Goal: Task Accomplishment & Management: Use online tool/utility

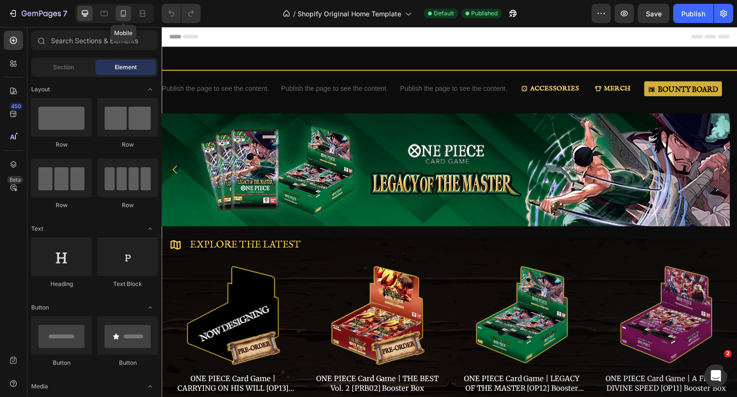
click at [129, 14] on div at bounding box center [123, 13] width 15 height 15
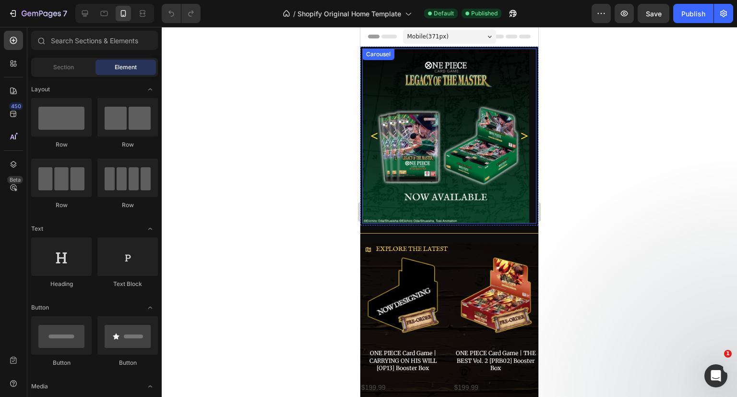
click at [520, 137] on icon "Carousel Next Arrow" at bounding box center [524, 136] width 10 height 10
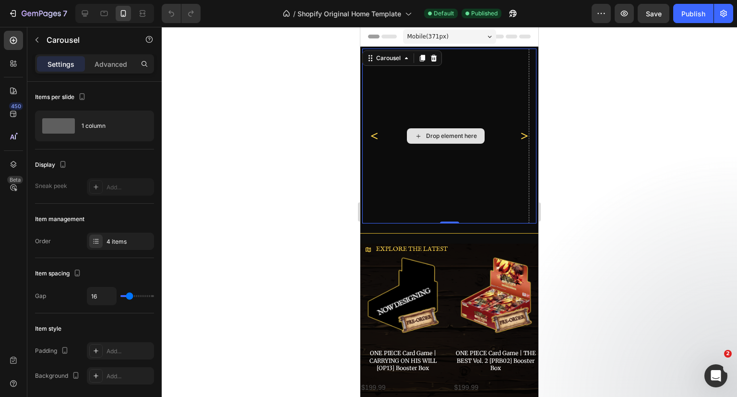
click at [470, 159] on div "Drop element here" at bounding box center [445, 135] width 167 height 175
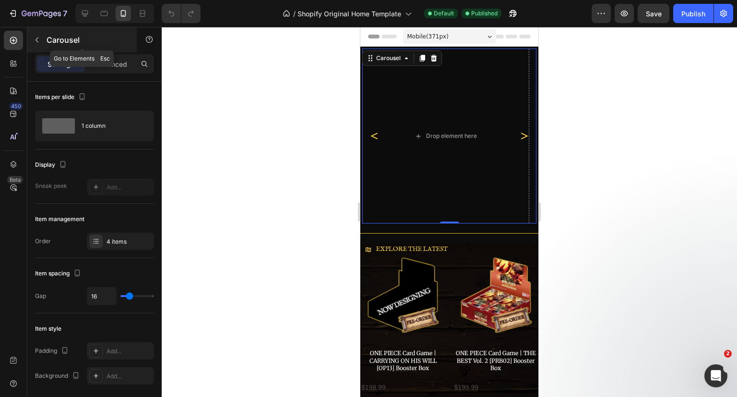
click at [41, 37] on button "button" at bounding box center [36, 39] width 15 height 15
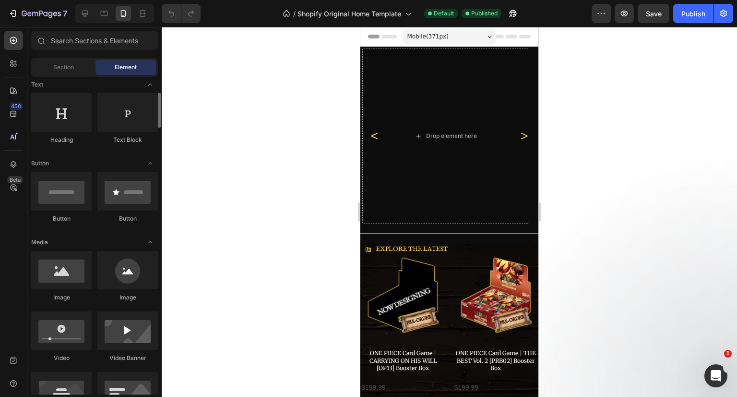
scroll to position [288, 0]
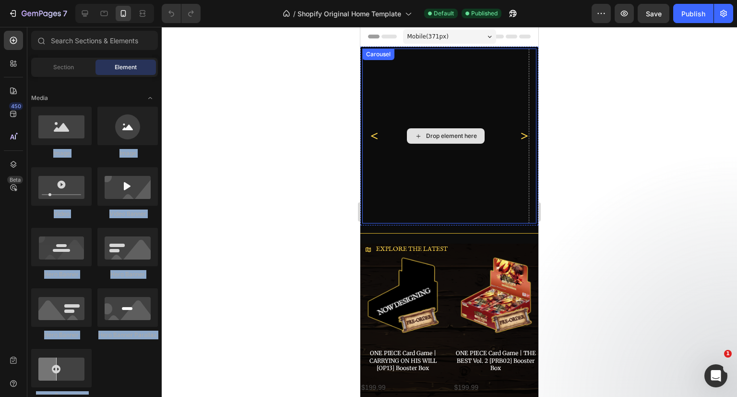
drag, startPoint x: 428, startPoint y: 161, endPoint x: 414, endPoint y: 120, distance: 43.4
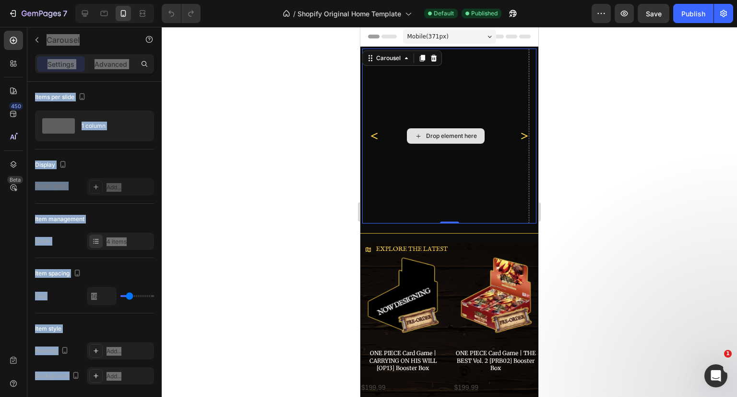
click at [400, 96] on div "Drop element here" at bounding box center [445, 135] width 167 height 175
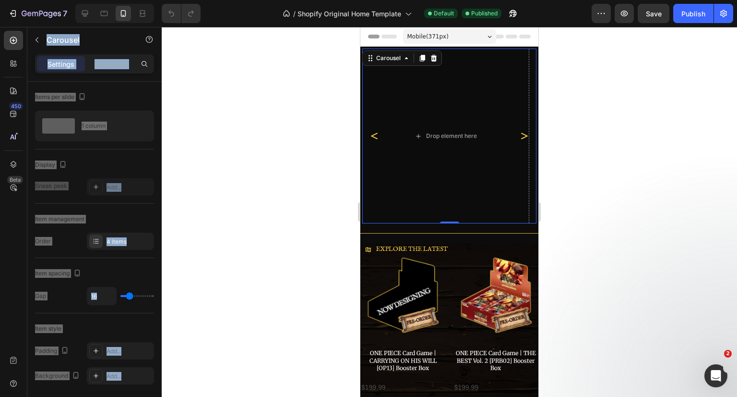
click at [216, 159] on div at bounding box center [450, 212] width 576 height 370
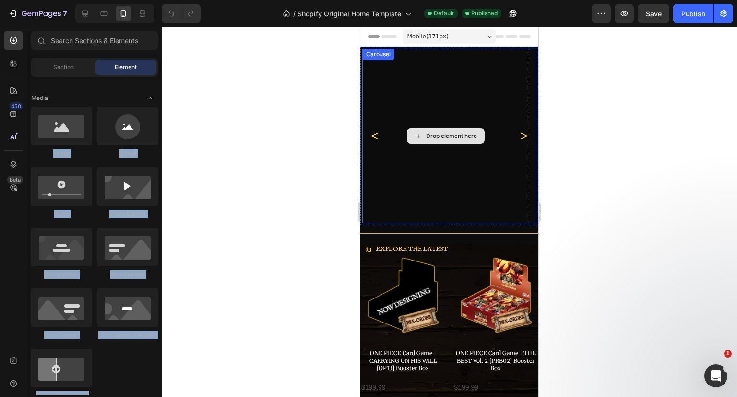
drag, startPoint x: 432, startPoint y: 148, endPoint x: 409, endPoint y: 108, distance: 46.4
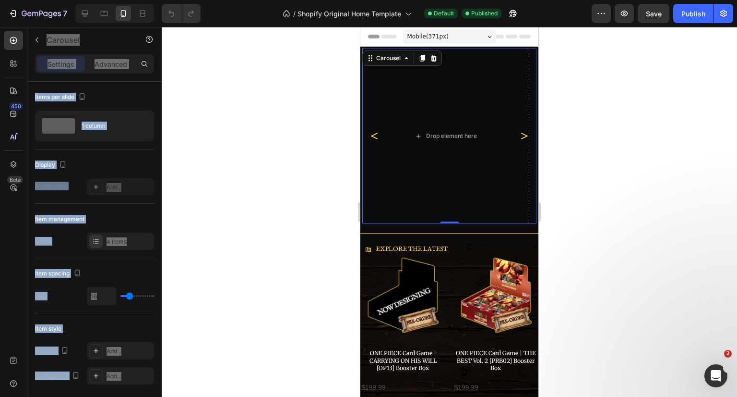
click at [371, 132] on icon "Carousel Back Arrow" at bounding box center [375, 136] width 10 height 10
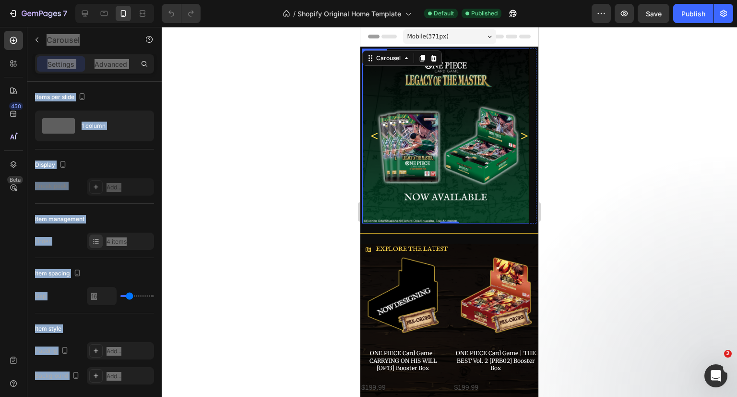
click at [447, 93] on img at bounding box center [445, 135] width 167 height 175
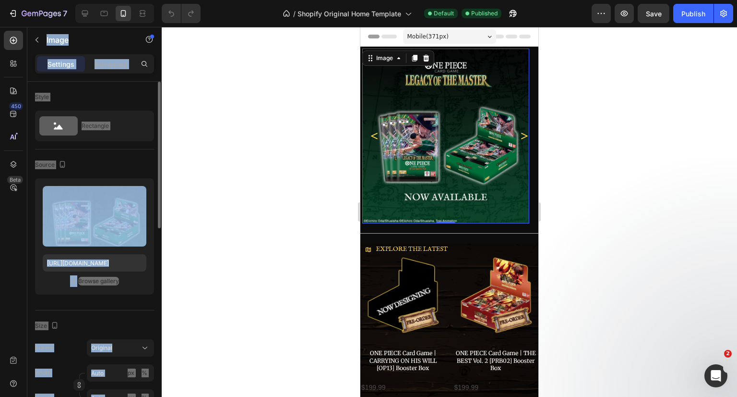
click at [136, 287] on div "Upload Image https://cdn.shopify.com/s/files/1/0646/2328/0217/files/bW9iaWxlLWJ…" at bounding box center [94, 236] width 119 height 116
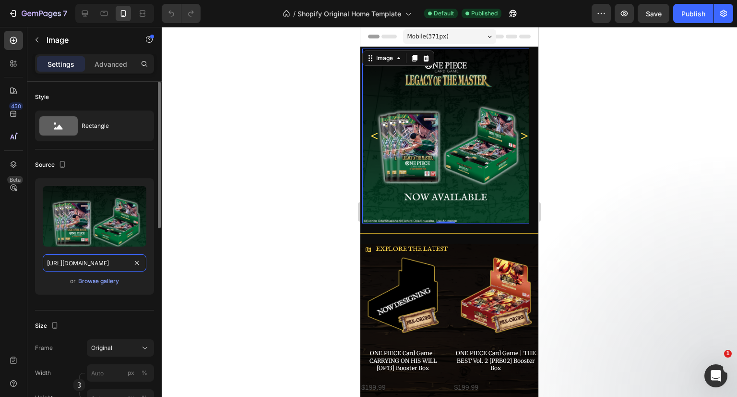
click at [102, 260] on input "https://cdn.shopify.com/s/files/1/0646/2328/0217/files/bW9iaWxlLWJhbm5lci1PTkUt…" at bounding box center [95, 262] width 104 height 17
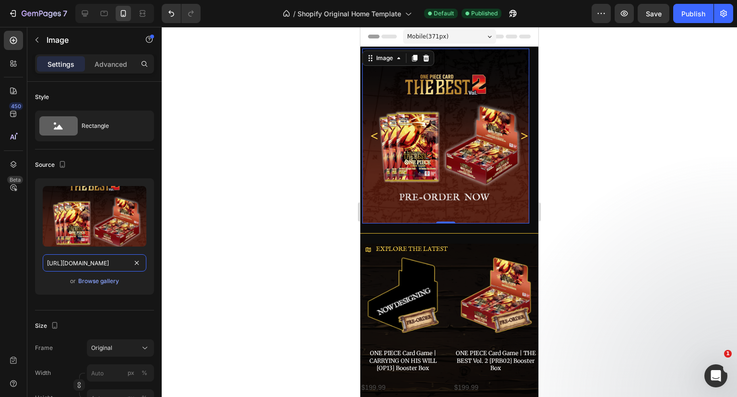
type input "https://cdn.shopify.com/s/files/1/0646/2328/0217/files/bW9iaWxlLWJhbm5lci1PTkUt…"
click at [215, 252] on div at bounding box center [450, 212] width 576 height 370
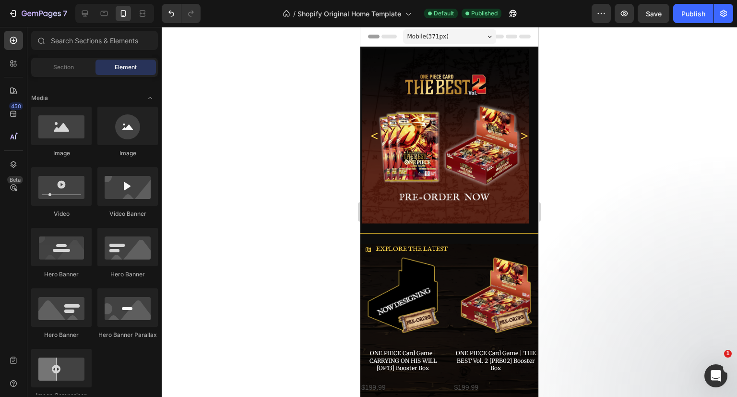
click at [622, 156] on div at bounding box center [450, 212] width 576 height 370
click at [519, 14] on button "button" at bounding box center [524, 13] width 19 height 19
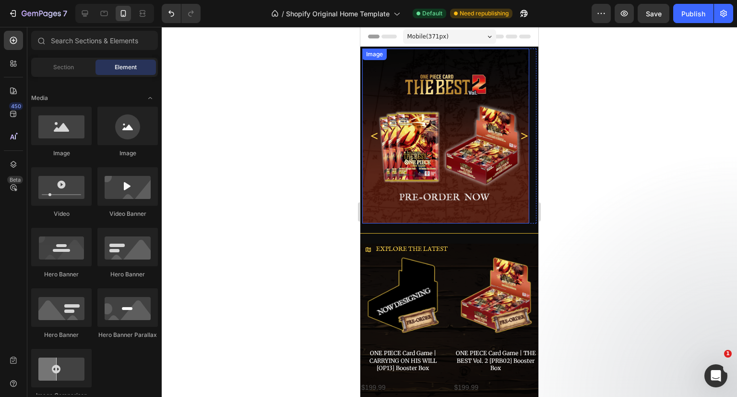
click at [463, 120] on img at bounding box center [445, 135] width 167 height 175
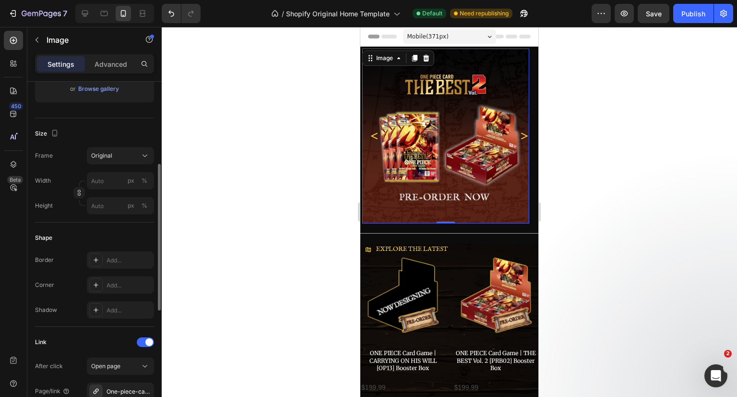
scroll to position [384, 0]
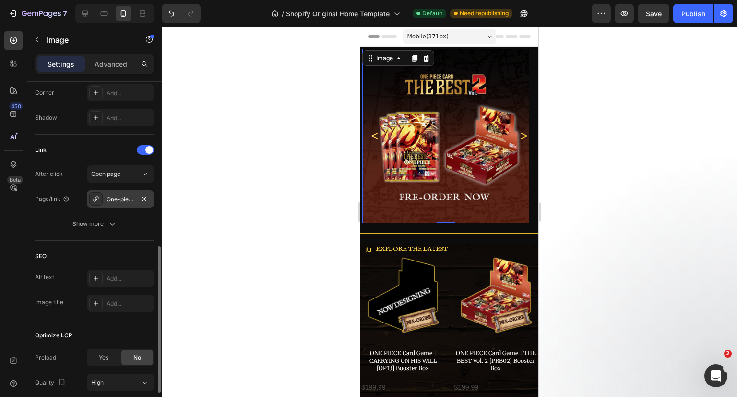
click at [121, 195] on div "One-piece-card-game-legacy-of-the-master-op12-booster-box" at bounding box center [121, 199] width 28 height 9
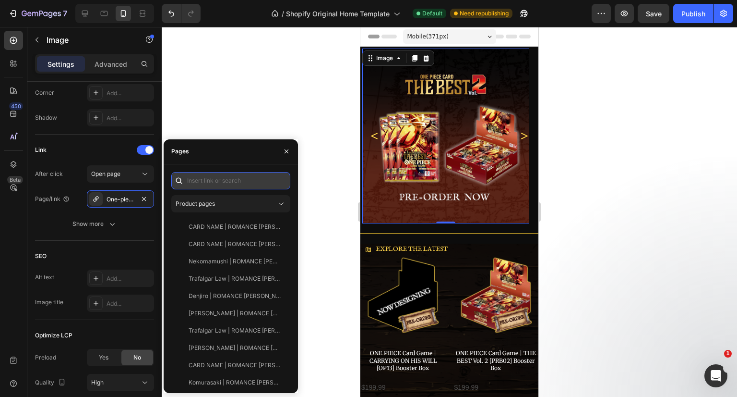
click at [261, 181] on input "text" at bounding box center [230, 180] width 119 height 17
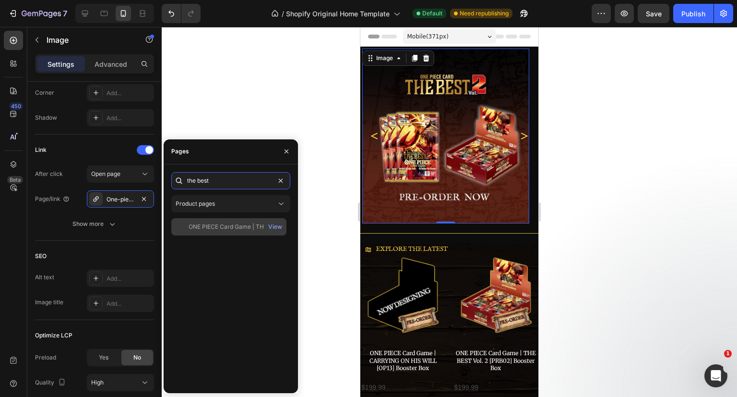
type input "the best"
click at [242, 226] on div "ONE PIECE Card Game | THE BEST Vol. 2 [PRB02] Booster Box" at bounding box center [235, 226] width 92 height 9
click at [641, 166] on div at bounding box center [450, 212] width 576 height 370
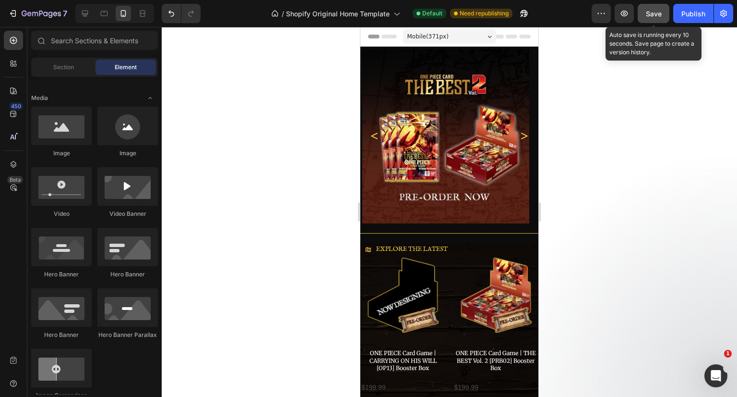
click at [649, 6] on button "Save" at bounding box center [654, 13] width 32 height 19
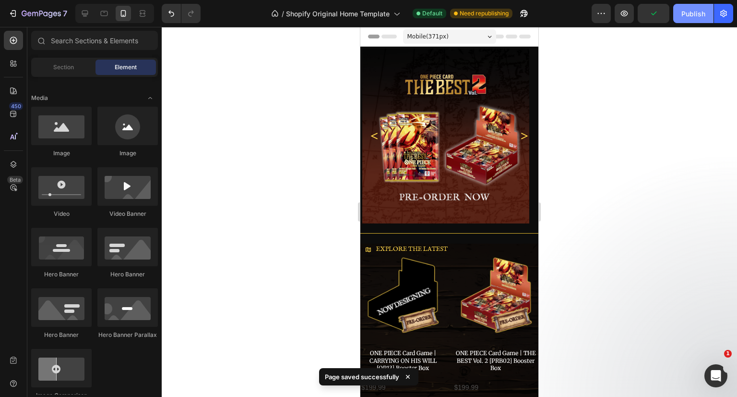
click at [695, 15] on div "Publish" at bounding box center [694, 14] width 24 height 10
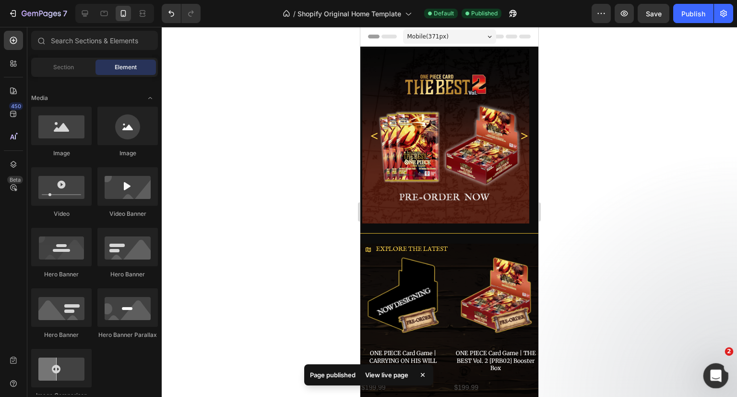
click at [717, 372] on icon "Open Intercom Messenger" at bounding box center [715, 374] width 16 height 16
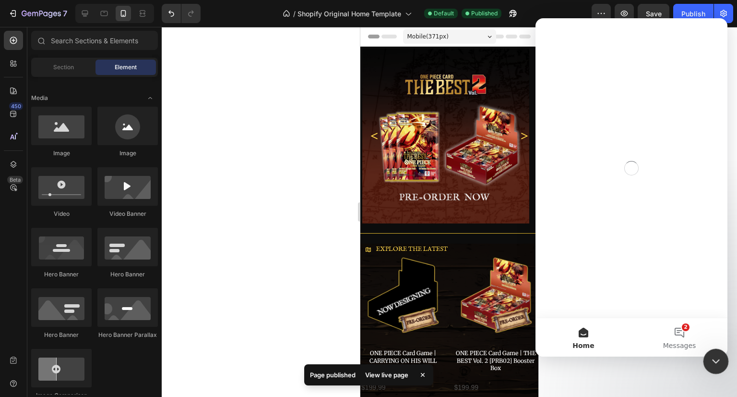
scroll to position [0, 0]
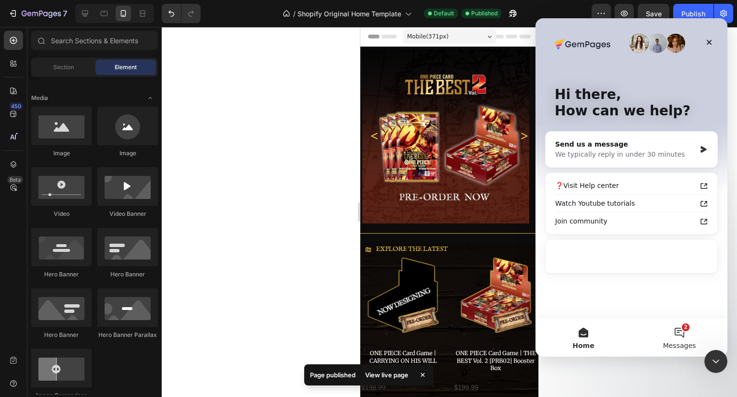
click at [680, 334] on button "2 Messages" at bounding box center [680, 337] width 96 height 38
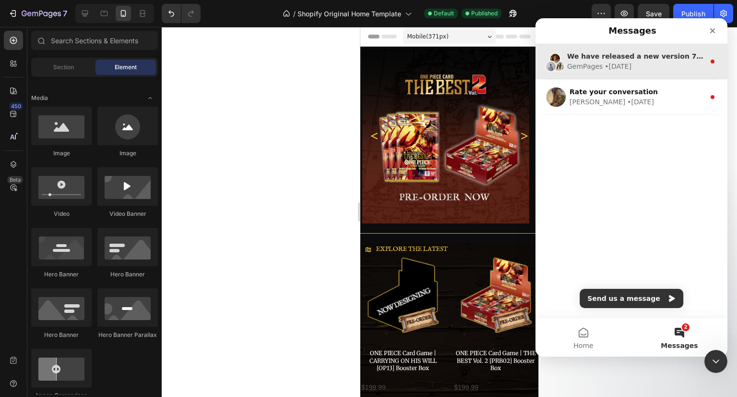
click at [673, 68] on div "GemPages • 8w ago" at bounding box center [636, 66] width 138 height 10
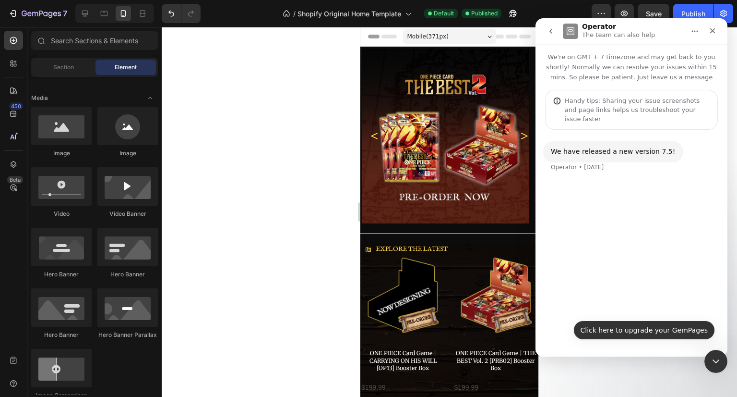
click at [663, 332] on button "Click here to upgrade your GemPages" at bounding box center [645, 329] width 142 height 19
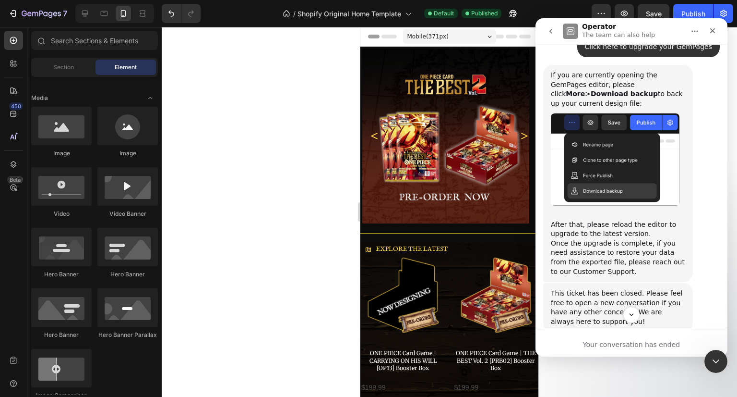
scroll to position [161, 0]
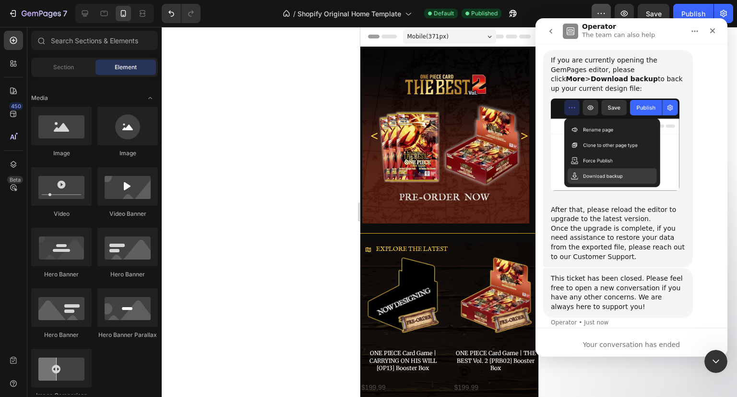
click at [601, 13] on icon "button" at bounding box center [602, 14] width 10 height 10
click at [717, 30] on div "Close" at bounding box center [712, 30] width 17 height 17
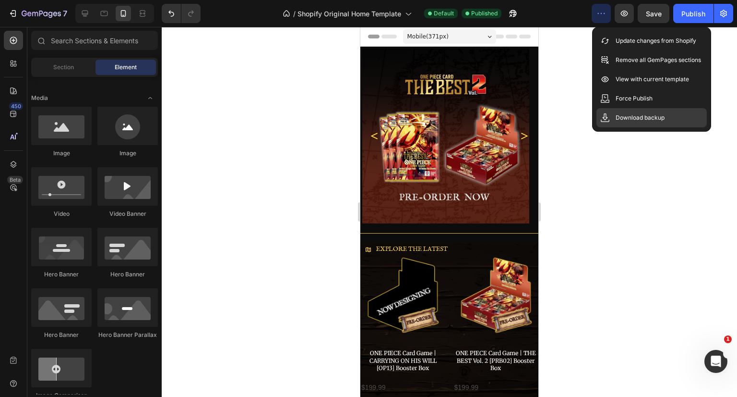
click at [639, 120] on p "Download backup" at bounding box center [640, 118] width 49 height 10
click at [666, 162] on div at bounding box center [450, 212] width 576 height 370
click at [711, 355] on icon "Open Intercom Messenger" at bounding box center [715, 360] width 16 height 16
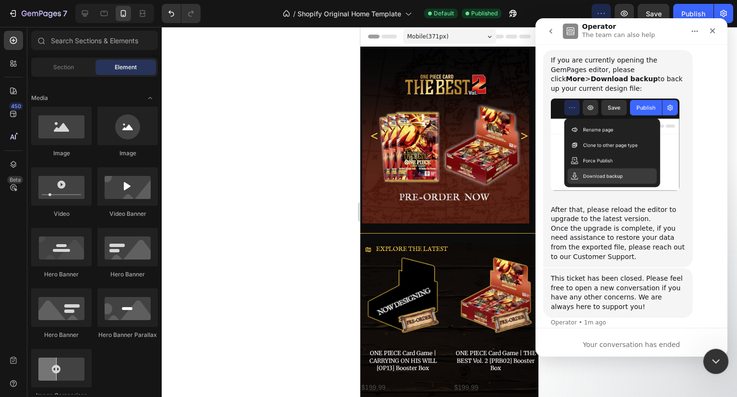
click at [715, 359] on icon "Close Intercom Messenger" at bounding box center [715, 360] width 12 height 12
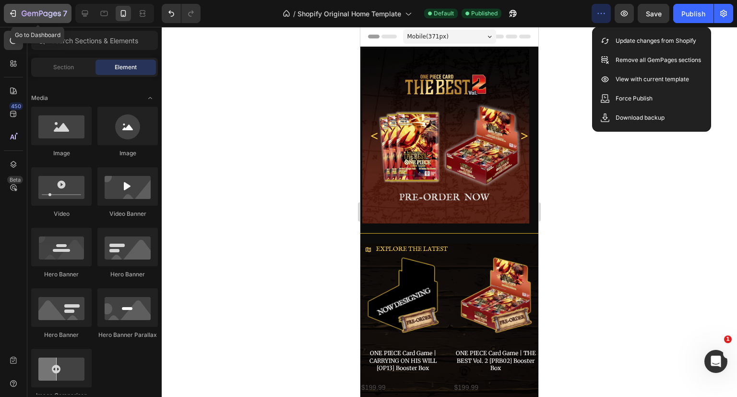
click at [36, 16] on icon "button" at bounding box center [41, 14] width 39 height 8
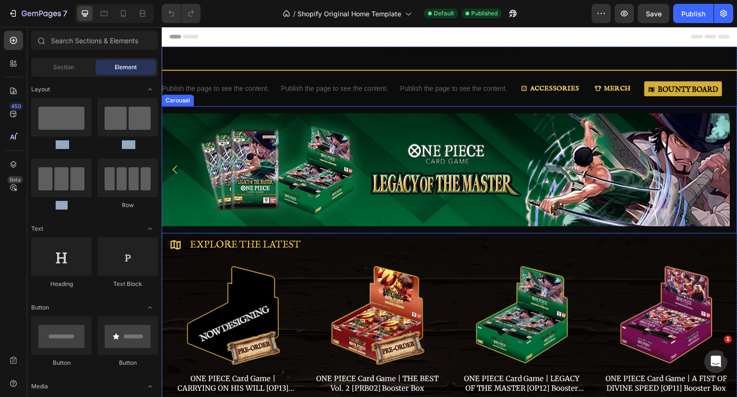
drag, startPoint x: 225, startPoint y: 136, endPoint x: 399, endPoint y: 226, distance: 196.0
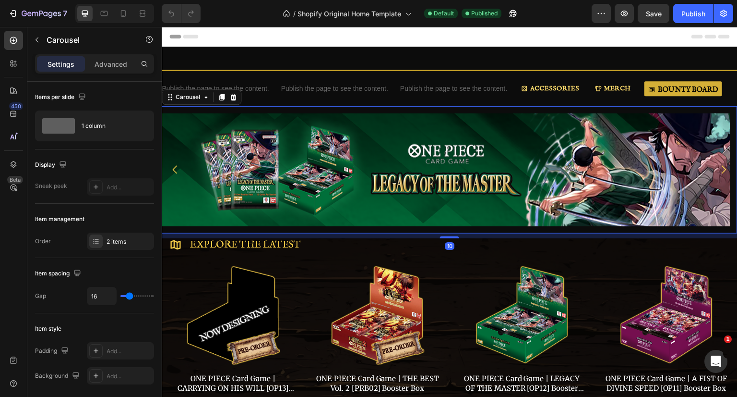
click at [396, 191] on img at bounding box center [446, 169] width 569 height 113
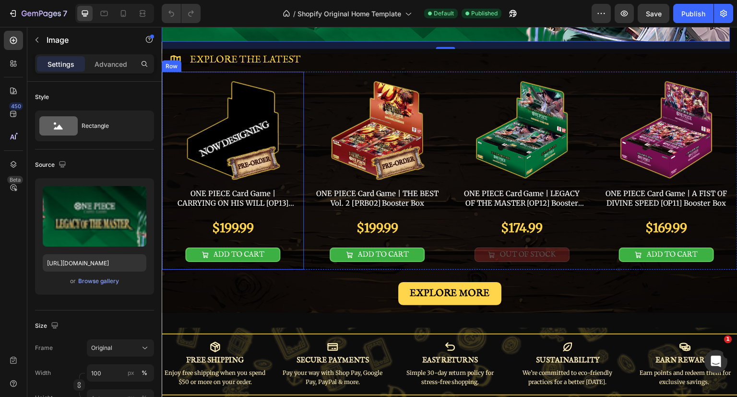
scroll to position [192, 0]
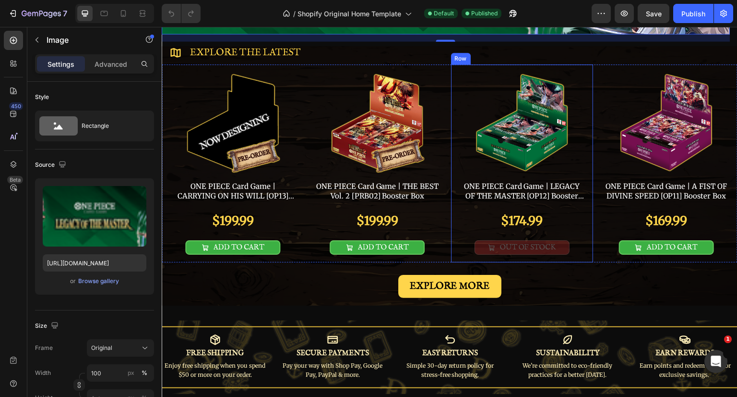
click at [459, 240] on div "OUT OF STOCK Add to Cart" at bounding box center [522, 247] width 127 height 14
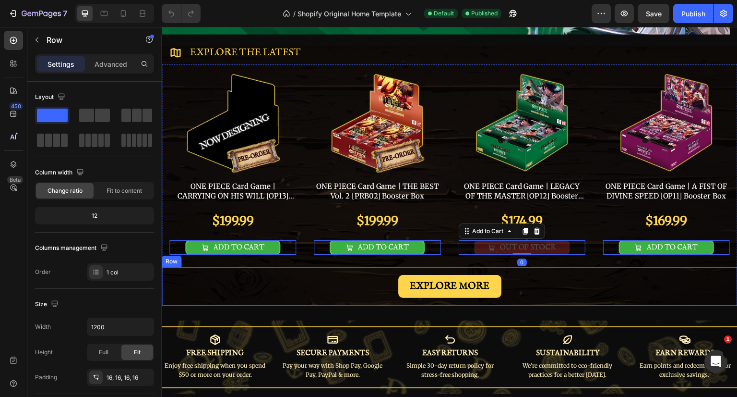
click at [535, 267] on div "EXPLORE MORE Button Row" at bounding box center [450, 286] width 576 height 38
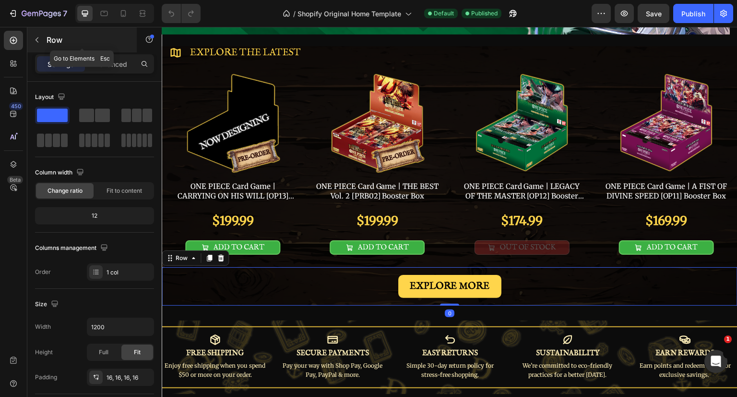
click at [43, 51] on div "Row" at bounding box center [81, 39] width 109 height 25
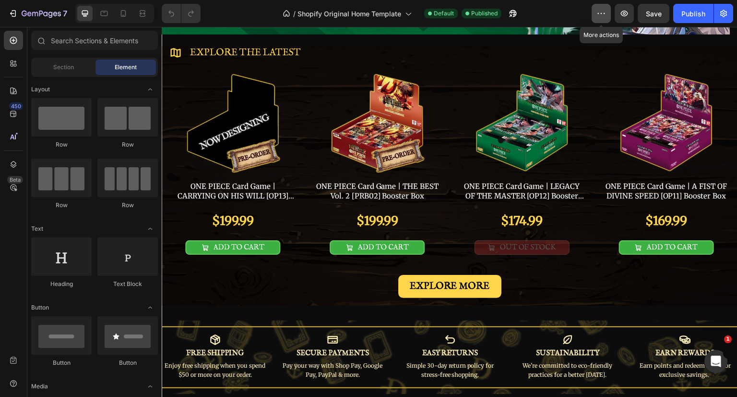
click at [604, 12] on icon "button" at bounding box center [602, 14] width 10 height 10
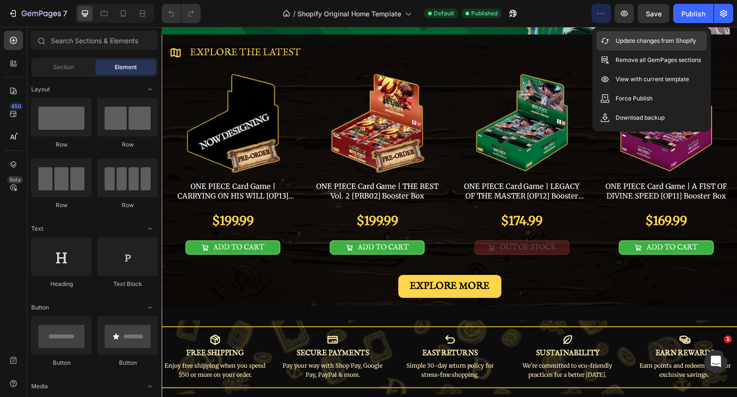
click at [629, 37] on p "Update changes from Shopify" at bounding box center [656, 41] width 81 height 10
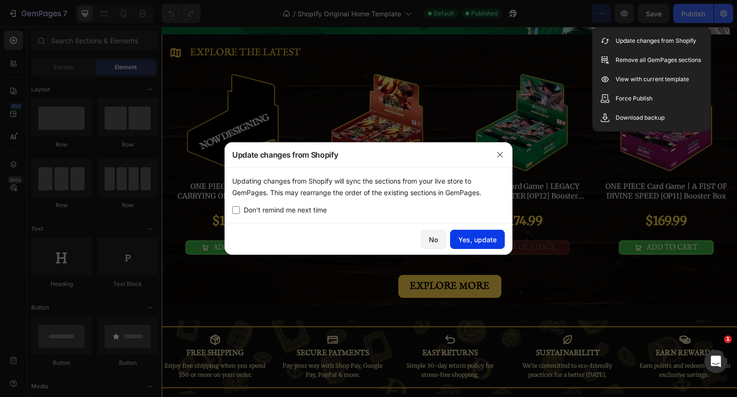
click at [490, 240] on div "Yes, update" at bounding box center [477, 239] width 38 height 10
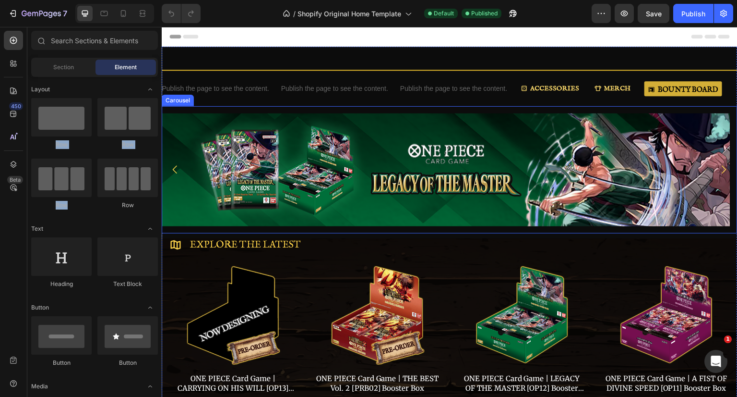
drag, startPoint x: 237, startPoint y: 142, endPoint x: 354, endPoint y: 229, distance: 146.1
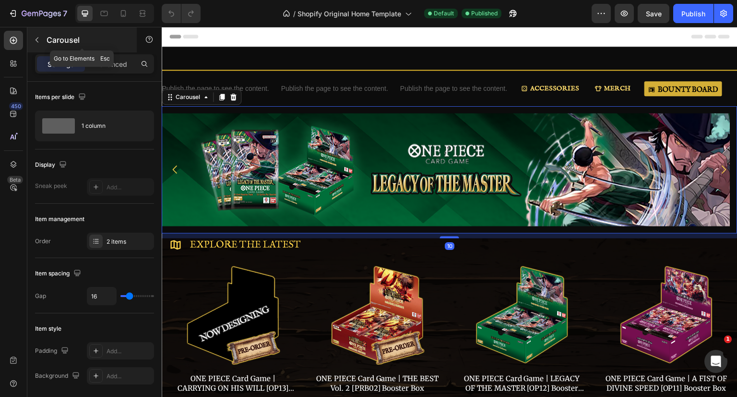
click at [45, 45] on div "Carousel" at bounding box center [81, 39] width 109 height 25
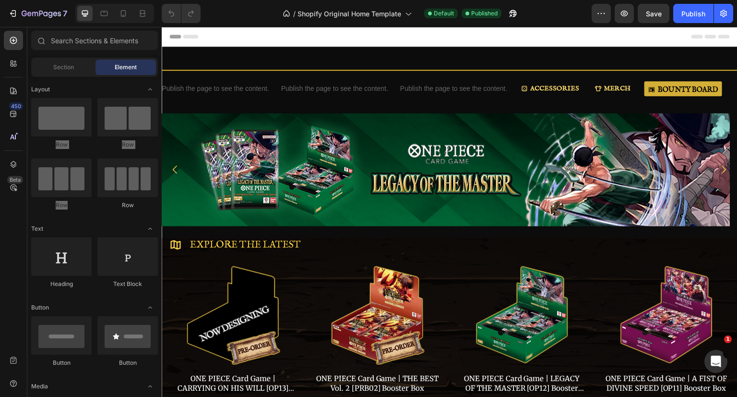
click at [358, 43] on div at bounding box center [449, 36] width 561 height 19
click at [609, 17] on button "button" at bounding box center [601, 13] width 19 height 19
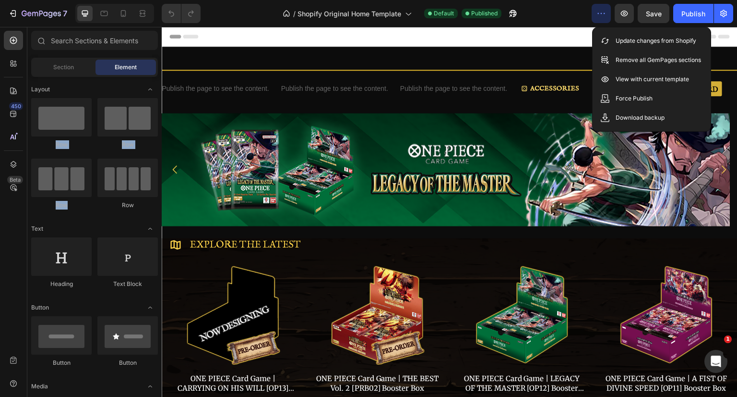
click at [609, 17] on button "button" at bounding box center [601, 13] width 19 height 19
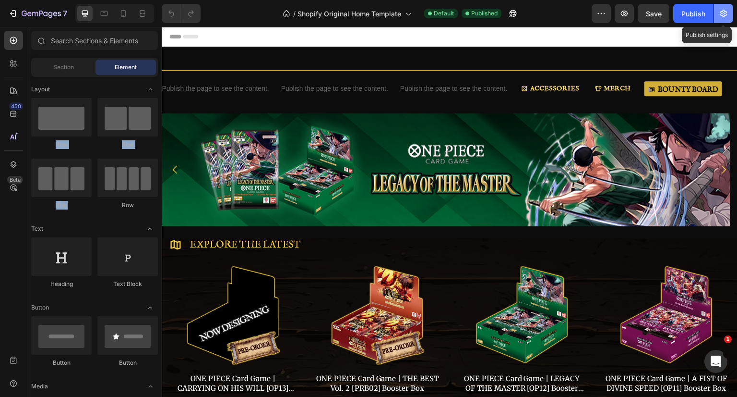
click at [724, 5] on button "button" at bounding box center [723, 13] width 19 height 19
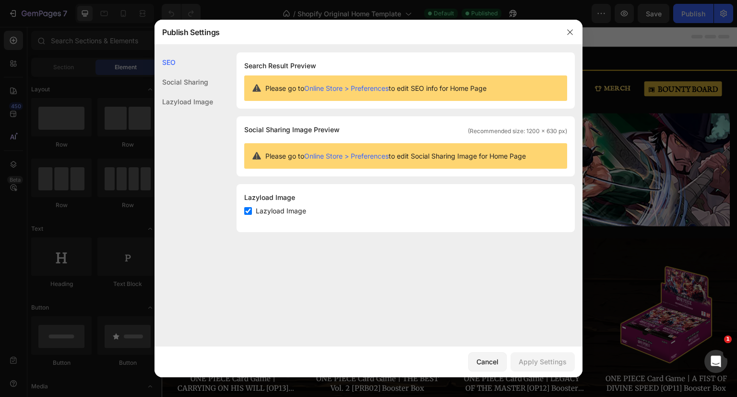
click at [175, 85] on div "Social Sharing" at bounding box center [184, 82] width 59 height 20
click at [181, 102] on div "Lazyload Image" at bounding box center [184, 102] width 59 height 20
click at [187, 82] on div "Social Sharing" at bounding box center [184, 82] width 59 height 20
click at [570, 37] on button "button" at bounding box center [570, 31] width 15 height 15
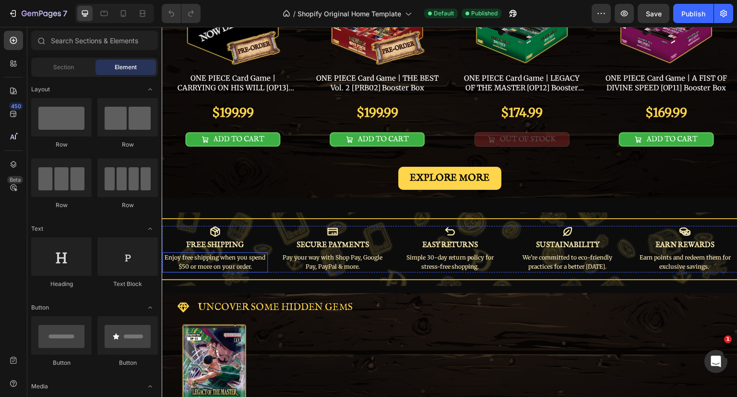
scroll to position [12, 0]
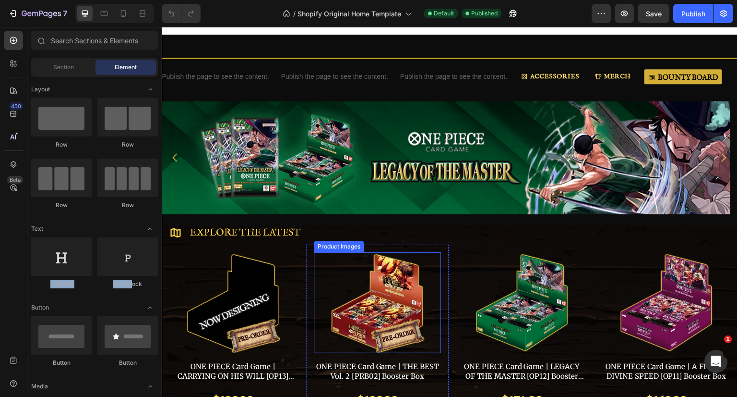
drag, startPoint x: 242, startPoint y: 292, endPoint x: 315, endPoint y: 250, distance: 84.3
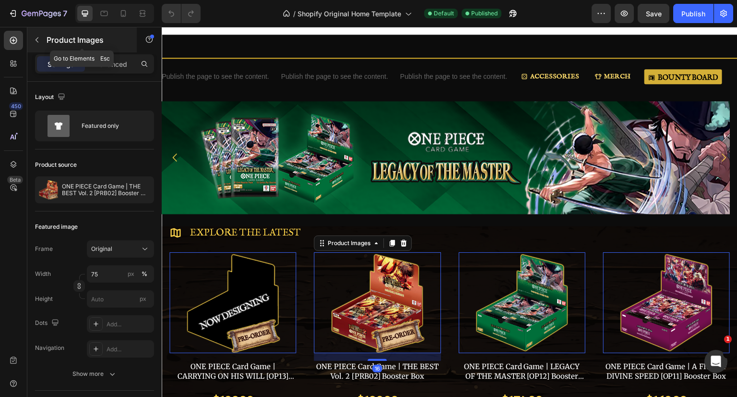
click at [48, 38] on p "Product Images" at bounding box center [88, 40] width 82 height 12
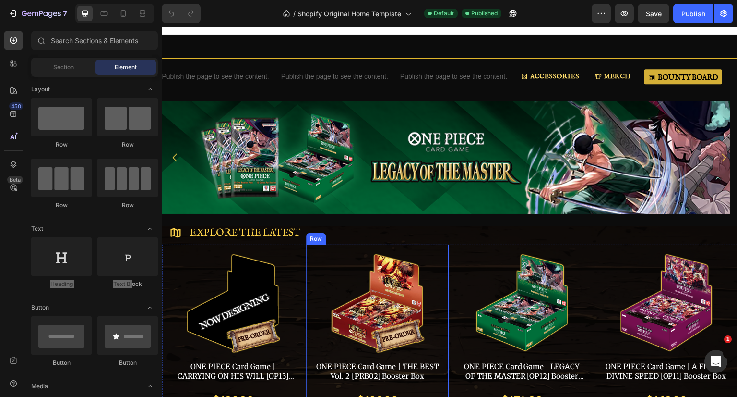
click at [328, 248] on div "Product Images ONE PIECE Card Game | THE BEST Vol. 2 [PRB02] Booster Box Produc…" at bounding box center [377, 343] width 142 height 198
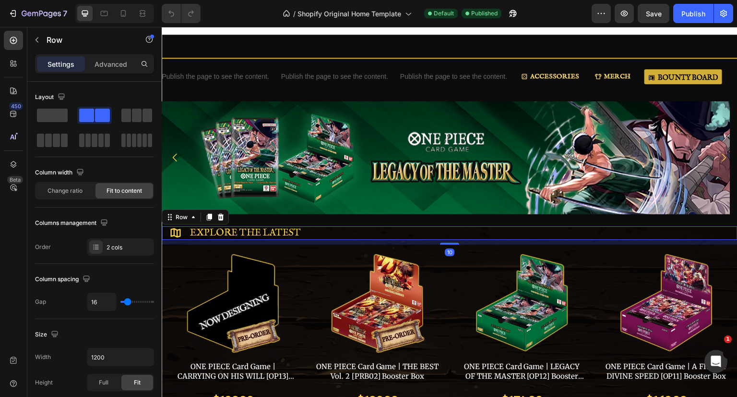
click at [427, 229] on div "Icon Explore the latest Text Block Row 10" at bounding box center [450, 232] width 576 height 13
click at [718, 362] on icon "Open Intercom Messenger" at bounding box center [715, 360] width 16 height 16
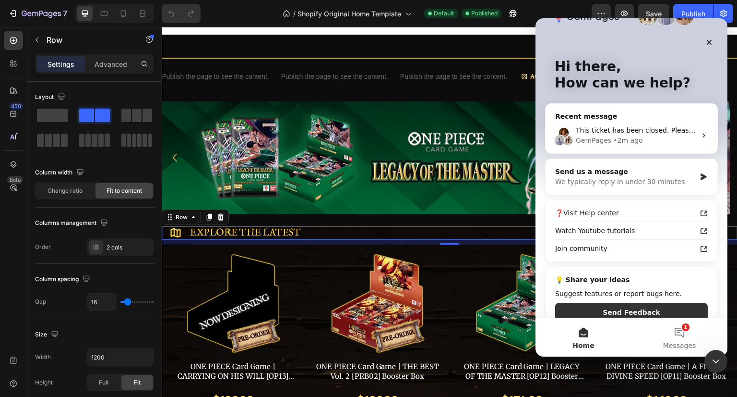
scroll to position [43, 0]
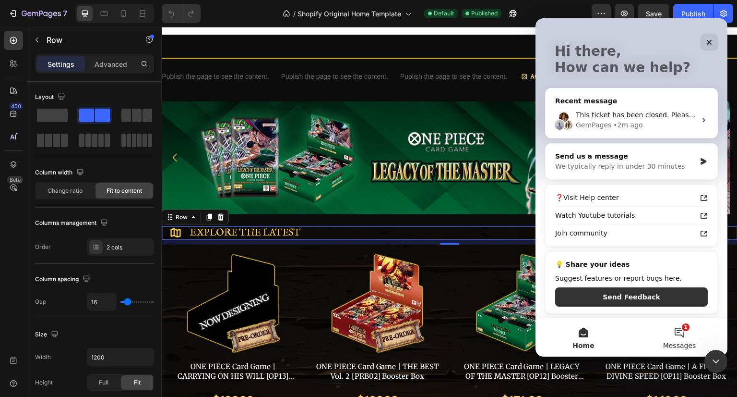
click at [682, 345] on span "Messages" at bounding box center [679, 345] width 33 height 7
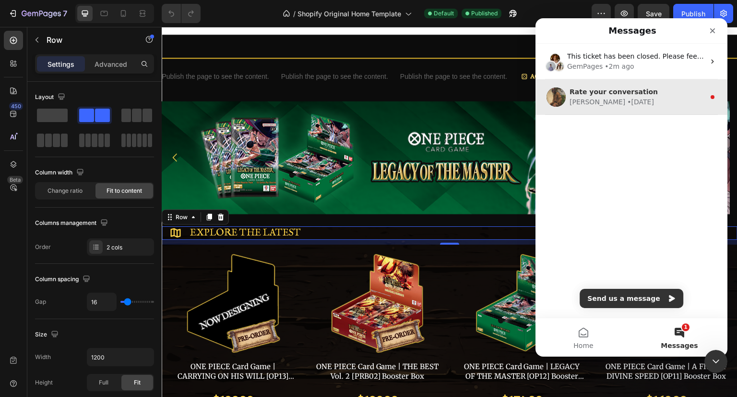
click at [628, 103] on div "Abraham • 10w ago" at bounding box center [637, 102] width 135 height 10
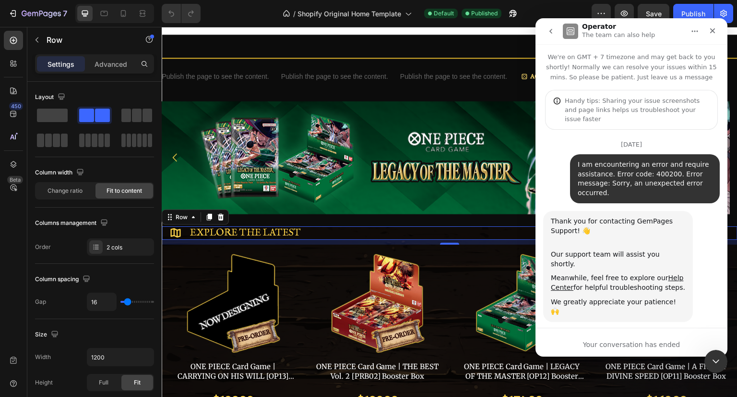
scroll to position [97, 0]
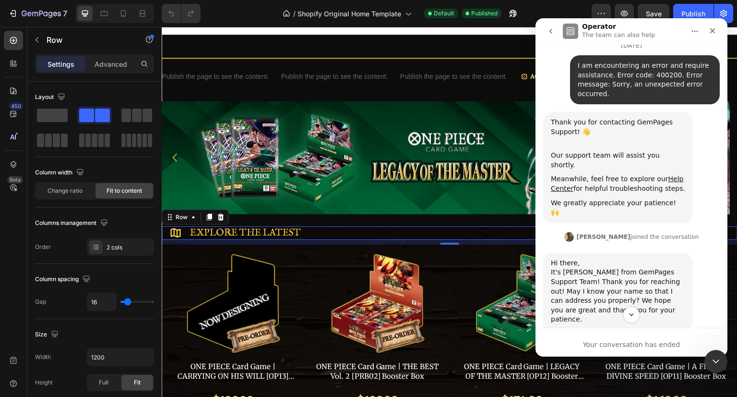
click at [556, 33] on button "go back" at bounding box center [551, 31] width 18 height 18
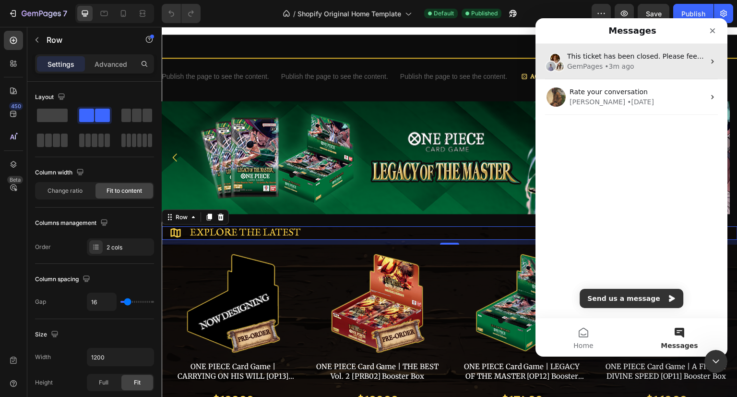
click at [643, 67] on div "GemPages • 3m ago" at bounding box center [636, 66] width 138 height 10
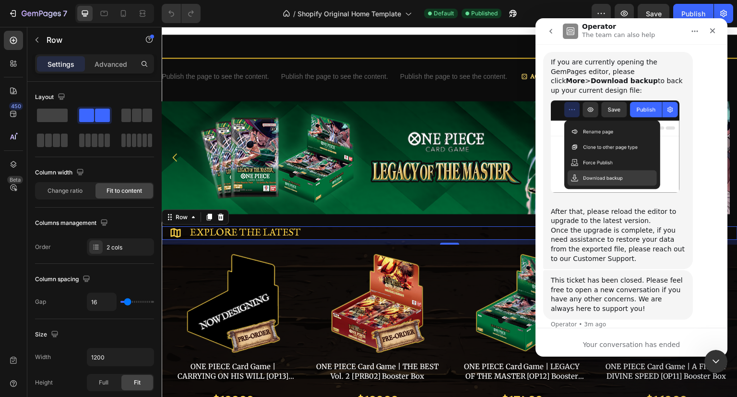
scroll to position [161, 0]
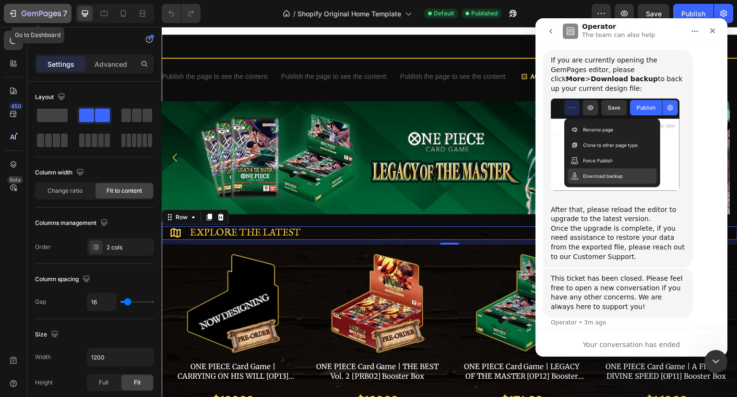
click at [46, 12] on icon "button" at bounding box center [41, 14] width 39 height 8
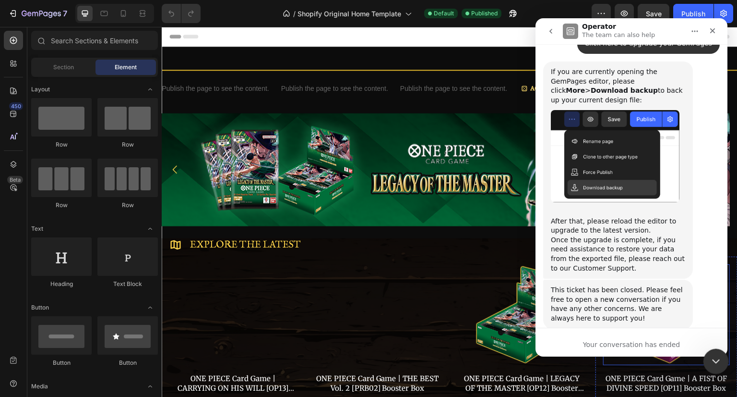
scroll to position [161, 0]
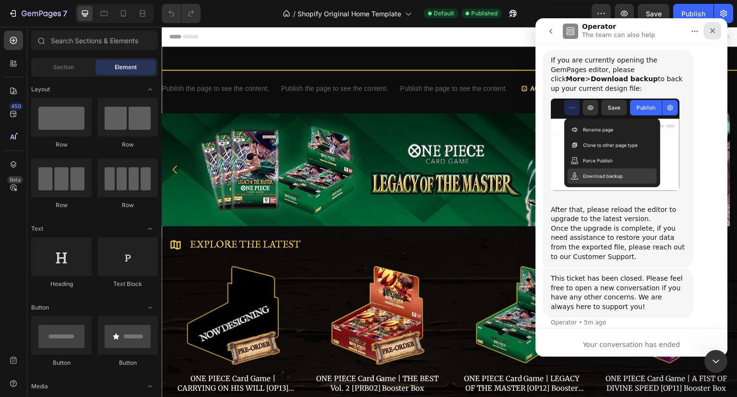
click at [717, 32] on div "Close" at bounding box center [712, 30] width 17 height 17
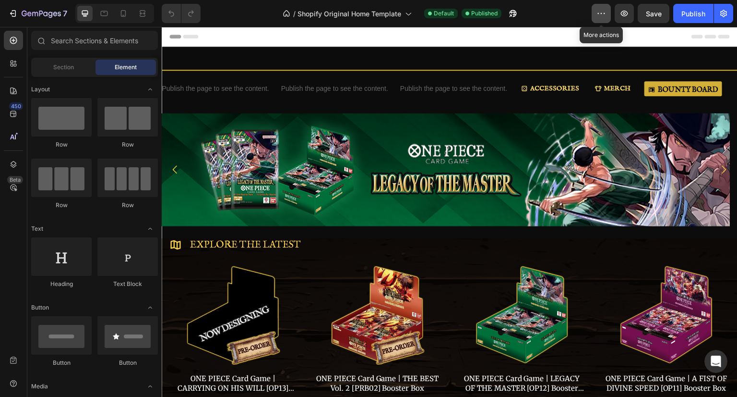
click at [606, 9] on icon "button" at bounding box center [602, 14] width 10 height 10
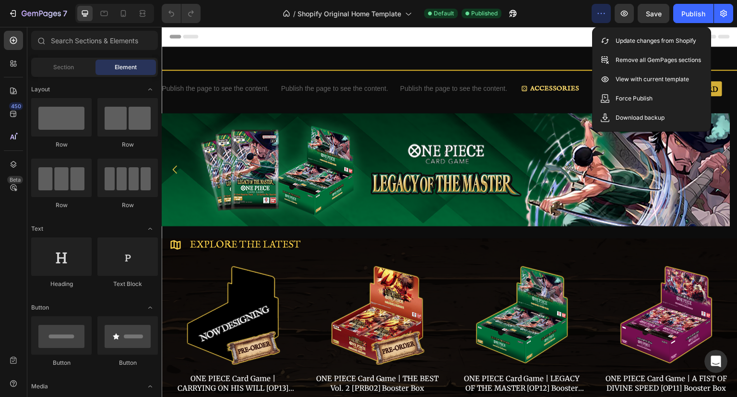
click at [606, 9] on icon "button" at bounding box center [602, 14] width 10 height 10
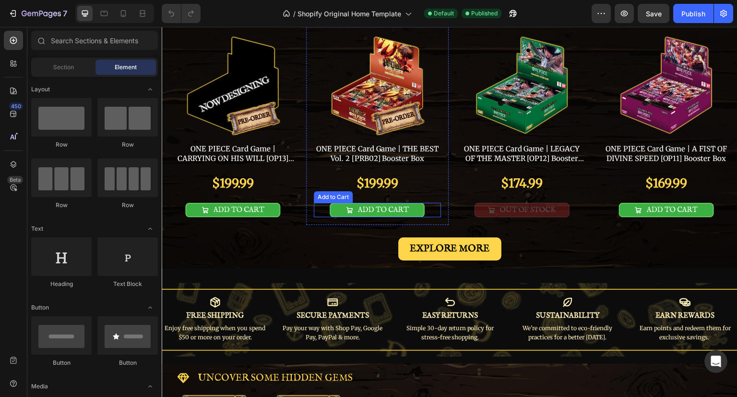
scroll to position [336, 0]
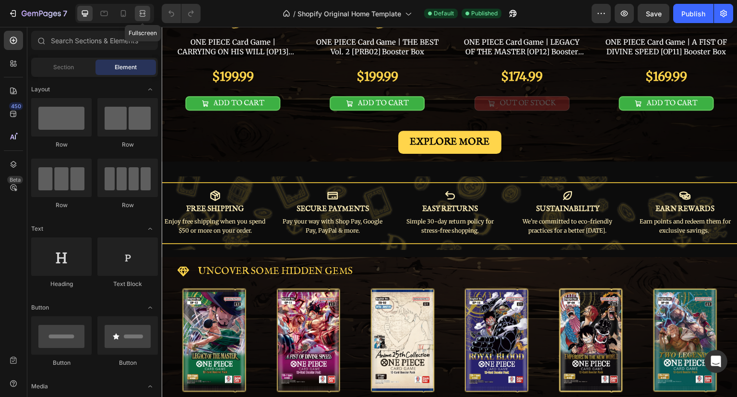
click at [143, 12] on icon at bounding box center [143, 14] width 10 height 10
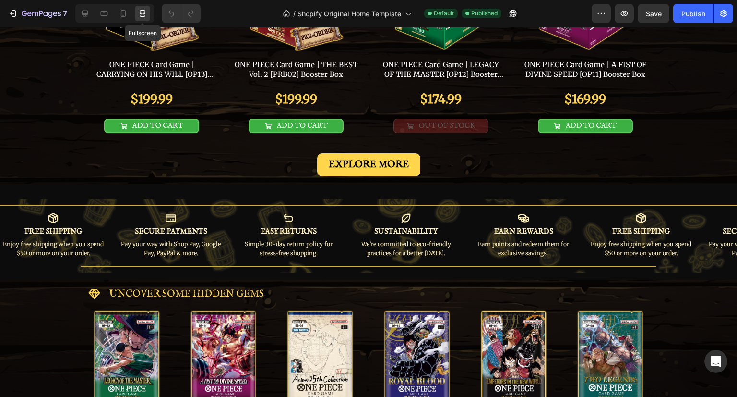
scroll to position [368, 0]
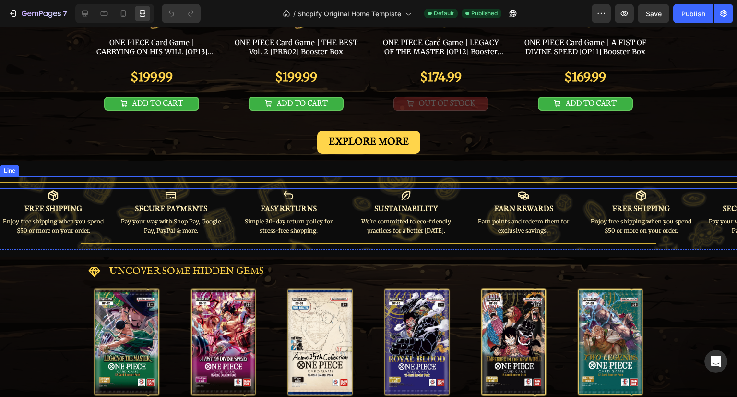
click at [135, 182] on div at bounding box center [368, 182] width 737 height 1
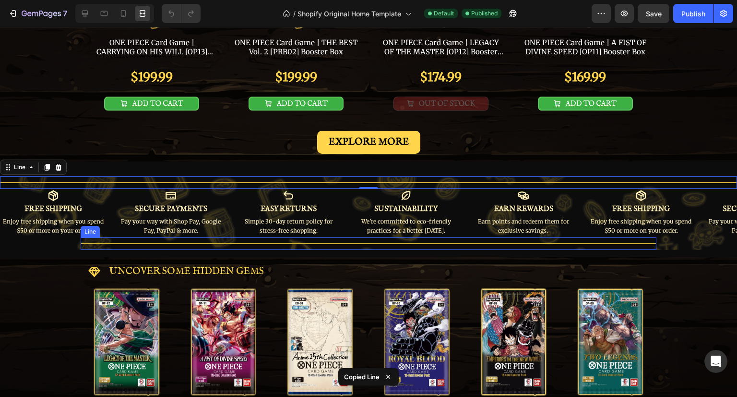
click at [115, 241] on div "Title Line" at bounding box center [369, 243] width 576 height 12
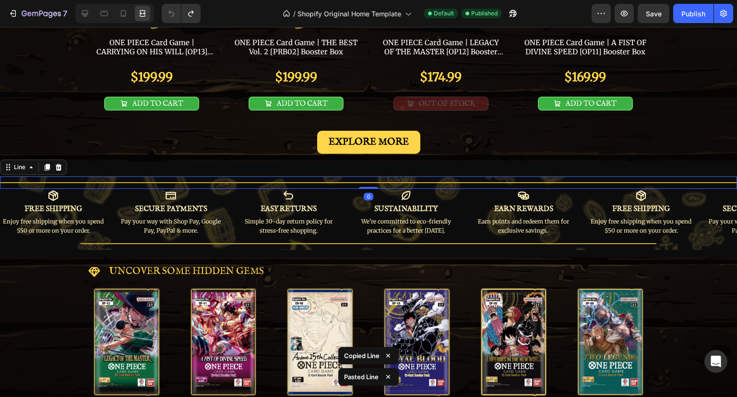
click at [133, 182] on div "Title Line 0" at bounding box center [368, 182] width 737 height 12
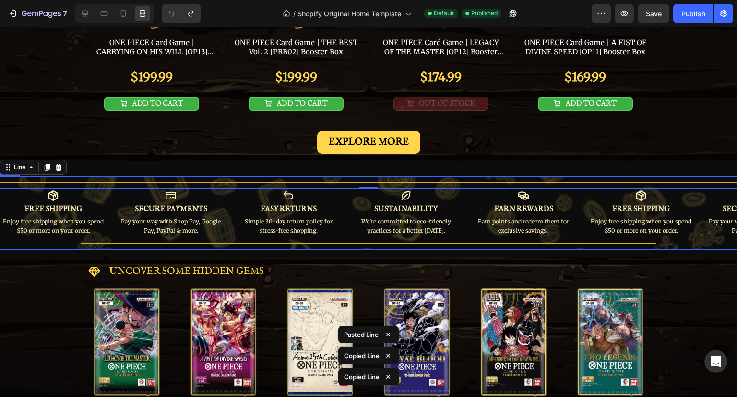
click at [48, 237] on div "Title Line FREE SHIPPING Text Block Icon FREE SHIPPING Text Block Enjoy free sh…" at bounding box center [368, 212] width 737 height 73
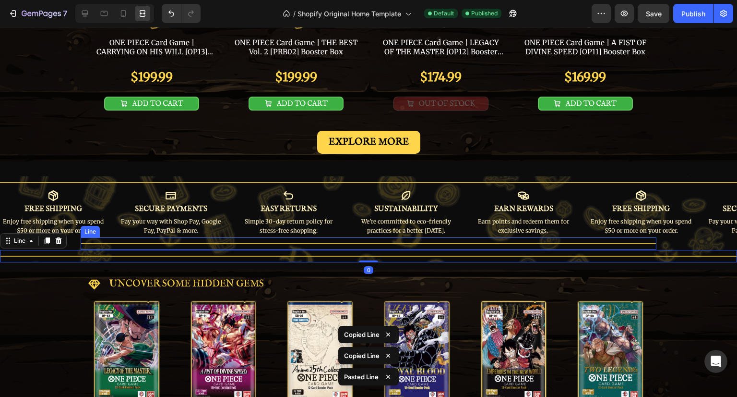
click at [111, 240] on div "Title Line" at bounding box center [369, 243] width 576 height 12
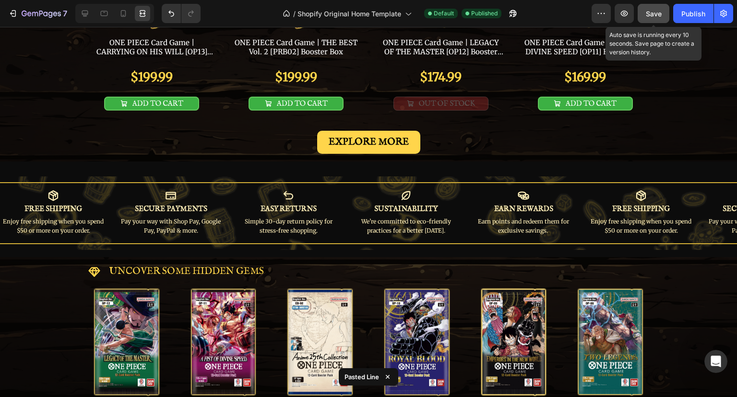
click at [647, 20] on button "Save" at bounding box center [654, 13] width 32 height 19
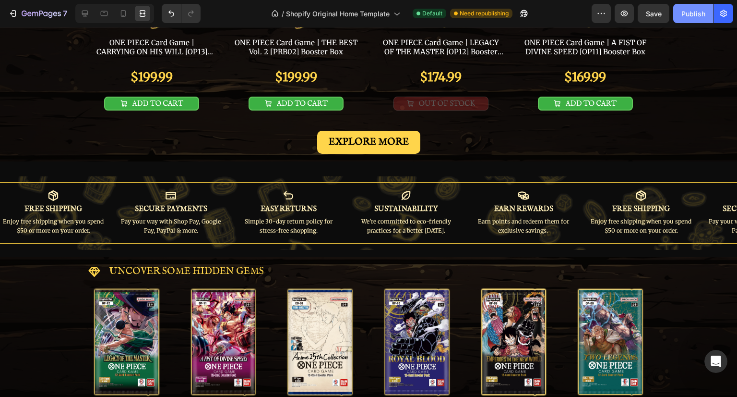
click at [676, 15] on button "Publish" at bounding box center [694, 13] width 40 height 19
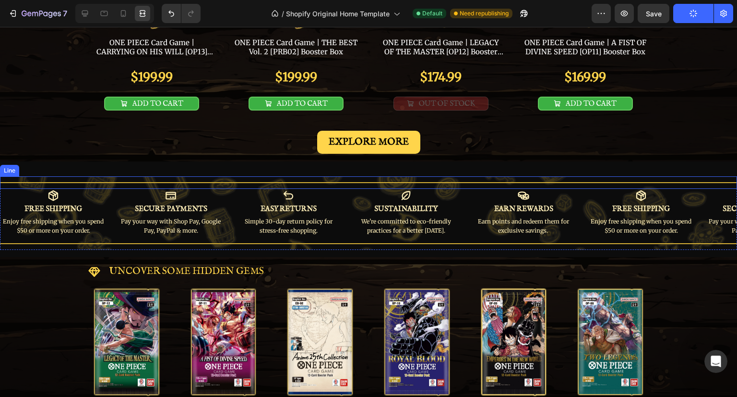
scroll to position [128, 0]
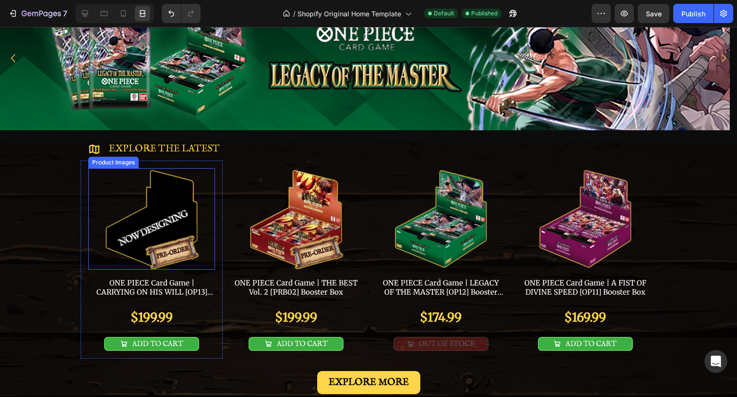
click at [165, 197] on img at bounding box center [151, 218] width 95 height 101
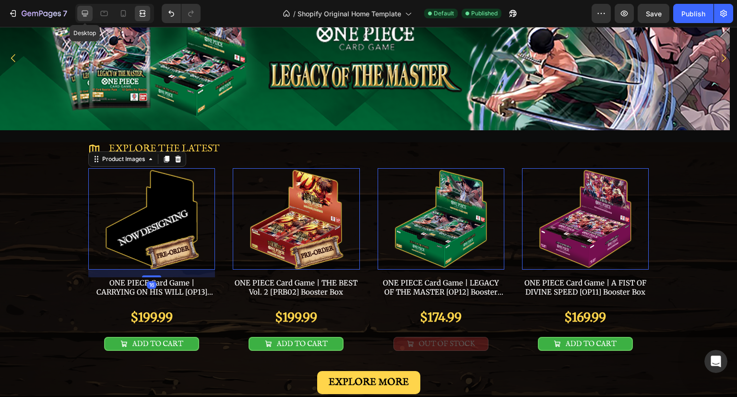
click at [81, 18] on div at bounding box center [84, 13] width 15 height 15
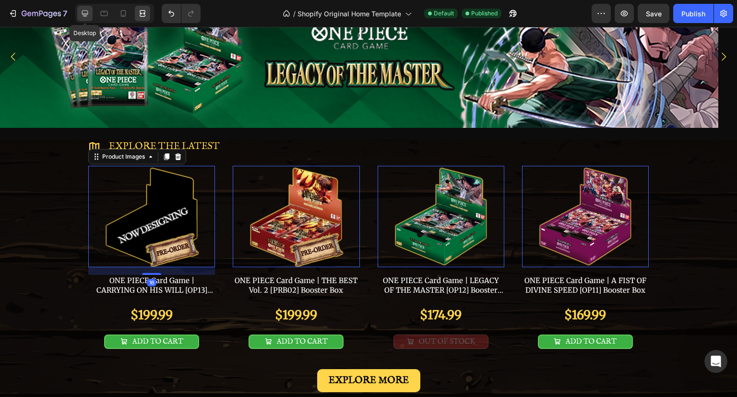
scroll to position [112, 0]
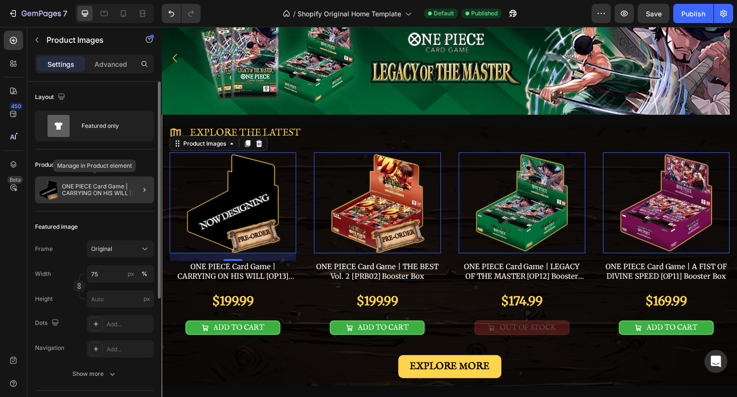
click at [110, 187] on p "ONE PIECE Card Game | CARRYING ON HIS WILL [OP13] Booster Box" at bounding box center [106, 189] width 88 height 13
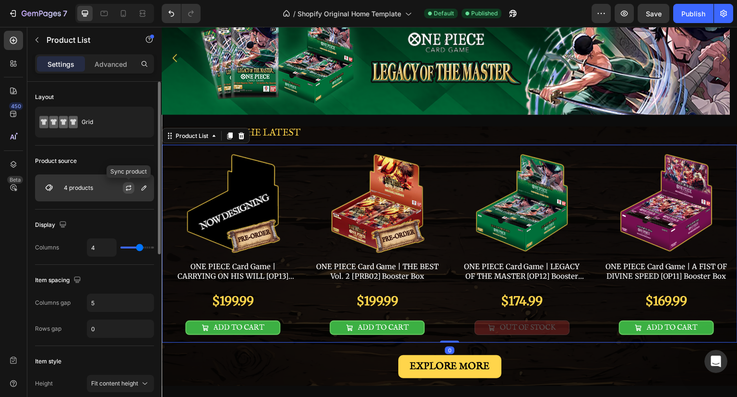
click at [125, 187] on icon "button" at bounding box center [129, 188] width 8 height 8
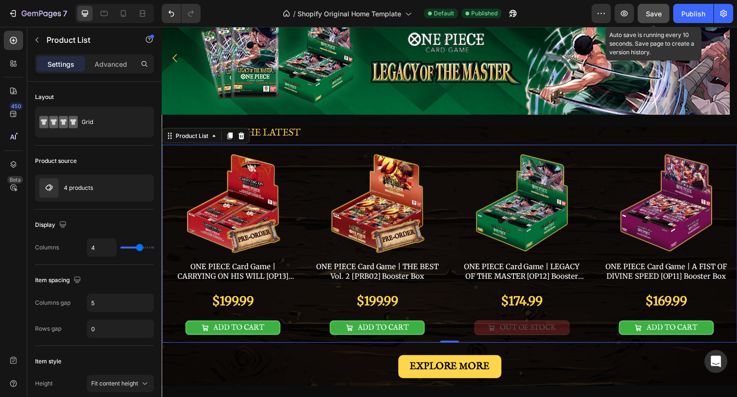
click at [652, 11] on span "Save" at bounding box center [654, 14] width 16 height 8
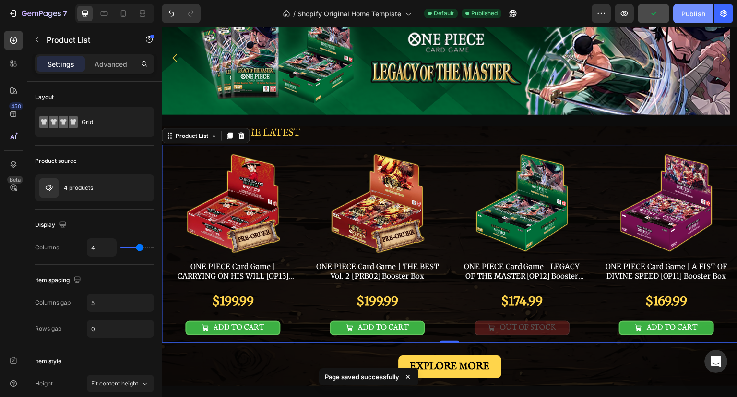
click at [694, 14] on div "Publish" at bounding box center [694, 14] width 24 height 10
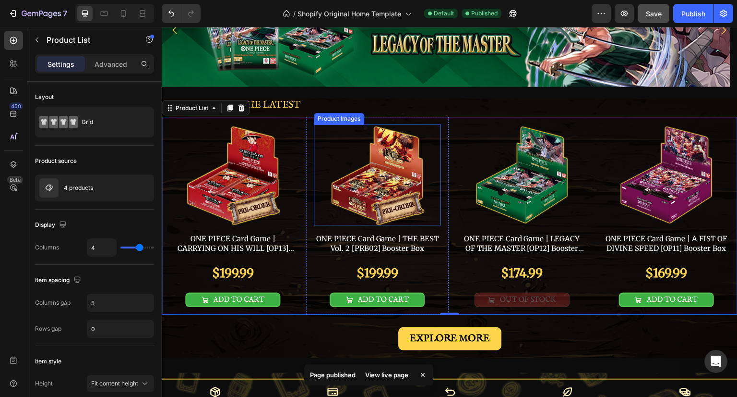
scroll to position [144, 0]
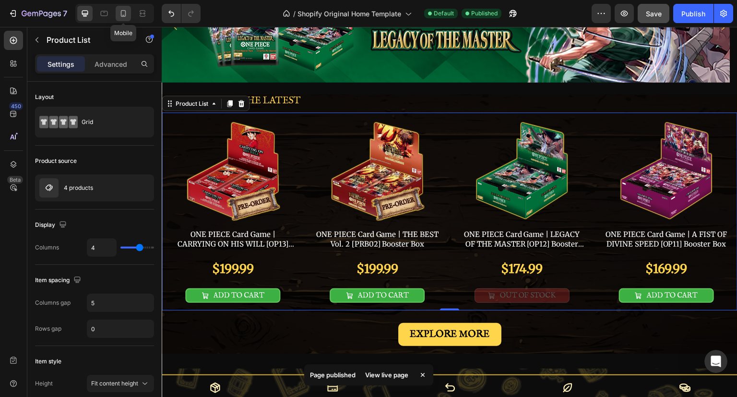
click at [131, 14] on div at bounding box center [123, 13] width 15 height 15
type input "2"
type input "16"
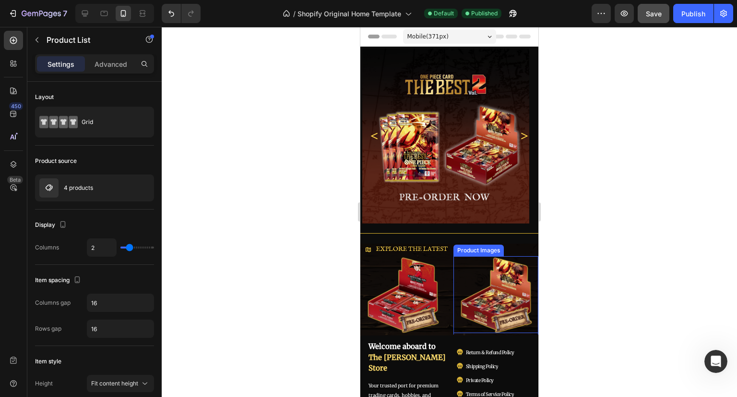
scroll to position [96, 0]
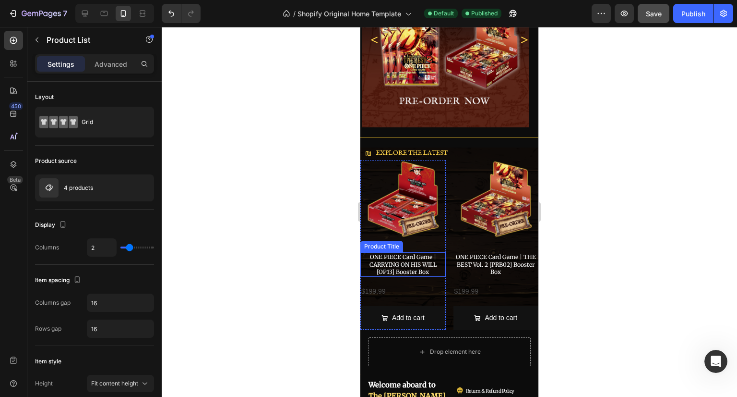
click at [412, 258] on h2 "ONE PIECE Card Game | CARRYING ON HIS WILL [OP13] Booster Box" at bounding box center [403, 264] width 85 height 24
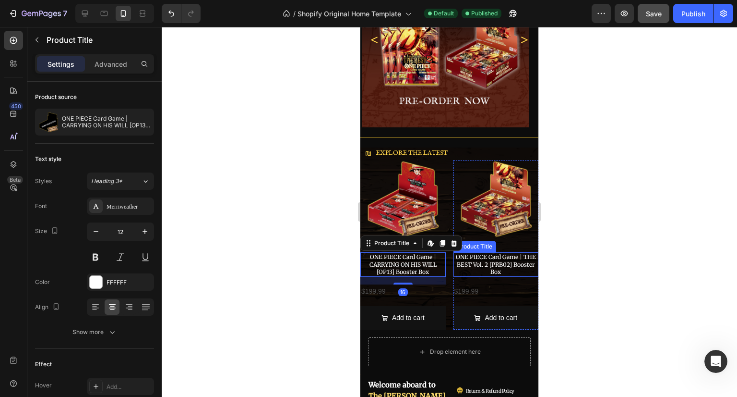
click at [483, 258] on h2 "ONE PIECE Card Game | THE BEST Vol. 2 [PRB02] Booster Box" at bounding box center [496, 264] width 85 height 24
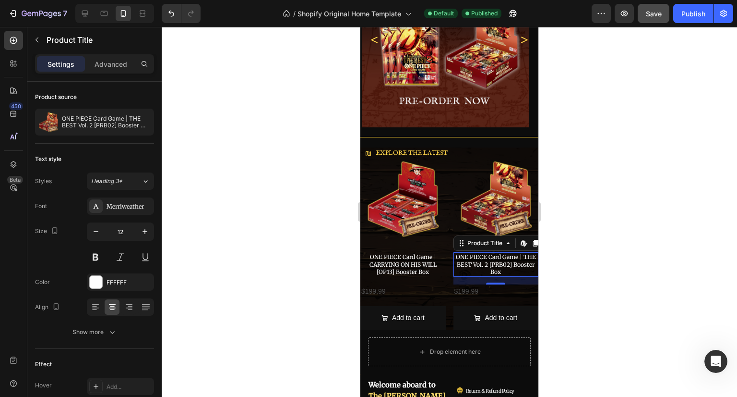
click at [590, 241] on div at bounding box center [450, 212] width 576 height 370
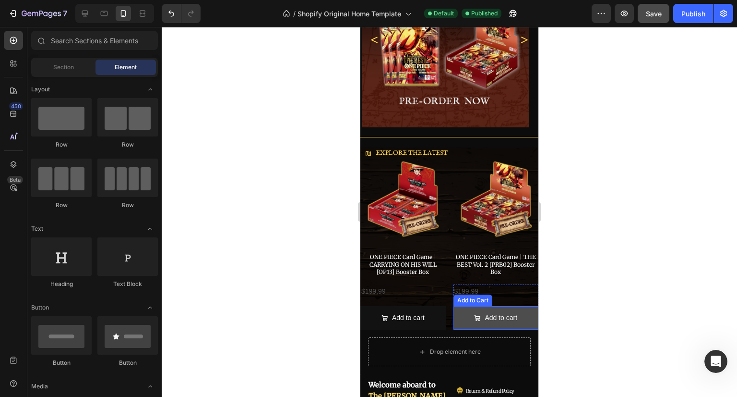
click at [523, 317] on button "Add to cart" at bounding box center [496, 318] width 85 height 24
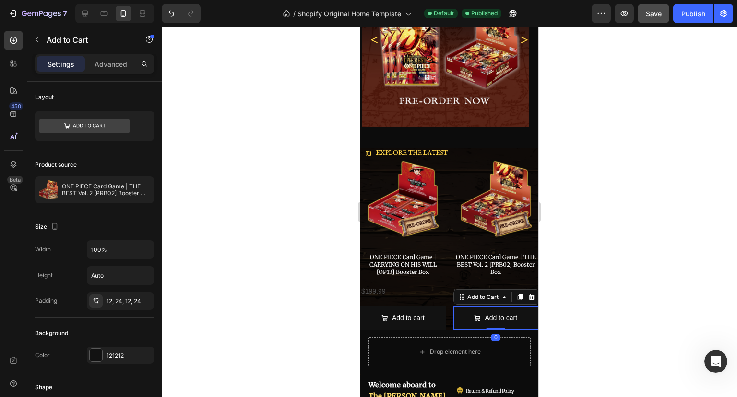
click at [575, 272] on div at bounding box center [450, 212] width 576 height 370
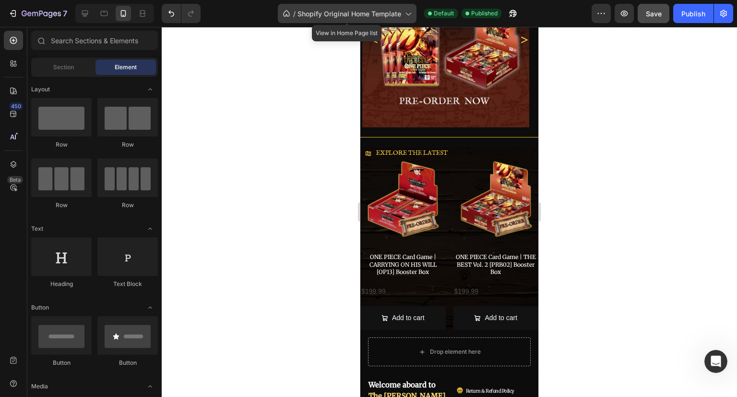
click at [329, 9] on span "Shopify Original Home Template" at bounding box center [350, 14] width 104 height 10
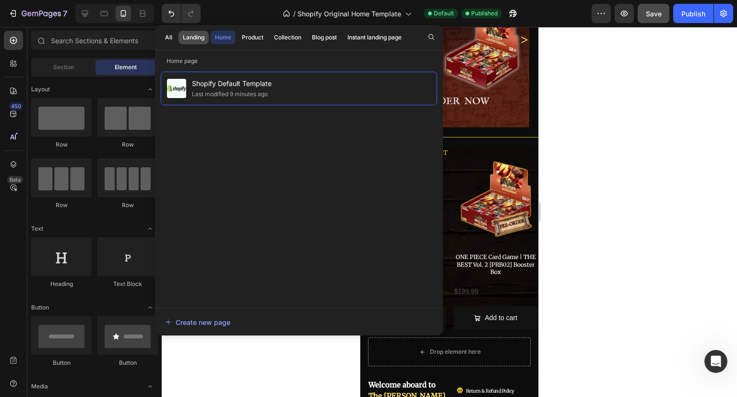
click at [200, 37] on div "Landing" at bounding box center [194, 37] width 22 height 9
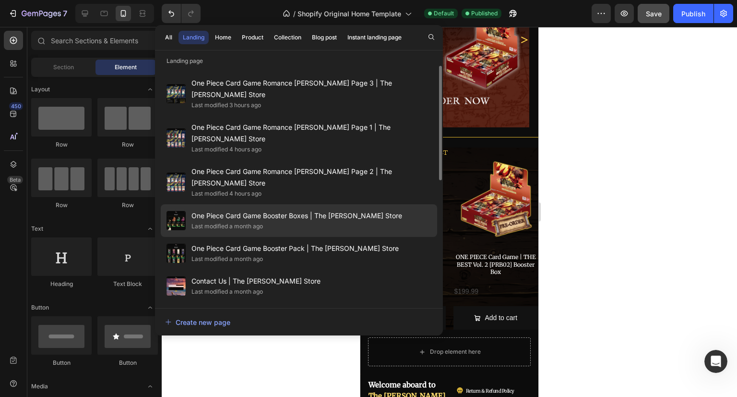
click at [301, 221] on div "Last modified a month ago" at bounding box center [297, 226] width 211 height 10
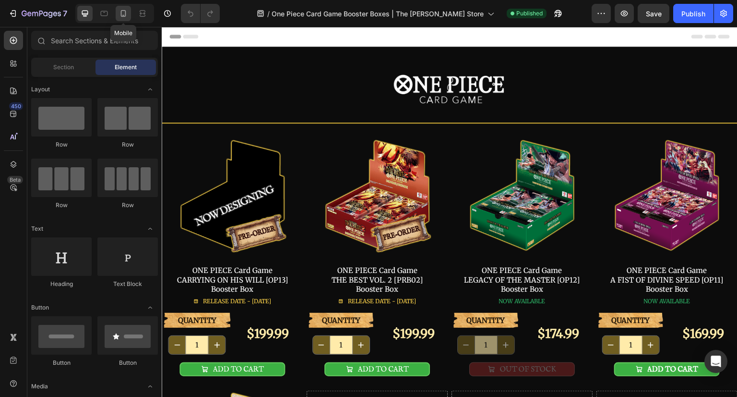
click at [125, 15] on icon at bounding box center [123, 13] width 5 height 7
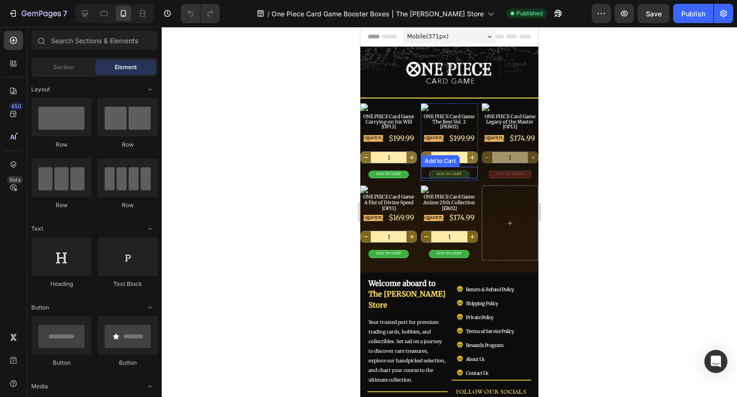
click at [463, 171] on button "ADD TO CART" at bounding box center [449, 174] width 40 height 8
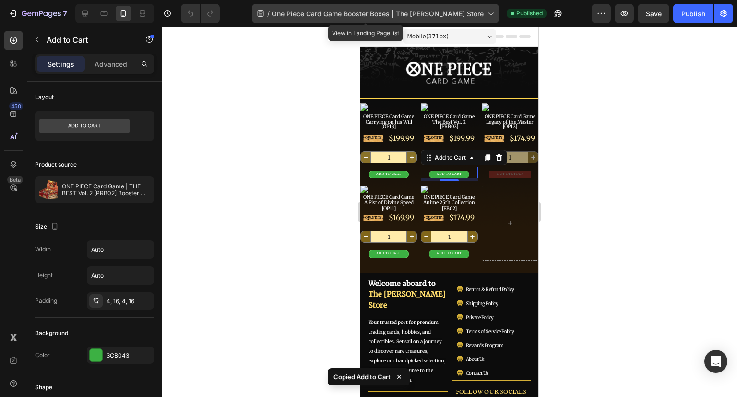
click at [327, 15] on span "One Piece Card Game Booster Boxes | The Jolly Roger Store" at bounding box center [378, 14] width 212 height 10
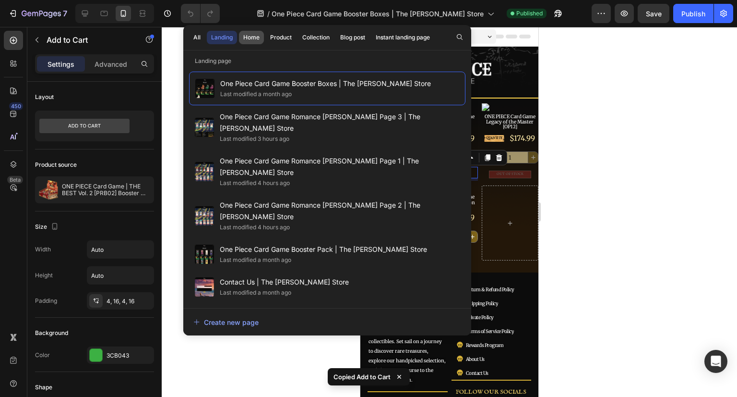
click at [255, 39] on div "Home" at bounding box center [251, 37] width 16 height 9
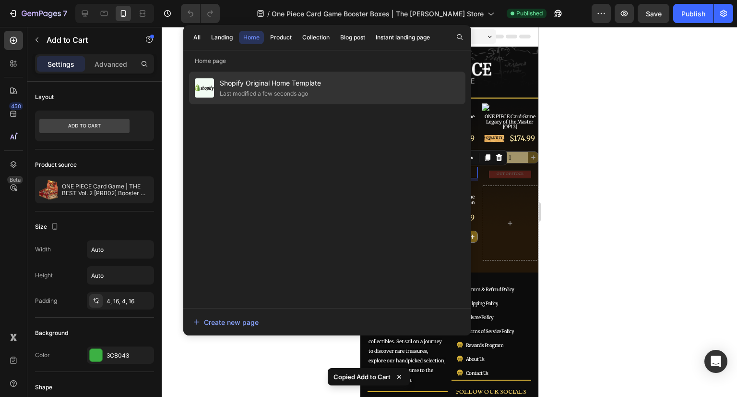
click at [339, 85] on div "Shopify Original Home Template Last modified a few seconds ago" at bounding box center [327, 88] width 277 height 33
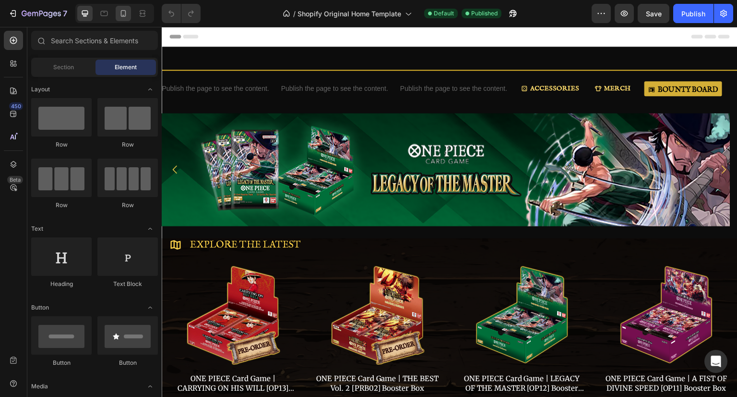
click at [122, 16] on icon at bounding box center [123, 13] width 5 height 7
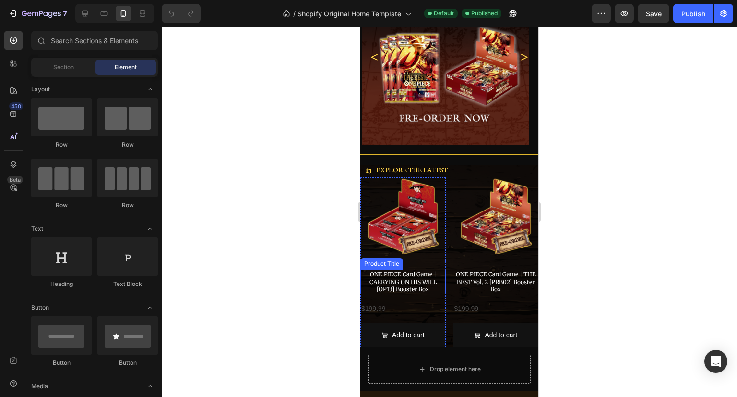
scroll to position [96, 0]
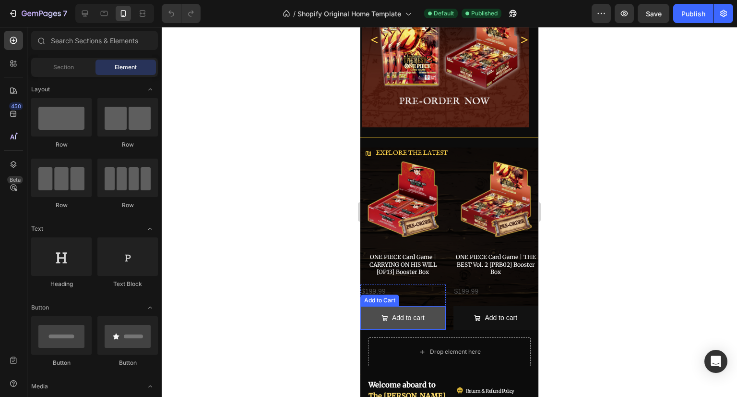
click at [430, 311] on button "Add to cart" at bounding box center [403, 318] width 85 height 24
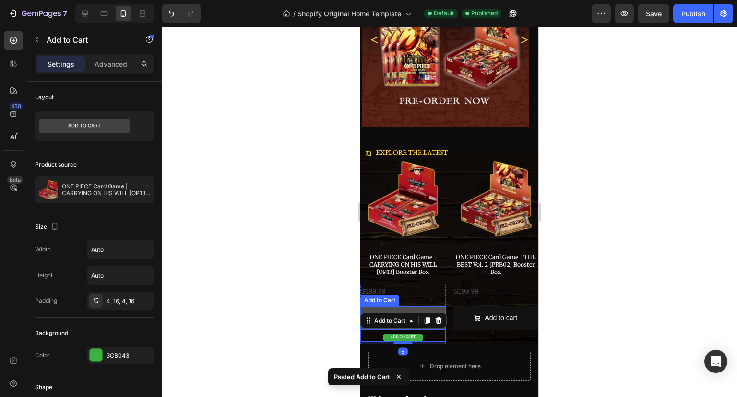
click at [435, 306] on button "Add to cart" at bounding box center [403, 318] width 85 height 24
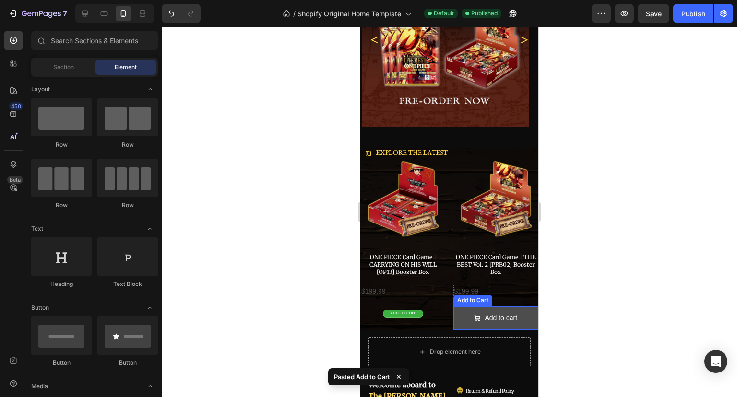
click at [520, 307] on button "Add to cart" at bounding box center [496, 318] width 85 height 24
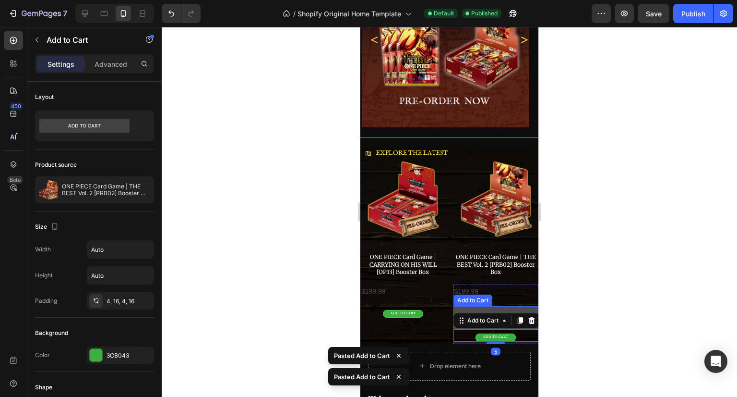
click at [521, 306] on button "Add to cart" at bounding box center [496, 318] width 85 height 24
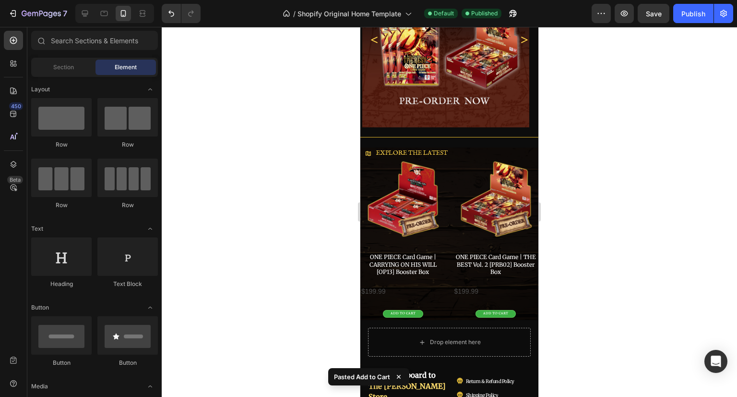
click at [579, 265] on div at bounding box center [450, 212] width 576 height 370
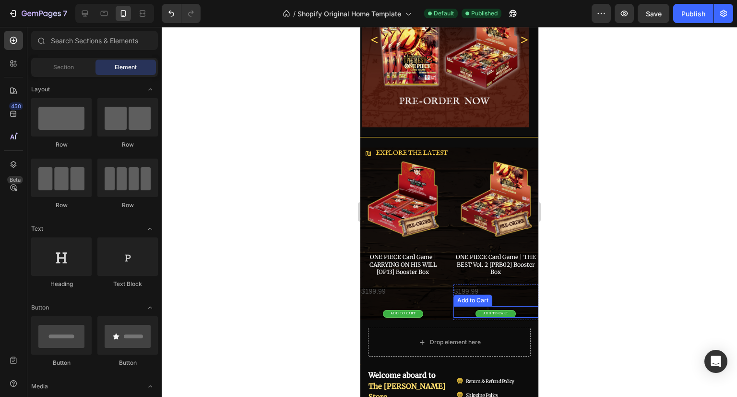
click at [519, 306] on div "ADD TO CART Add to Cart" at bounding box center [496, 312] width 85 height 12
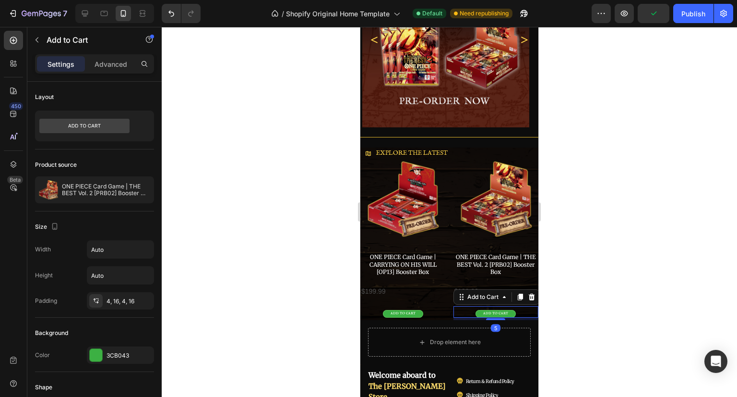
click at [99, 54] on div "Settings Advanced" at bounding box center [94, 63] width 119 height 19
click at [108, 62] on p "Advanced" at bounding box center [111, 64] width 33 height 10
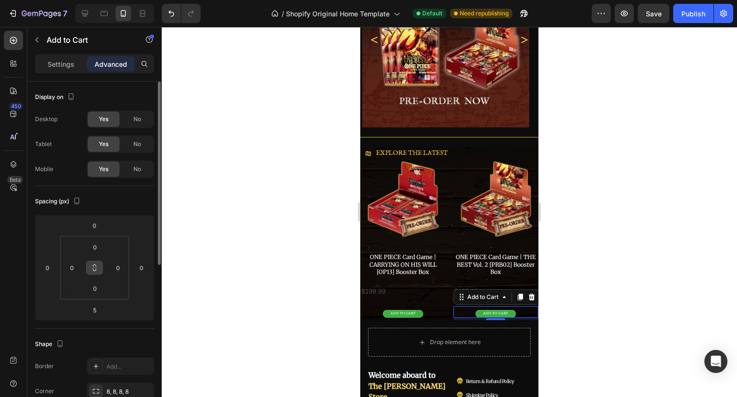
click at [97, 267] on icon at bounding box center [95, 268] width 8 height 8
click at [92, 266] on icon at bounding box center [95, 268] width 8 height 8
click at [94, 226] on input "0" at bounding box center [94, 225] width 19 height 14
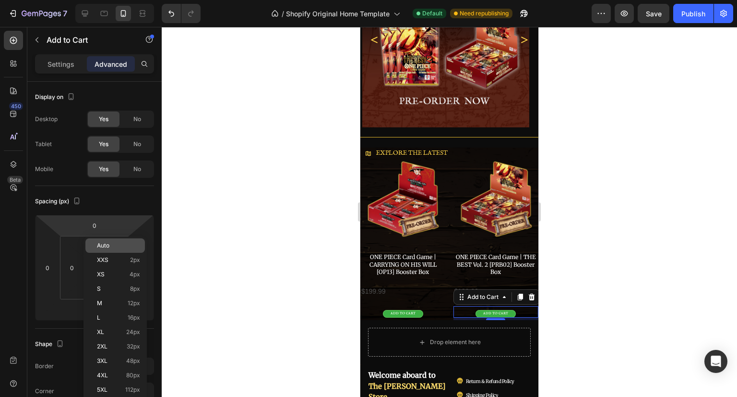
click at [100, 242] on span "Auto" at bounding box center [103, 245] width 12 height 7
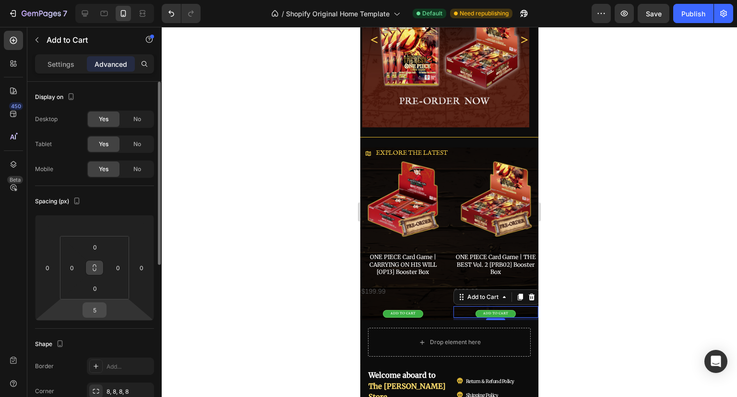
click at [98, 308] on input "5" at bounding box center [94, 309] width 19 height 14
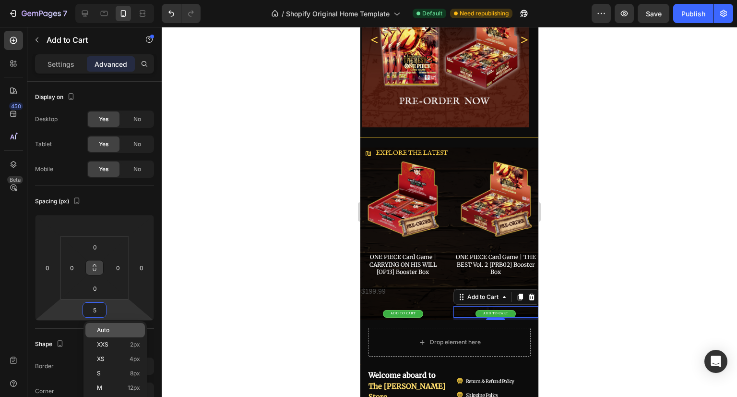
click at [107, 329] on span "Auto" at bounding box center [103, 329] width 12 height 7
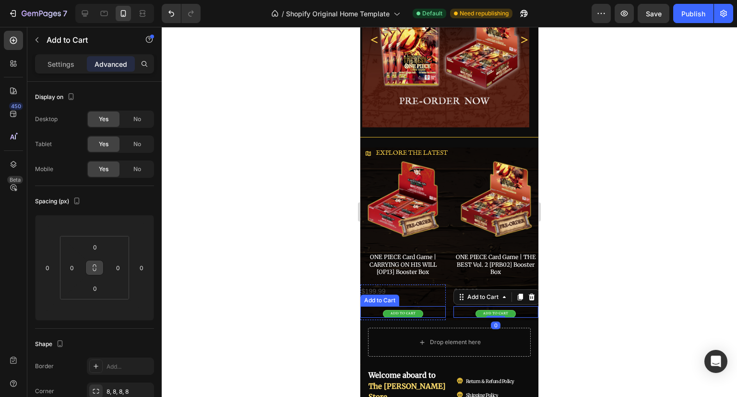
click at [432, 310] on div "ADD TO CART Add to Cart" at bounding box center [403, 312] width 85 height 12
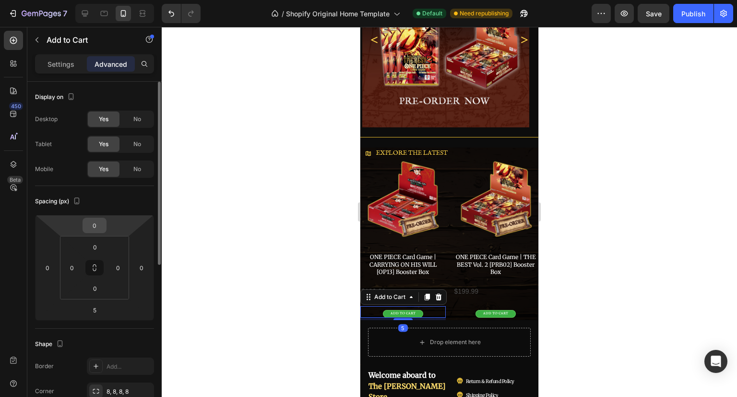
click at [95, 221] on input "0" at bounding box center [94, 225] width 19 height 14
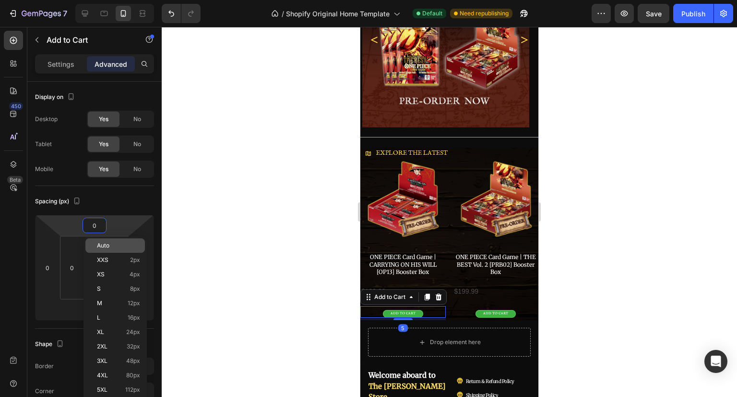
click at [106, 244] on span "Auto" at bounding box center [103, 245] width 12 height 7
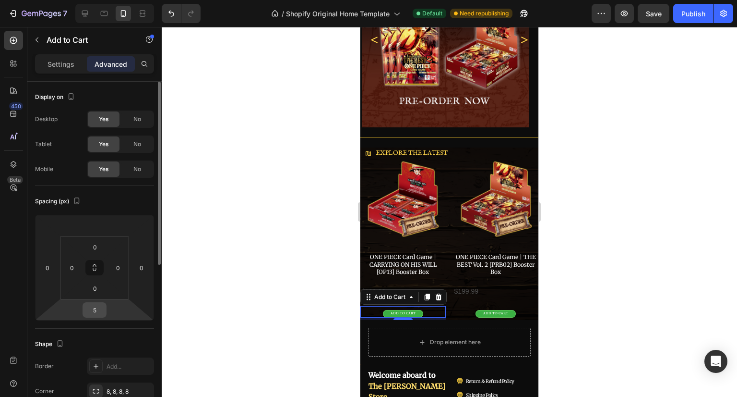
click at [98, 307] on input "5" at bounding box center [94, 309] width 19 height 14
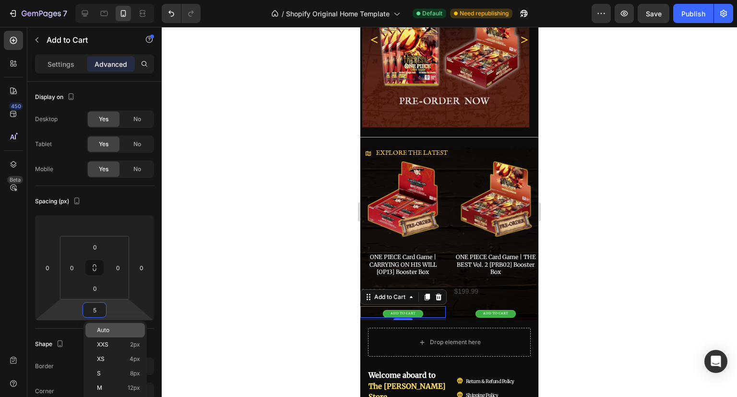
click at [103, 327] on span "Auto" at bounding box center [103, 329] width 12 height 7
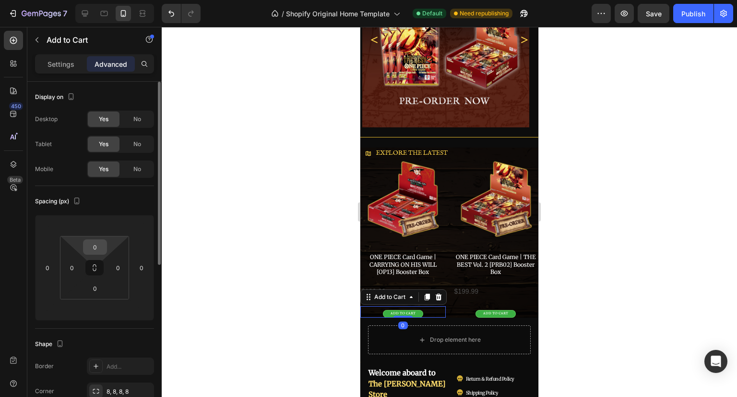
click at [104, 244] on input "0" at bounding box center [94, 247] width 19 height 14
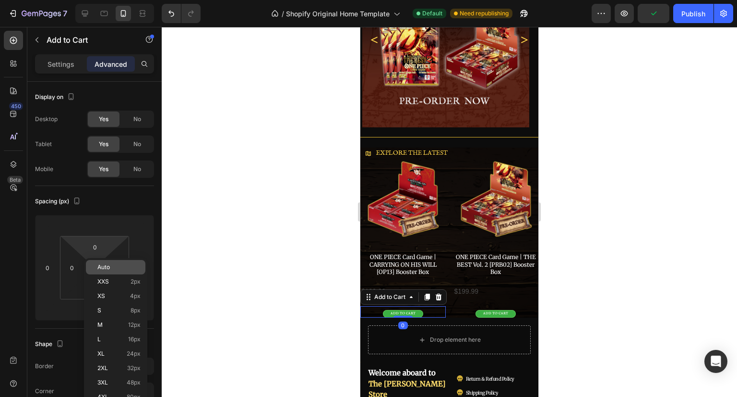
click at [104, 267] on span "Auto" at bounding box center [103, 267] width 12 height 7
type input "Auto"
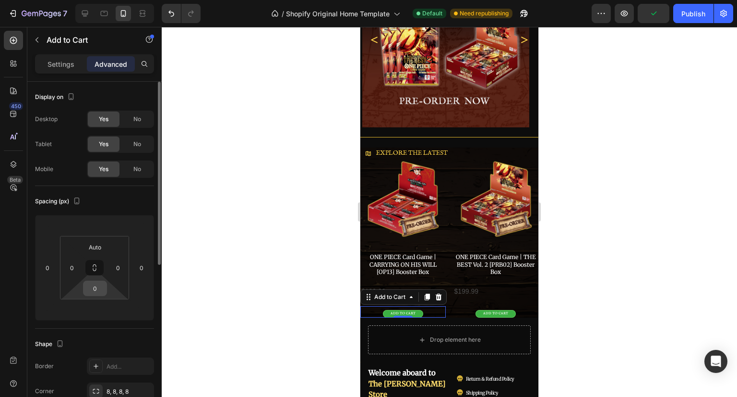
click at [102, 285] on input "0" at bounding box center [94, 288] width 19 height 14
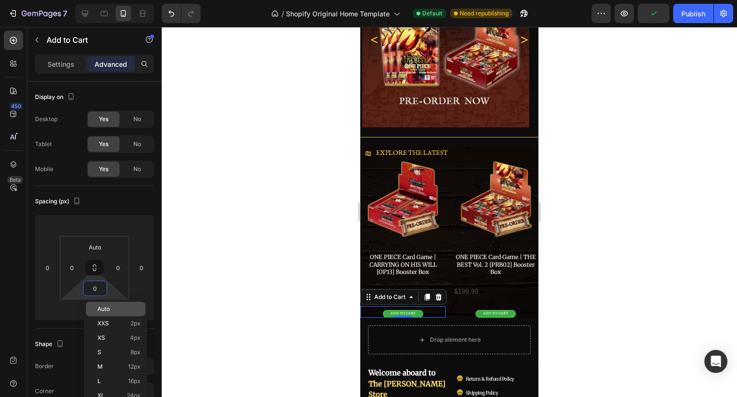
click at [107, 310] on span "Auto" at bounding box center [103, 308] width 12 height 7
type input "Auto"
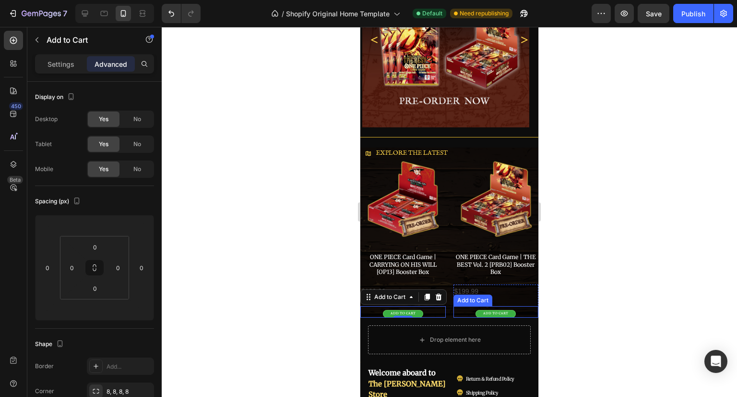
click at [517, 310] on div "ADD TO CART Add to Cart" at bounding box center [496, 312] width 85 height 12
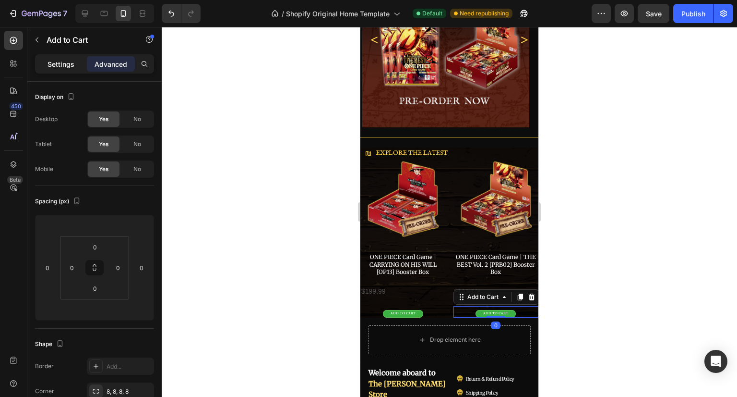
click at [57, 63] on p "Settings" at bounding box center [61, 64] width 27 height 10
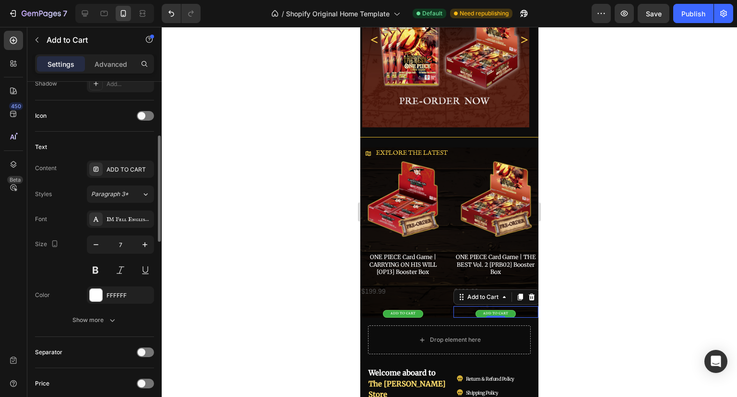
scroll to position [327, 0]
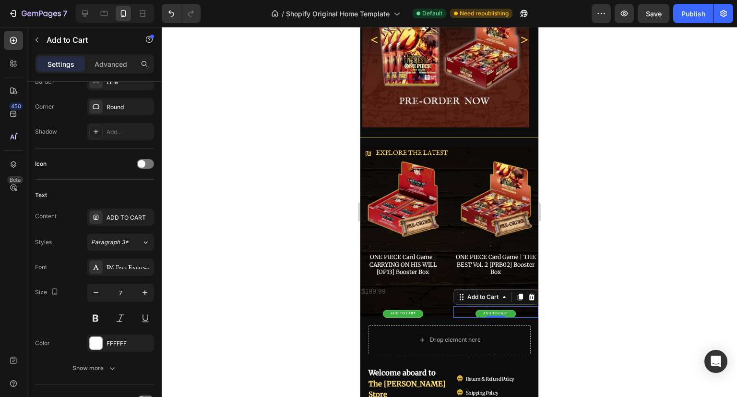
click at [611, 254] on div at bounding box center [450, 212] width 576 height 370
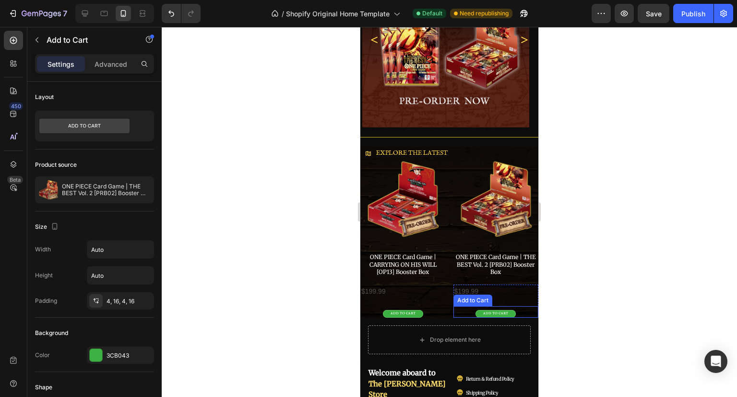
click at [516, 306] on div "ADD TO CART Add to Cart" at bounding box center [496, 312] width 85 height 12
click at [609, 289] on div at bounding box center [450, 212] width 576 height 370
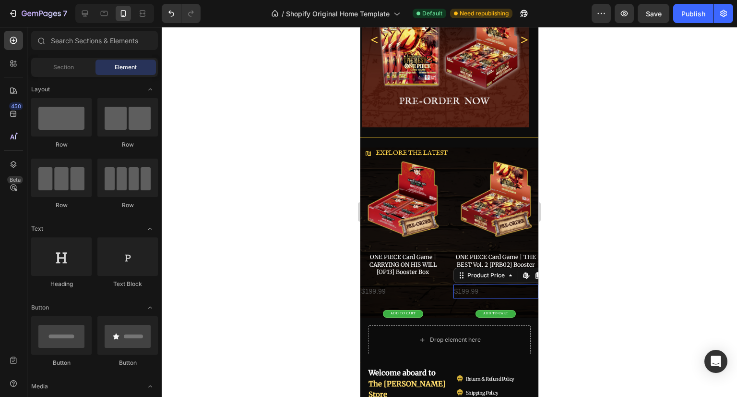
click at [490, 289] on div "$199.99" at bounding box center [496, 291] width 85 height 14
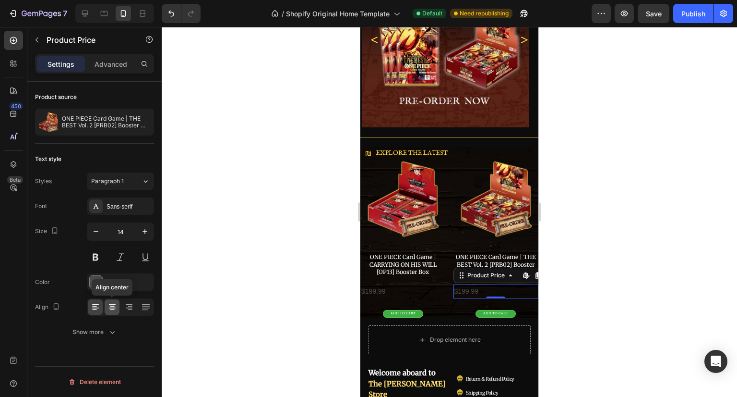
click at [115, 304] on icon at bounding box center [112, 304] width 7 height 1
click at [399, 285] on div "$199.99" at bounding box center [403, 291] width 85 height 14
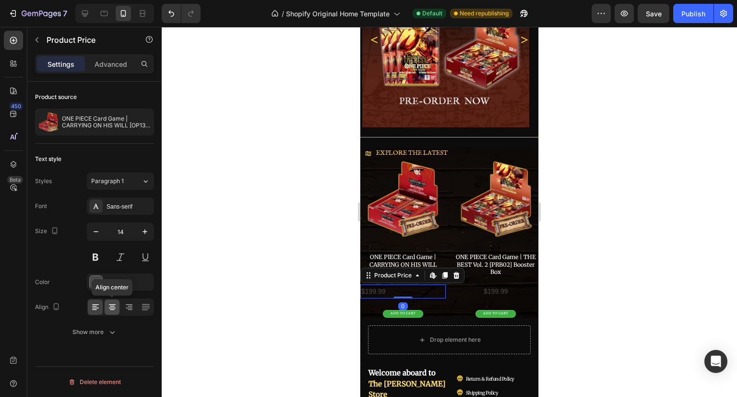
click at [118, 302] on div at bounding box center [112, 306] width 15 height 15
click at [129, 279] on div "4D4D4D" at bounding box center [121, 282] width 28 height 9
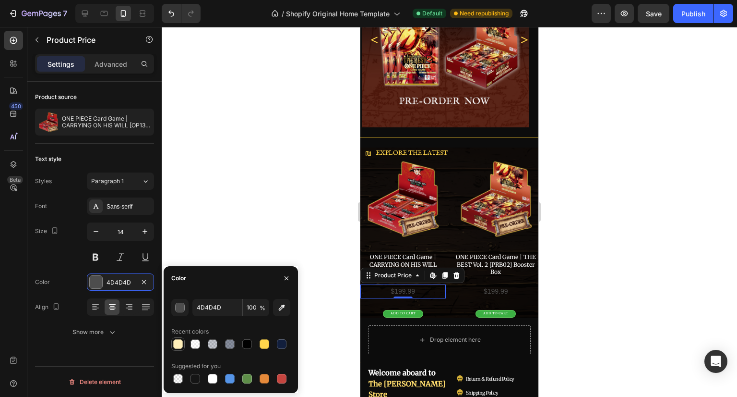
click at [181, 343] on div at bounding box center [178, 344] width 10 height 10
type input "FFEFB9"
click at [140, 182] on div "Paragraph 1" at bounding box center [116, 181] width 50 height 9
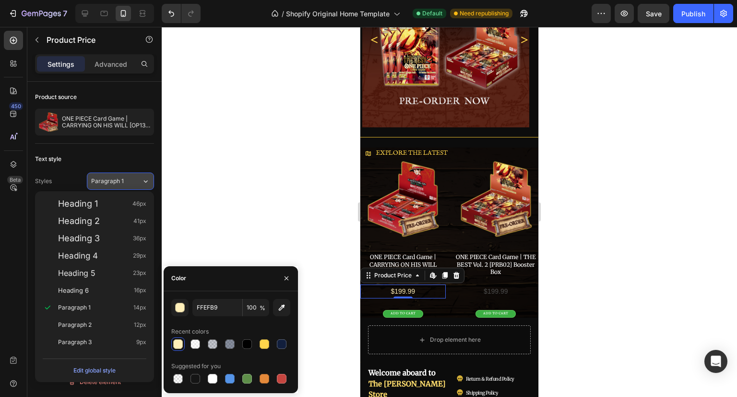
click at [144, 181] on icon at bounding box center [146, 181] width 8 height 10
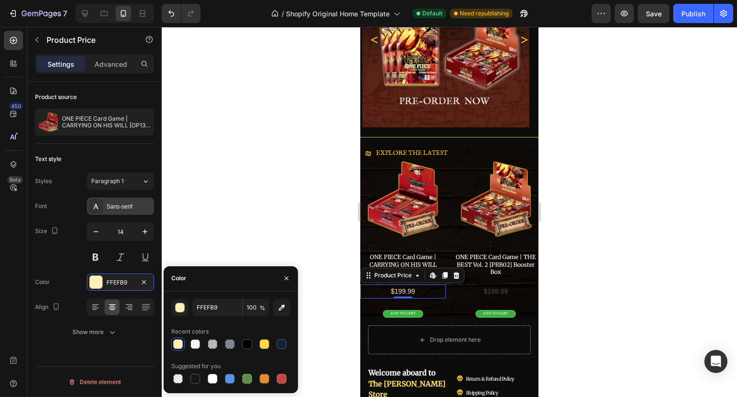
click at [138, 203] on div "Sans-serif" at bounding box center [129, 206] width 45 height 9
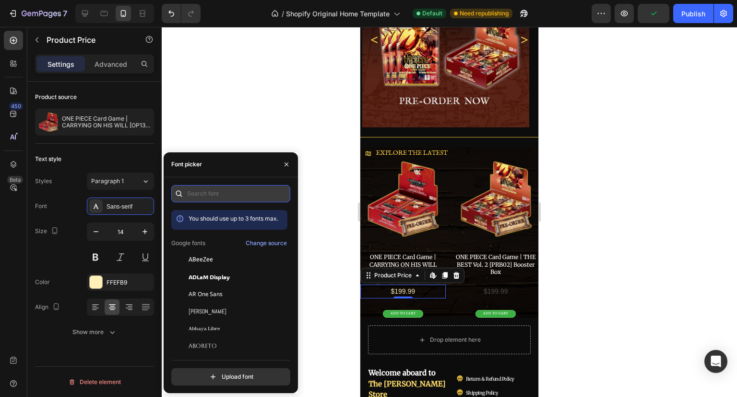
click at [201, 195] on input "text" at bounding box center [230, 193] width 119 height 17
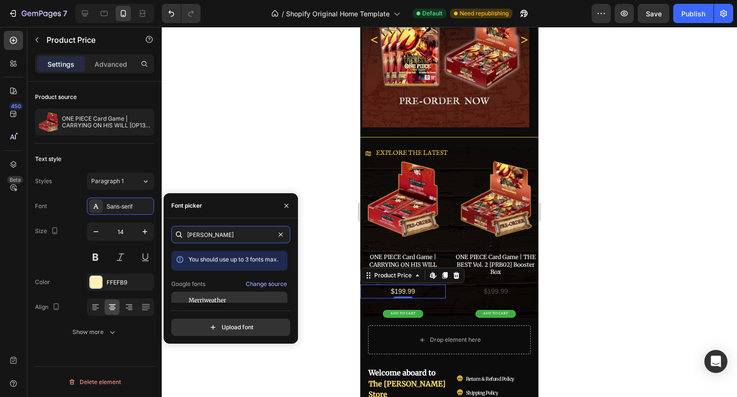
type input "[PERSON_NAME]"
click at [229, 294] on div "Merriweather" at bounding box center [229, 299] width 116 height 17
click at [141, 235] on icon "button" at bounding box center [145, 232] width 10 height 10
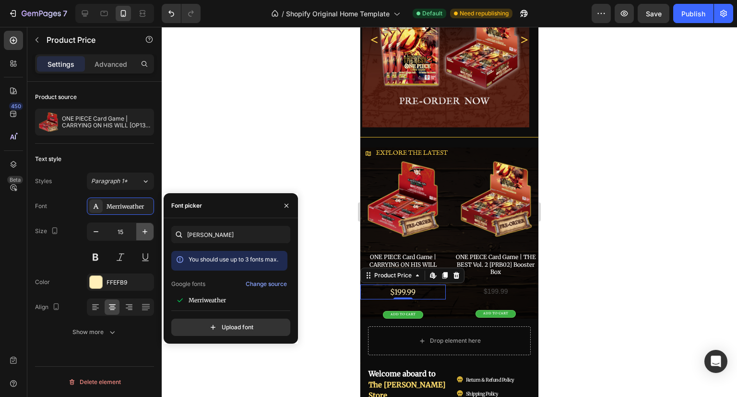
click at [142, 234] on icon "button" at bounding box center [145, 232] width 10 height 10
type input "18"
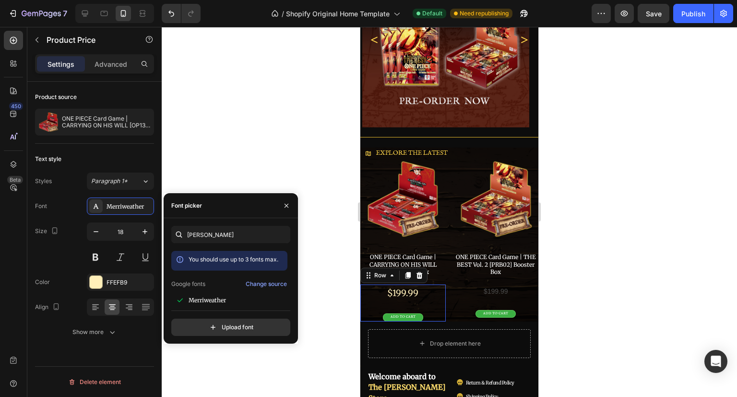
click at [430, 302] on div "$199.99 Product Price Product Price ADD TO CART Add to Cart Row 0" at bounding box center [403, 302] width 85 height 37
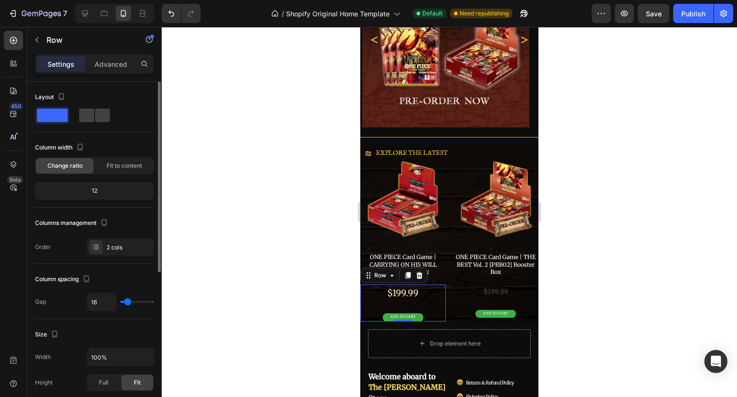
type input "8"
type input "6"
type input "4"
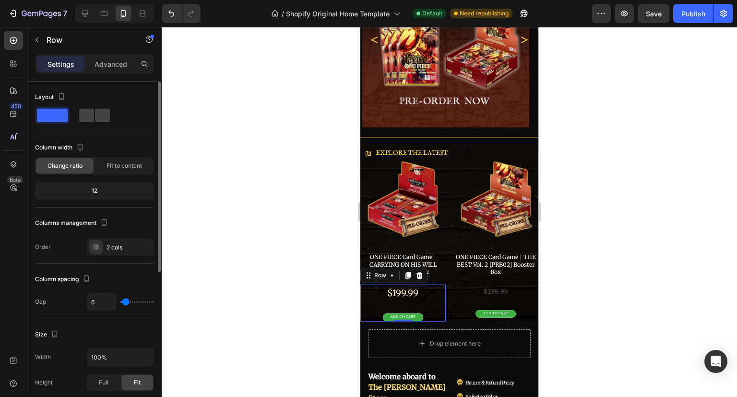
type input "4"
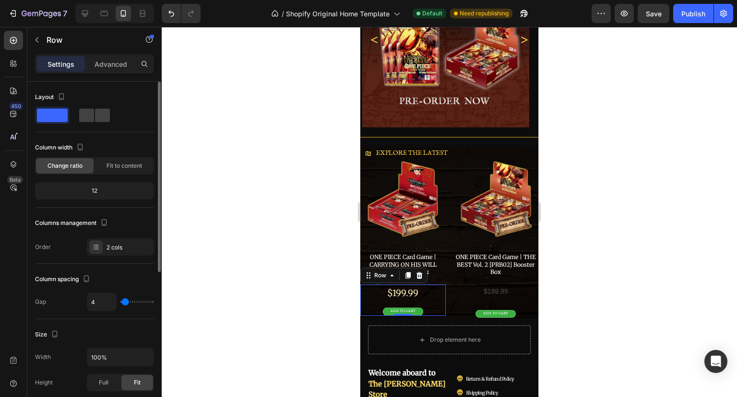
type input "0"
drag, startPoint x: 126, startPoint y: 303, endPoint x: 118, endPoint y: 302, distance: 8.7
type input "0"
click at [121, 302] on input "range" at bounding box center [138, 302] width 34 height 2
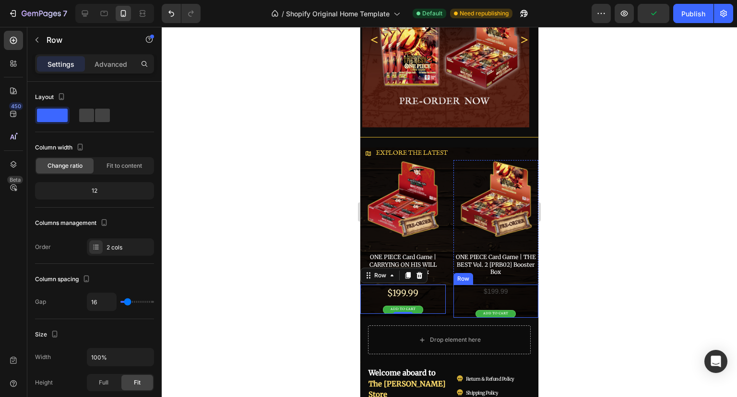
scroll to position [273, 0]
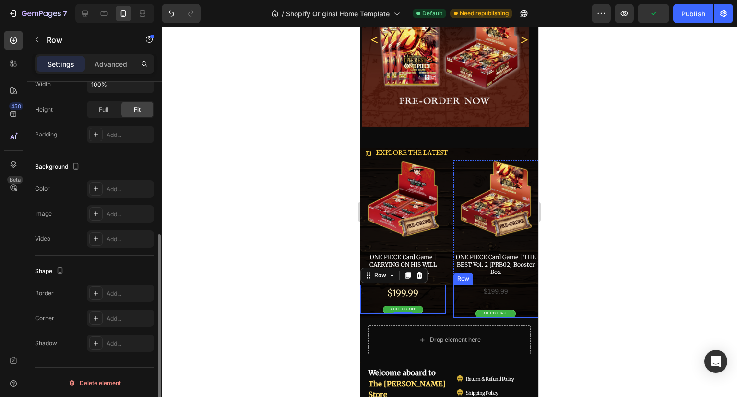
click at [524, 296] on div "$199.99 Product Price Product Price ADD TO CART Add to Cart Row" at bounding box center [496, 301] width 85 height 34
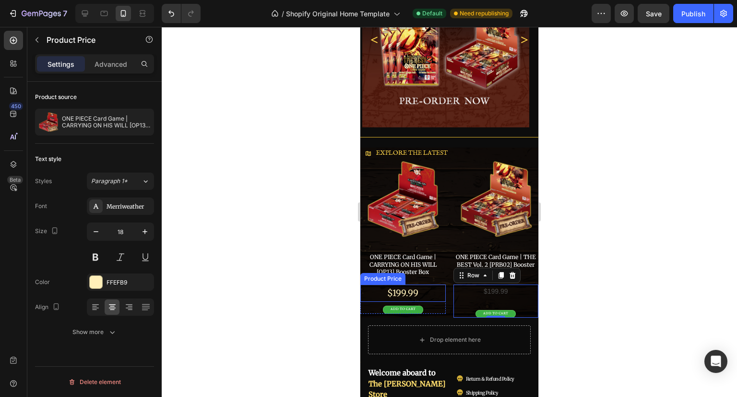
scroll to position [0, 0]
click at [432, 292] on div "$199.99" at bounding box center [403, 292] width 85 height 17
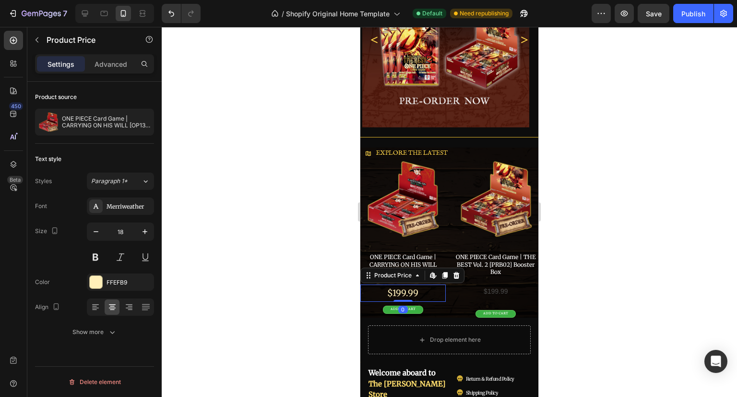
click at [431, 301] on div "ADD TO CART Add to Cart" at bounding box center [403, 307] width 85 height 12
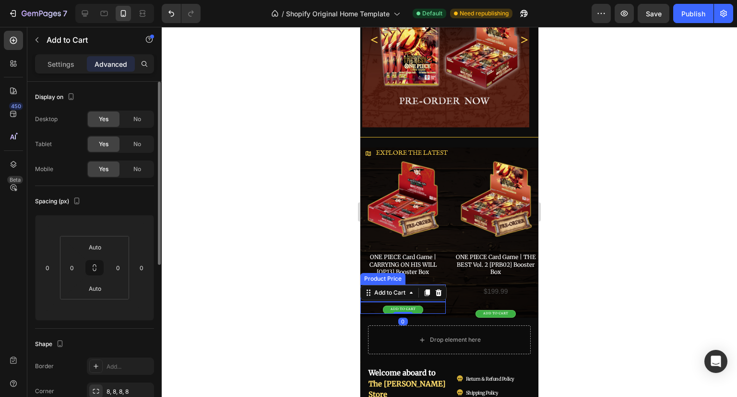
click at [435, 296] on div "$199.99" at bounding box center [403, 292] width 85 height 17
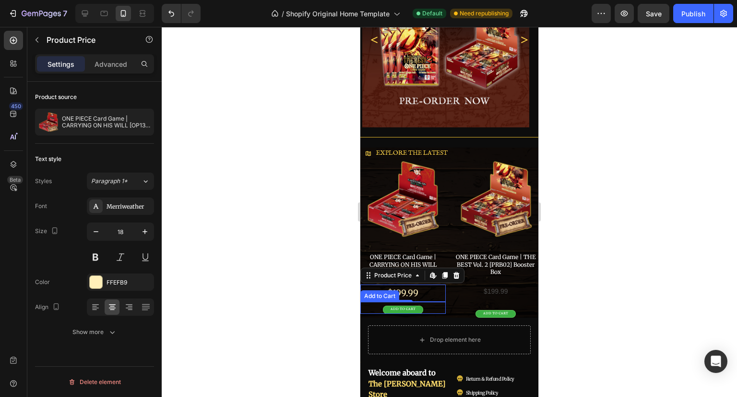
click at [439, 303] on div "ADD TO CART Add to Cart" at bounding box center [403, 307] width 85 height 12
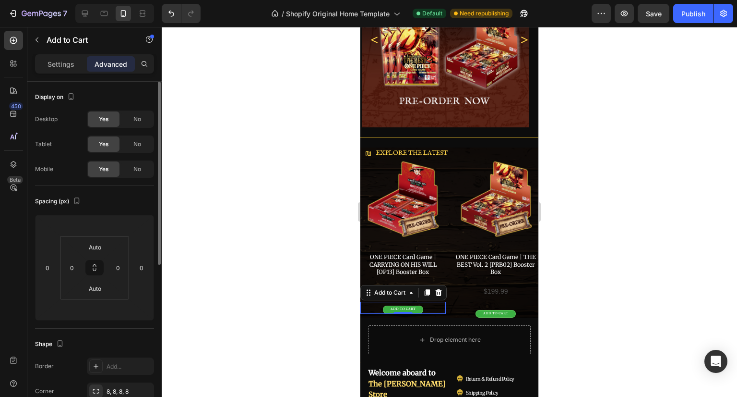
click at [368, 303] on div "ADD TO CART Add to Cart 0" at bounding box center [403, 307] width 85 height 12
click at [666, 274] on div at bounding box center [450, 212] width 576 height 370
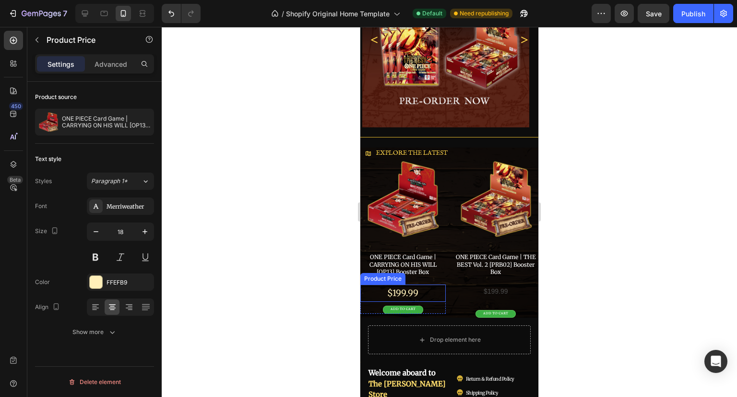
click at [426, 290] on div "$199.99" at bounding box center [403, 292] width 85 height 17
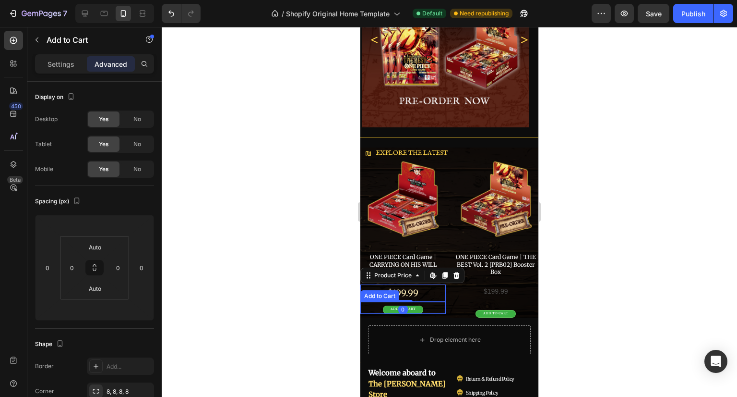
click at [421, 301] on div "ADD TO CART Add to Cart" at bounding box center [403, 307] width 85 height 12
click at [60, 62] on p "Settings" at bounding box center [61, 64] width 27 height 10
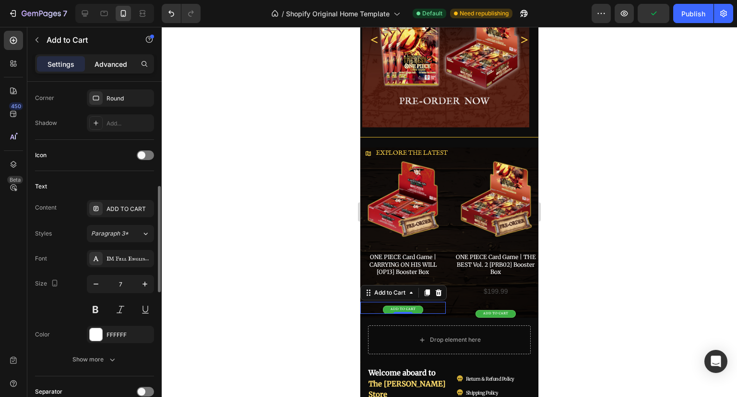
click at [115, 66] on p "Advanced" at bounding box center [111, 64] width 33 height 10
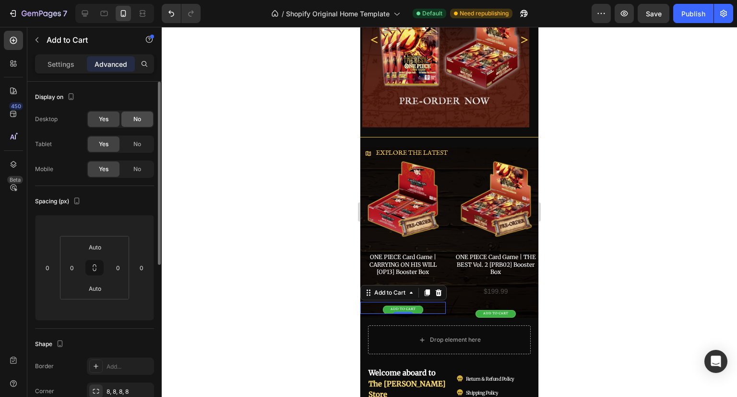
click at [133, 115] on span "No" at bounding box center [137, 119] width 8 height 9
click at [137, 144] on span "No" at bounding box center [137, 144] width 8 height 9
click at [632, 290] on div at bounding box center [450, 212] width 576 height 370
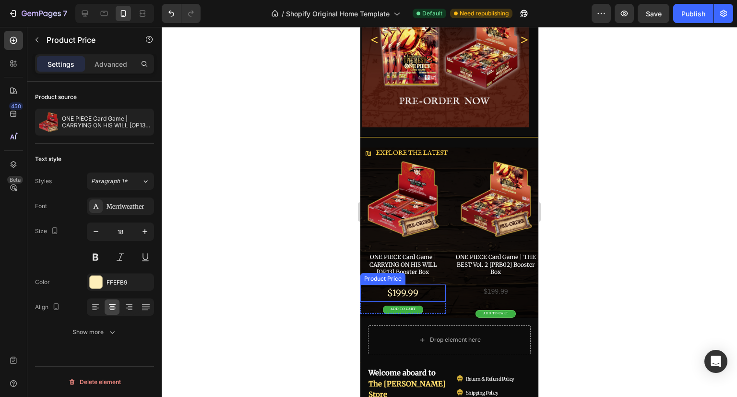
click at [434, 290] on div "$199.99" at bounding box center [403, 292] width 85 height 17
click at [110, 66] on p "Advanced" at bounding box center [111, 64] width 33 height 10
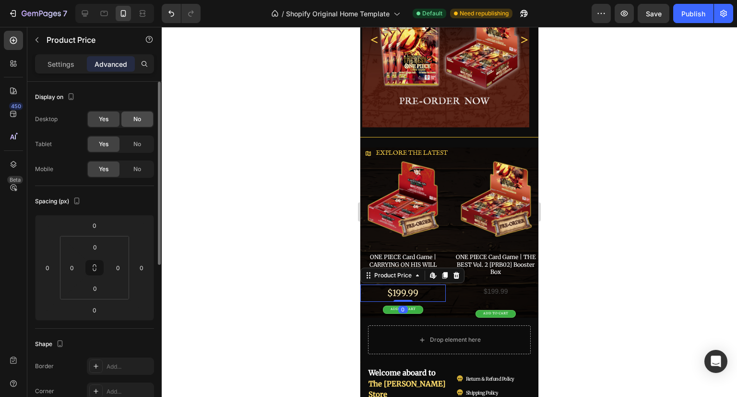
click at [129, 118] on div "No" at bounding box center [137, 118] width 32 height 15
click at [140, 145] on span "No" at bounding box center [137, 144] width 8 height 9
click at [665, 184] on div at bounding box center [450, 212] width 576 height 370
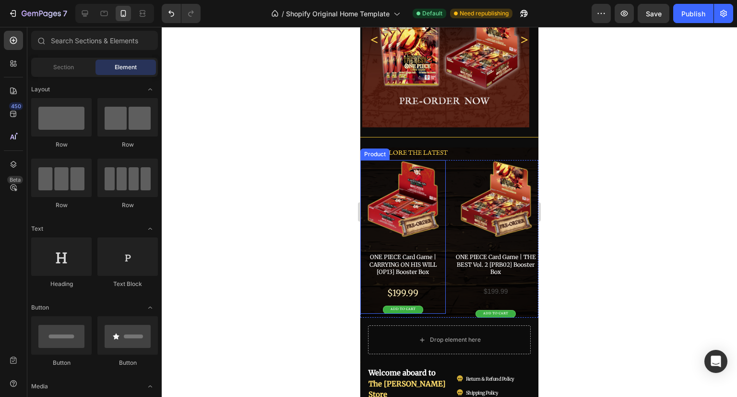
click at [436, 274] on div "ONE PIECE Card Game | CARRYING ON HIS WILL [OP13] Booster Box Product Title $19…" at bounding box center [403, 282] width 85 height 61
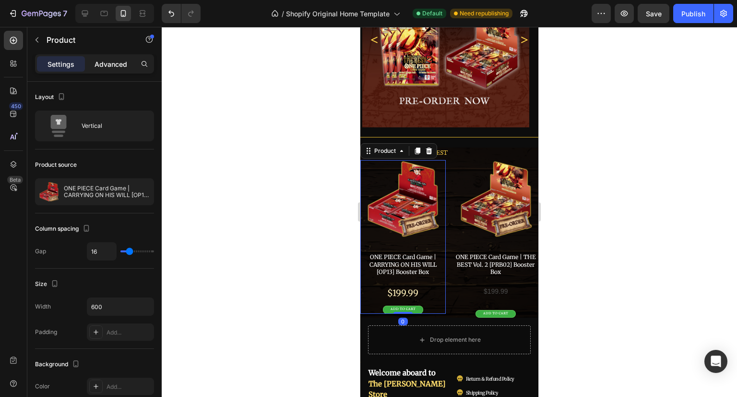
click at [129, 63] on div "Advanced" at bounding box center [111, 63] width 48 height 15
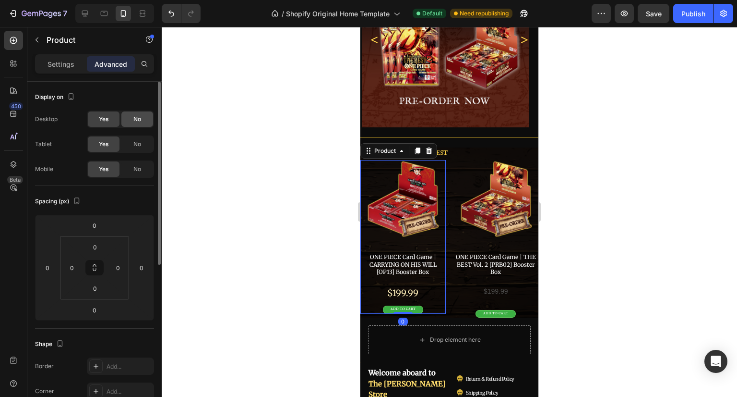
click at [141, 119] on span "No" at bounding box center [137, 119] width 8 height 9
click at [141, 152] on div "Yes No" at bounding box center [120, 143] width 67 height 17
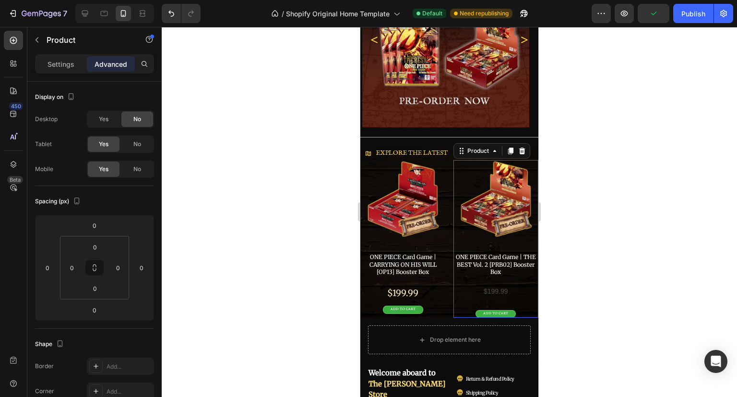
click at [467, 275] on div "ONE PIECE Card Game | THE BEST Vol. 2 [PRB02] Booster Box Product Title $199.99…" at bounding box center [496, 284] width 85 height 65
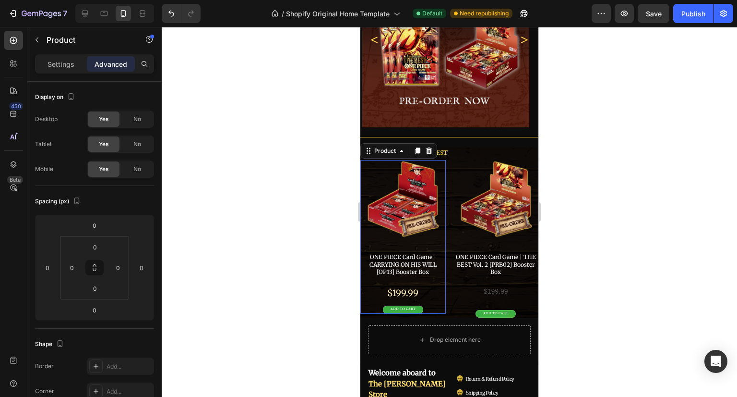
click at [434, 276] on div "ONE PIECE Card Game | CARRYING ON HIS WILL [OP13] Booster Box Product Title $19…" at bounding box center [403, 282] width 85 height 61
click at [129, 141] on div "No" at bounding box center [137, 143] width 32 height 15
click at [73, 65] on p "Settings" at bounding box center [61, 64] width 27 height 10
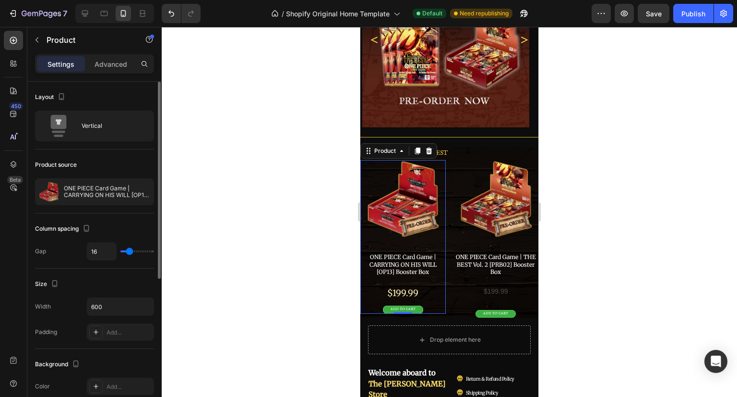
type input "10"
type input "9"
type input "7"
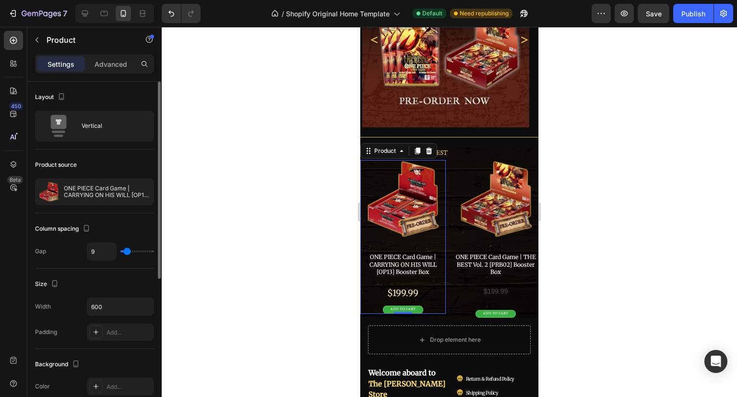
type input "7"
type input "6"
type input "5"
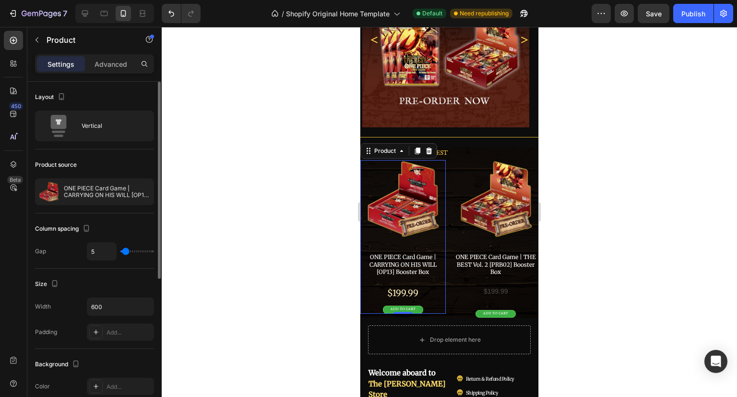
type input "4"
type input "3"
type input "1"
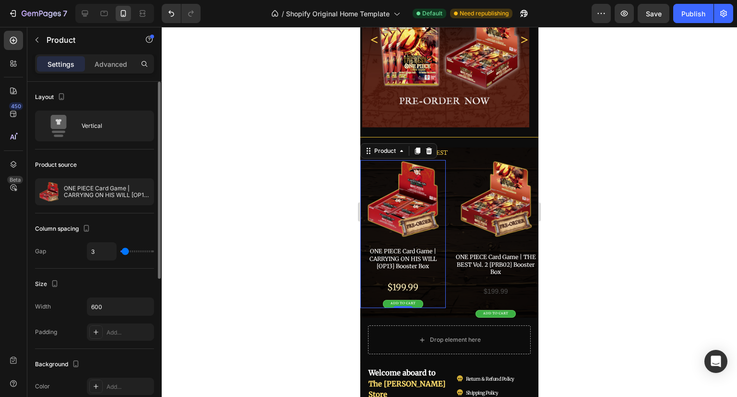
type input "1"
type input "0"
drag, startPoint x: 128, startPoint y: 251, endPoint x: 115, endPoint y: 247, distance: 14.0
type input "0"
click at [121, 250] on input "range" at bounding box center [138, 251] width 34 height 2
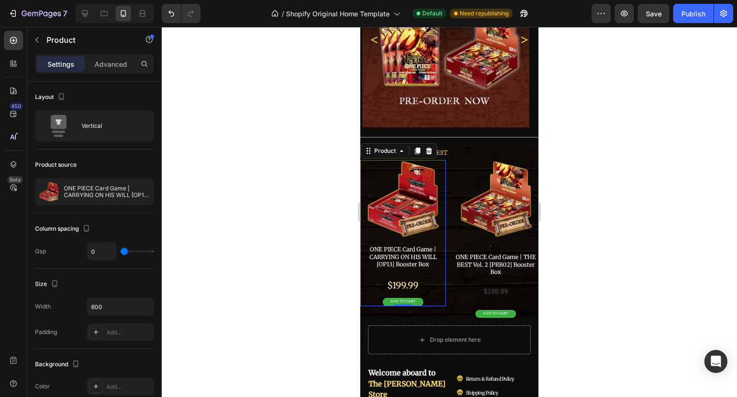
click at [301, 246] on div at bounding box center [450, 212] width 576 height 370
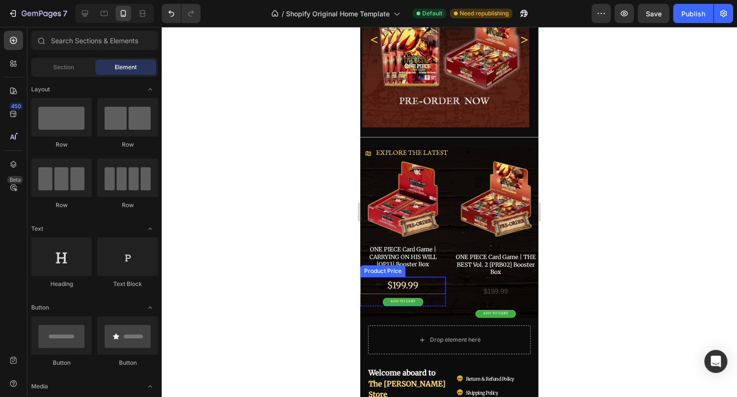
click at [426, 277] on div "$199.99" at bounding box center [403, 285] width 85 height 17
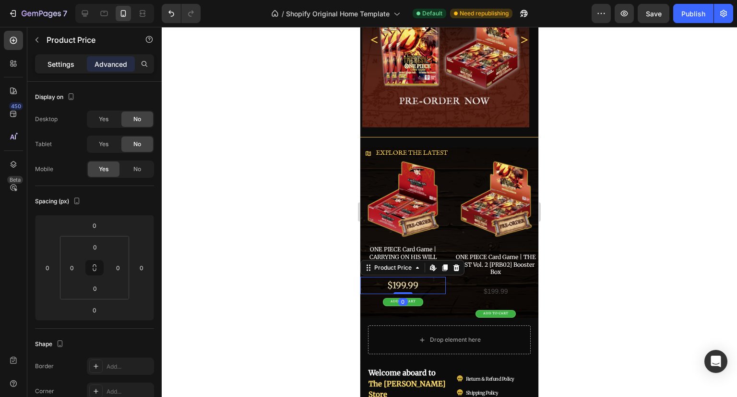
click at [61, 66] on p "Settings" at bounding box center [61, 64] width 27 height 10
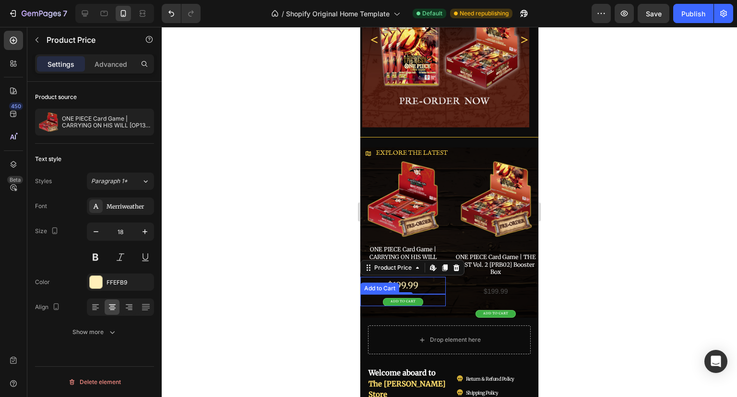
click at [434, 298] on div "ADD TO CART Add to Cart" at bounding box center [403, 300] width 85 height 12
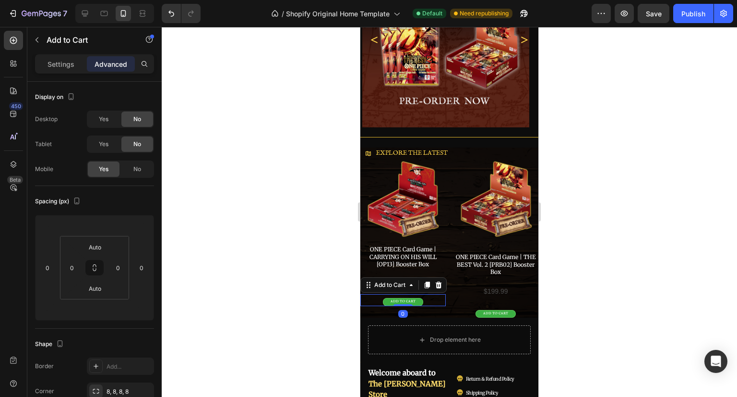
click at [60, 72] on div "Settings Advanced" at bounding box center [94, 63] width 119 height 19
click at [60, 66] on p "Settings" at bounding box center [61, 64] width 27 height 10
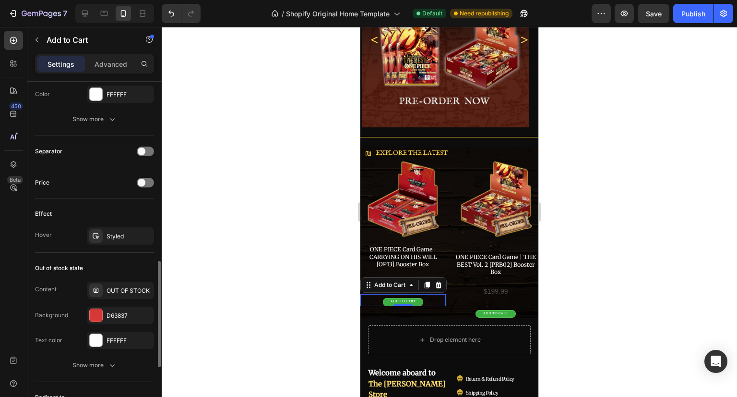
scroll to position [760, 0]
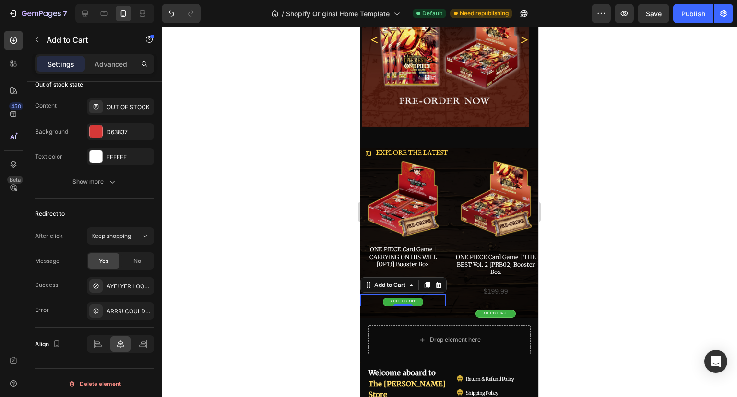
click at [621, 273] on div at bounding box center [450, 212] width 576 height 370
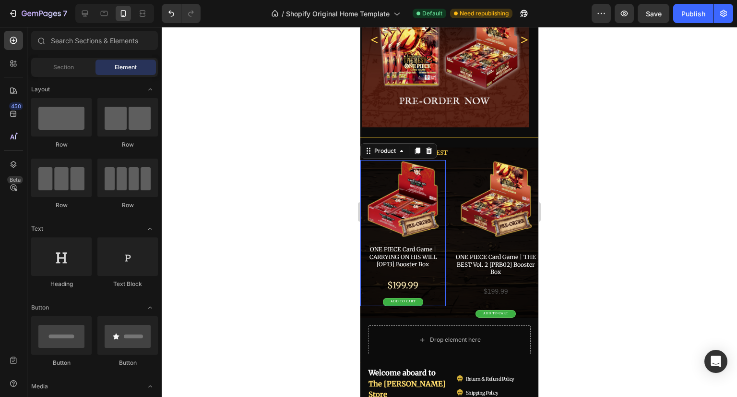
click at [439, 267] on div "ONE PIECE Card Game | CARRYING ON HIS WILL [OP13] Booster Box Product Title $19…" at bounding box center [403, 274] width 85 height 61
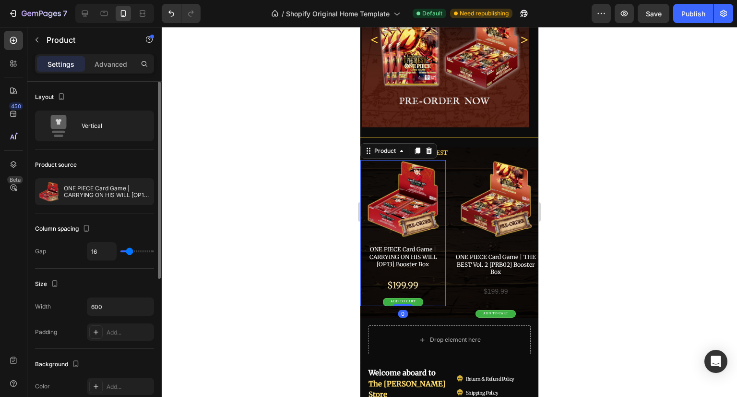
type input "17"
type input "15"
type input "13"
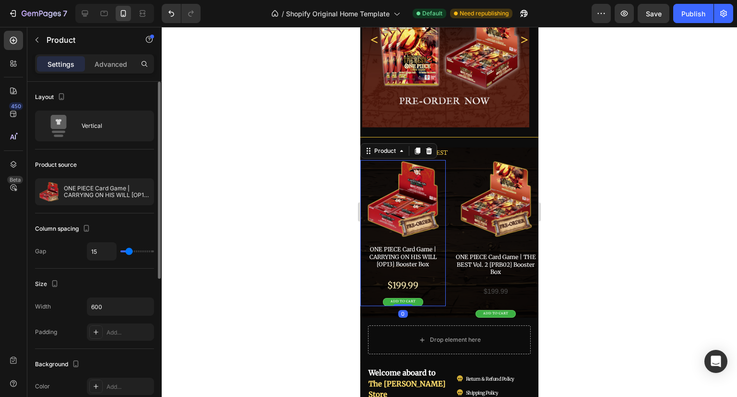
type input "13"
type input "12"
type input "11"
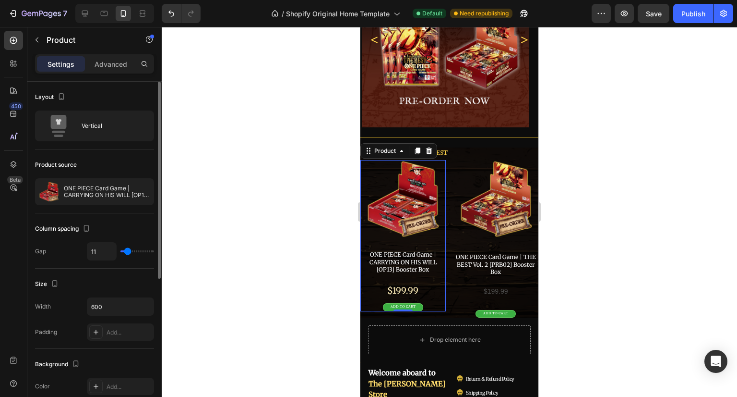
type input "10"
type input "7"
type input "6"
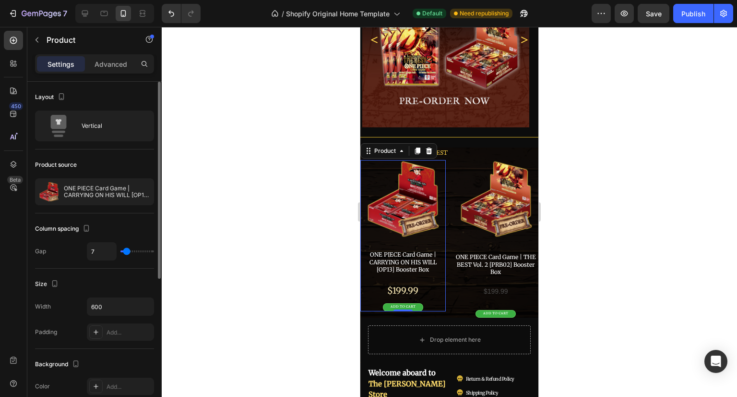
type input "6"
type input "5"
type input "4"
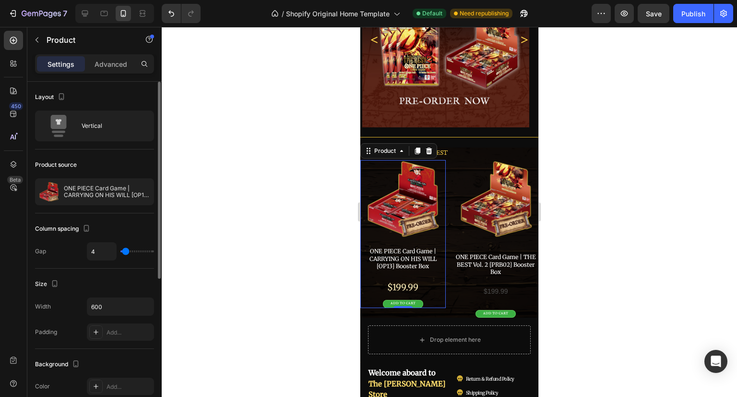
type input "3"
type input "1"
type input "0"
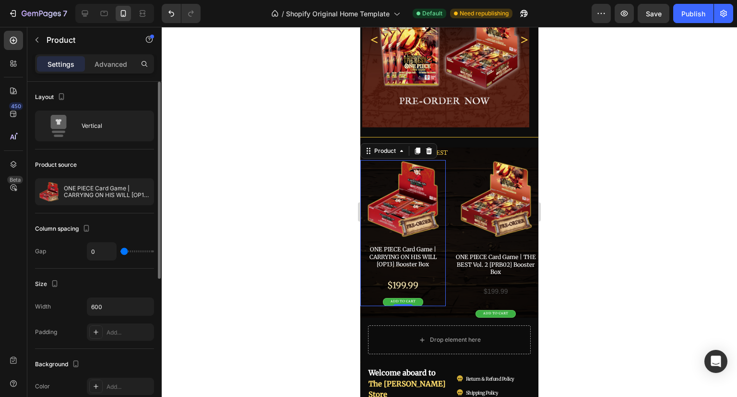
drag, startPoint x: 130, startPoint y: 253, endPoint x: 114, endPoint y: 249, distance: 16.4
type input "0"
click at [121, 250] on input "range" at bounding box center [138, 251] width 34 height 2
click at [211, 259] on div at bounding box center [450, 212] width 576 height 370
click at [439, 268] on div "ONE PIECE Card Game | CARRYING ON HIS WILL [OP13] Booster Box Product Title $19…" at bounding box center [403, 274] width 85 height 61
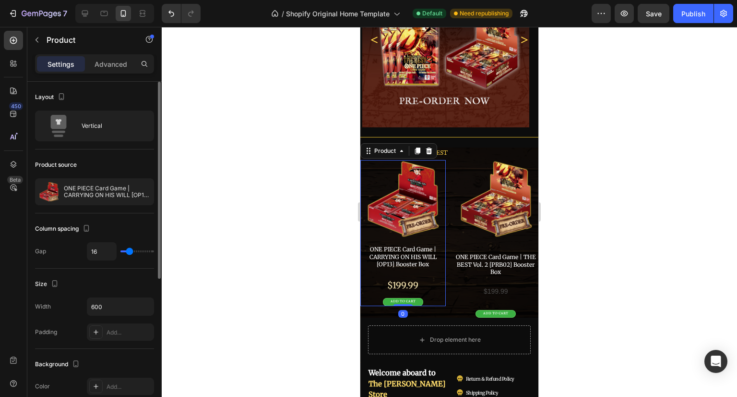
type input "10"
type input "0"
drag, startPoint x: 131, startPoint y: 249, endPoint x: 102, endPoint y: 250, distance: 28.8
type input "0"
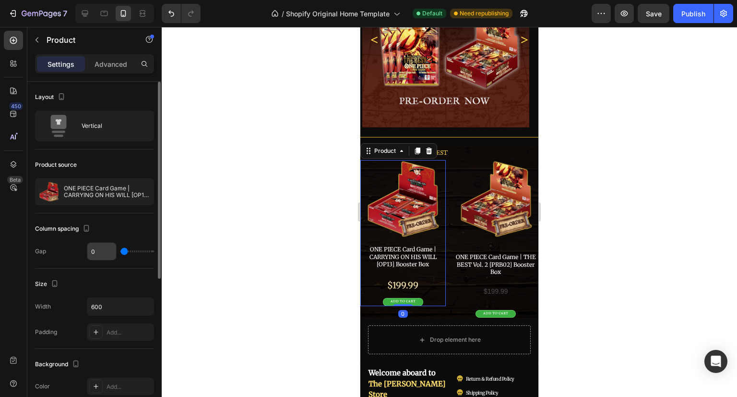
click at [121, 250] on input "range" at bounding box center [138, 251] width 34 height 2
click at [104, 248] on input "0" at bounding box center [101, 250] width 29 height 17
click at [291, 253] on div at bounding box center [450, 212] width 576 height 370
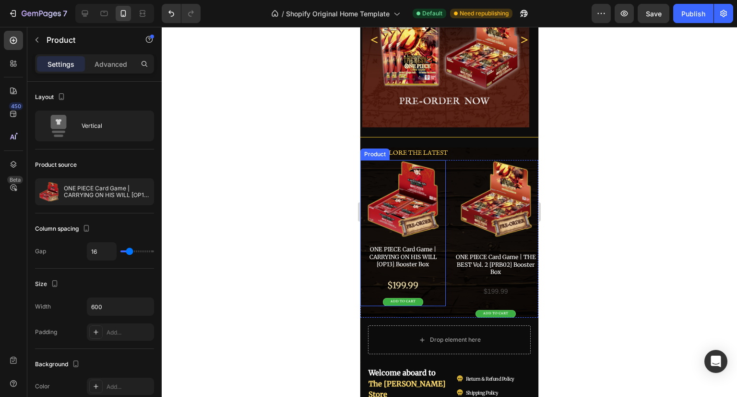
click at [436, 265] on div "ONE PIECE Card Game | CARRYING ON HIS WILL [OP13] Booster Box Product Title $19…" at bounding box center [403, 274] width 85 height 61
type input "0"
drag, startPoint x: 126, startPoint y: 253, endPoint x: 79, endPoint y: 252, distance: 46.6
type input "0"
click at [121, 252] on input "range" at bounding box center [138, 251] width 34 height 2
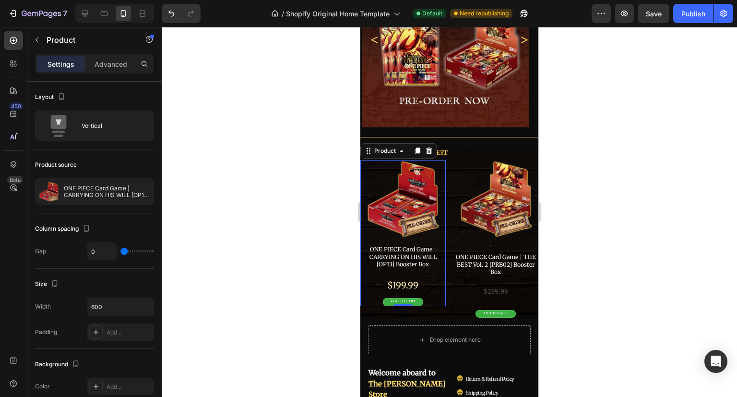
click at [243, 262] on div at bounding box center [450, 212] width 576 height 370
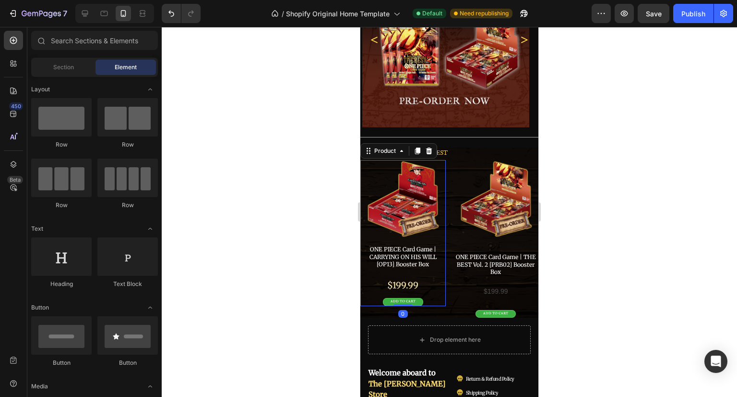
click at [432, 268] on div "ONE PIECE Card Game | CARRYING ON HIS WILL [OP13] Booster Box Product Title $19…" at bounding box center [403, 274] width 85 height 61
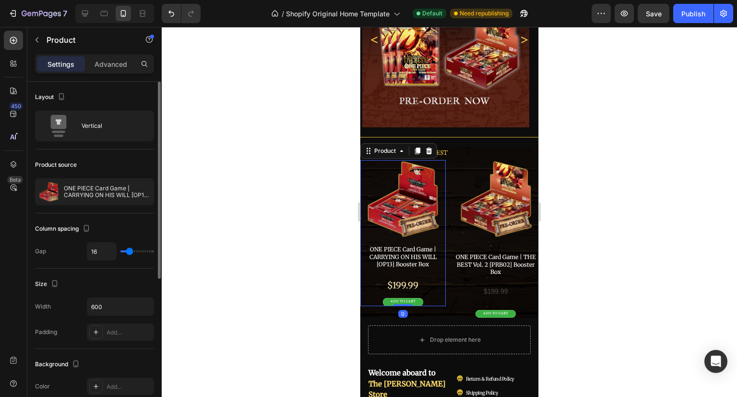
type input "7"
type input "1"
type input "0"
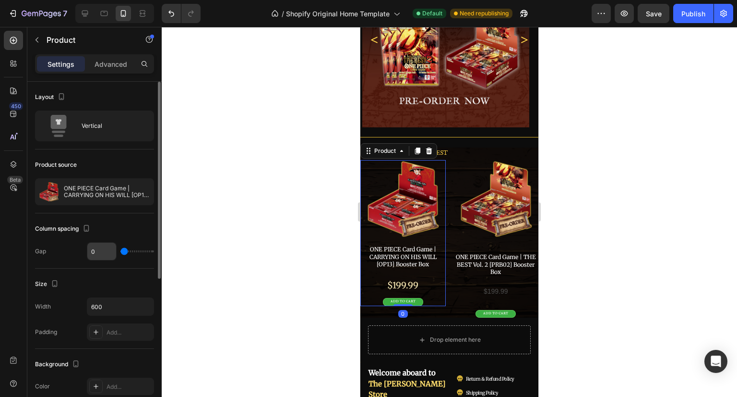
drag, startPoint x: 129, startPoint y: 250, endPoint x: 93, endPoint y: 245, distance: 36.3
type input "0"
click at [121, 250] on input "range" at bounding box center [138, 251] width 34 height 2
click at [249, 240] on div at bounding box center [450, 212] width 576 height 370
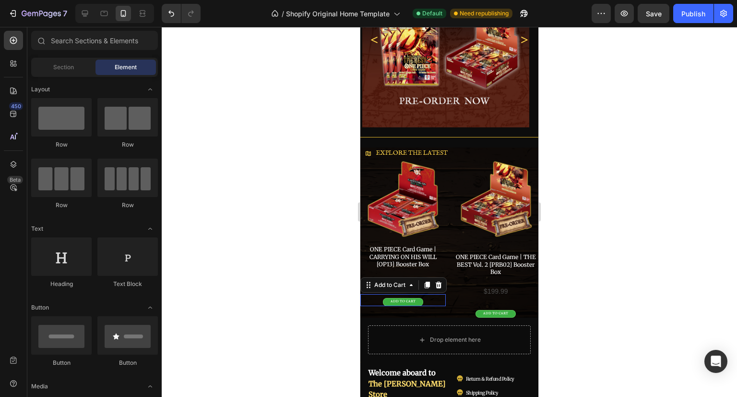
click at [432, 294] on div "ADD TO CART Add to Cart 0" at bounding box center [403, 300] width 85 height 12
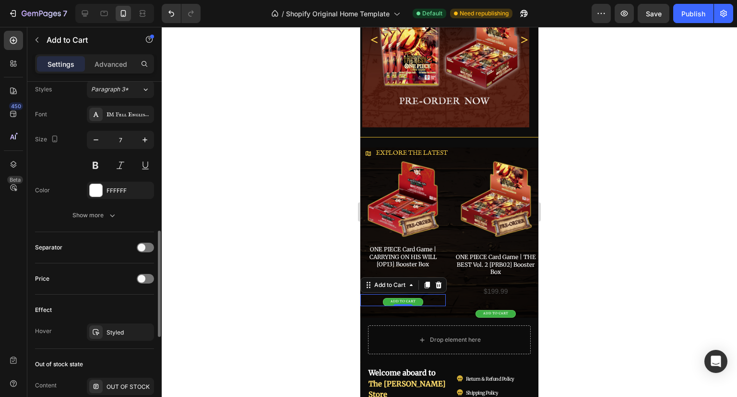
scroll to position [288, 0]
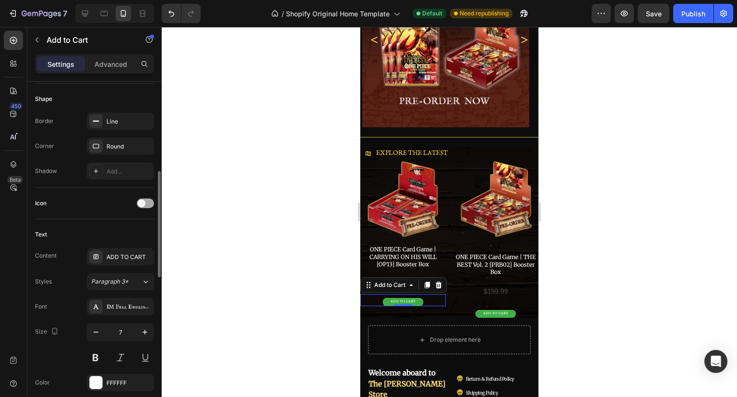
click at [143, 200] on span at bounding box center [142, 203] width 8 height 8
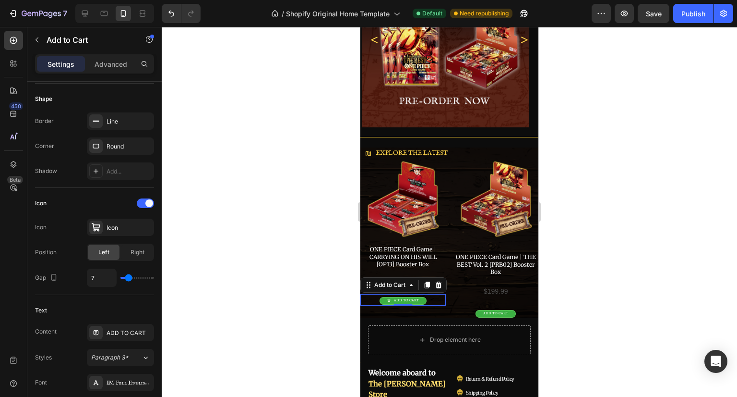
click at [206, 265] on div at bounding box center [450, 212] width 576 height 370
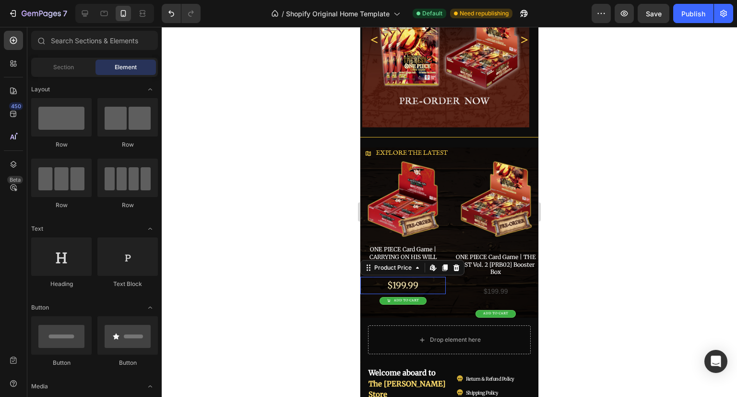
click at [428, 289] on div "$199.99" at bounding box center [403, 285] width 85 height 17
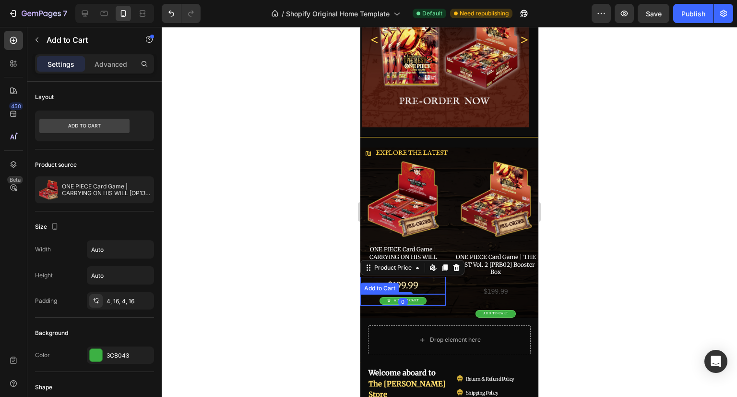
click at [427, 294] on div "ADD TO CART Add to Cart" at bounding box center [403, 300] width 85 height 12
click at [427, 294] on div "ADD TO CART Add to Cart 0" at bounding box center [403, 300] width 85 height 12
click at [603, 294] on div at bounding box center [450, 212] width 576 height 370
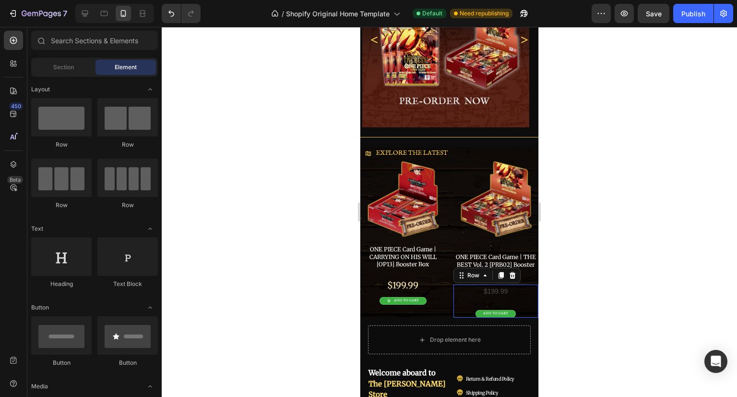
click at [506, 296] on div "$199.99 Product Price Product Price ADD TO CART Add to Cart Row 0" at bounding box center [496, 301] width 85 height 34
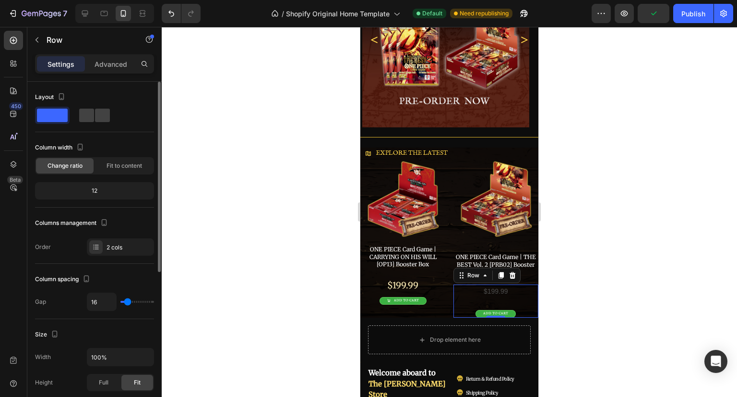
type input "9"
type input "8"
type input "6"
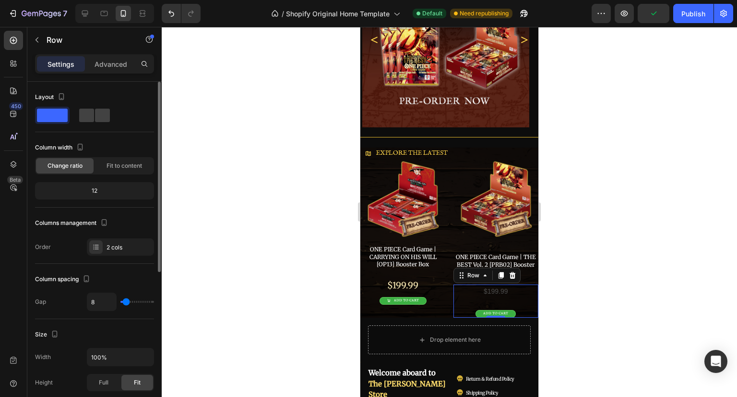
type input "6"
type input "4"
type input "2"
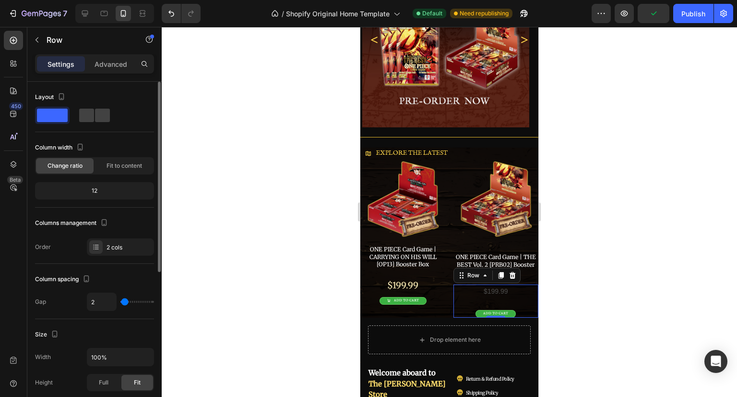
type input "0"
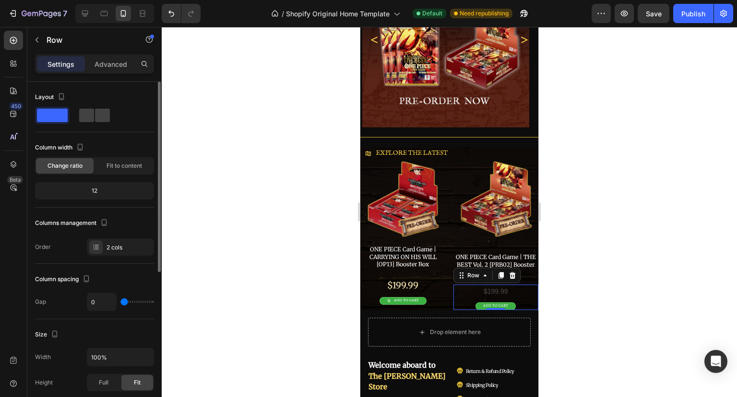
drag, startPoint x: 127, startPoint y: 300, endPoint x: 115, endPoint y: 300, distance: 11.5
type input "0"
click at [121, 301] on input "range" at bounding box center [138, 302] width 34 height 2
click at [601, 290] on div at bounding box center [450, 212] width 576 height 370
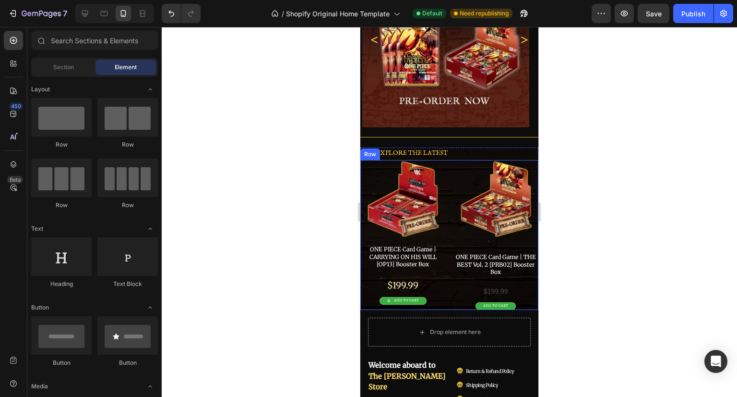
click at [442, 273] on div "Product Images ONE PIECE Card Game | CARRYING ON HIS WILL [OP13] Booster Box Pr…" at bounding box center [450, 235] width 178 height 150
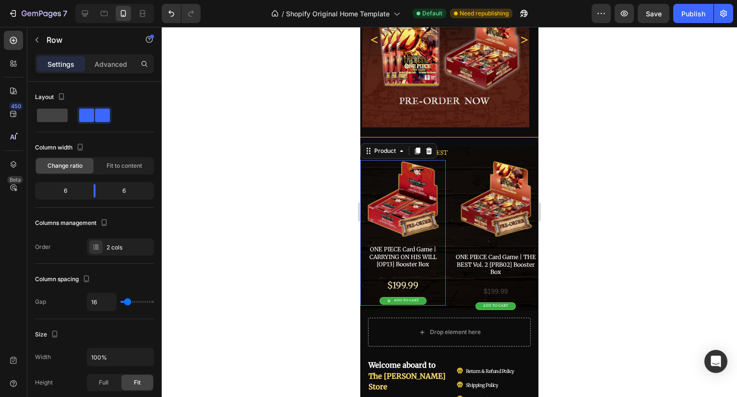
click at [431, 272] on div "ONE PIECE Card Game | CARRYING ON HIS WILL [OP13] Booster Box Product Title $19…" at bounding box center [403, 274] width 85 height 61
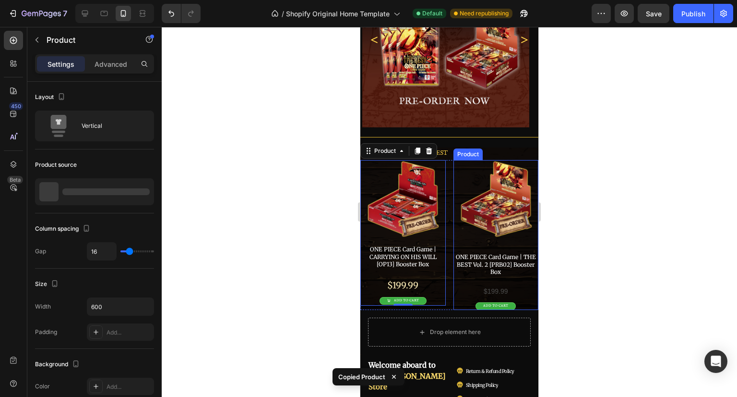
scroll to position [219, 0]
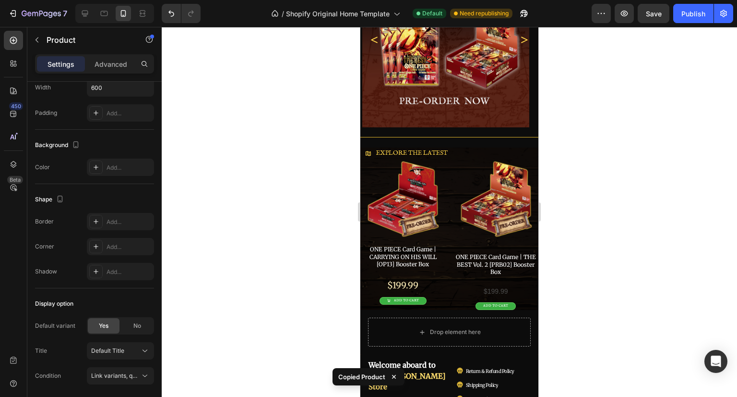
click at [454, 235] on div "Product Images" at bounding box center [496, 202] width 85 height 85
click at [607, 231] on div at bounding box center [450, 212] width 576 height 370
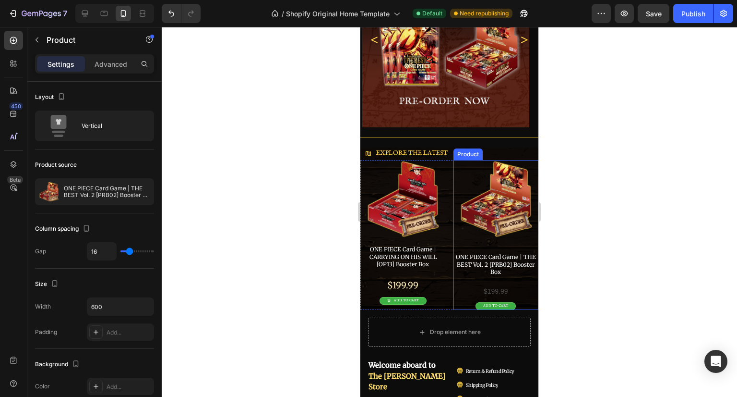
click at [454, 235] on div "Product Images" at bounding box center [496, 202] width 85 height 85
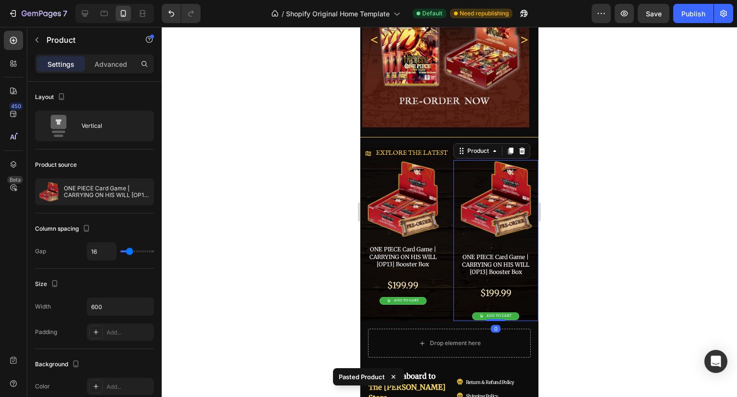
click at [594, 236] on div at bounding box center [450, 212] width 576 height 370
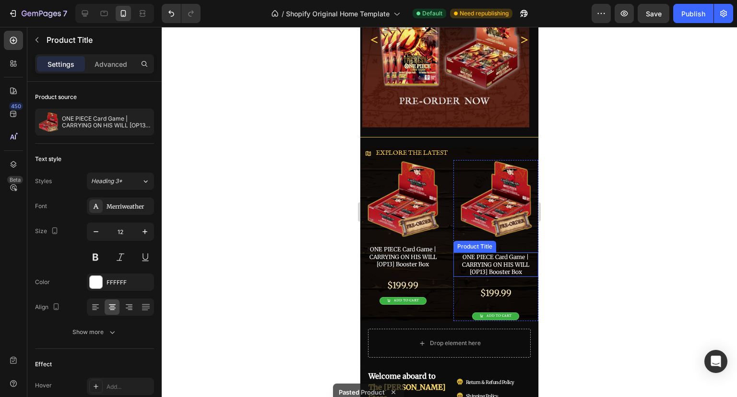
click at [517, 261] on h2 "ONE PIECE Card Game | CARRYING ON HIS WILL [OP13] Booster Box" at bounding box center [496, 264] width 85 height 24
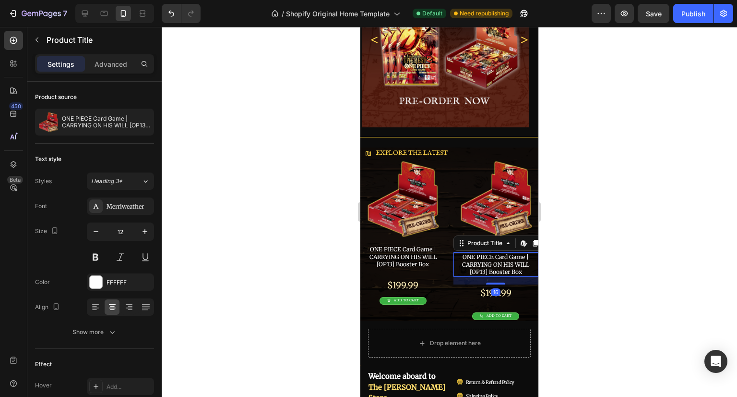
drag, startPoint x: 323, startPoint y: 244, endPoint x: 332, endPoint y: 244, distance: 9.1
click at [324, 244] on div at bounding box center [450, 212] width 576 height 370
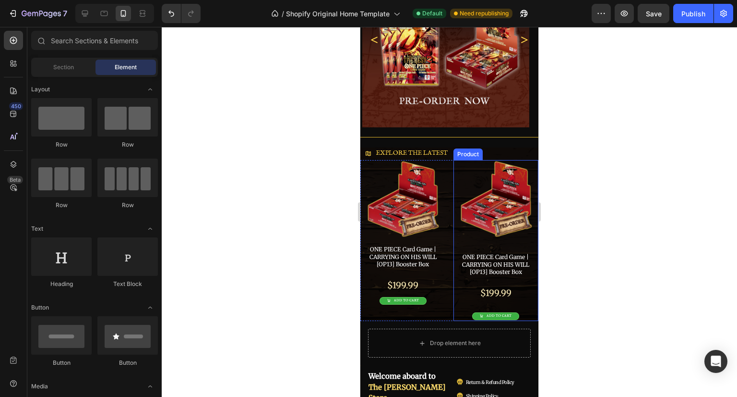
click at [518, 275] on div "ONE PIECE Card Game | CARRYING ON HIS WILL [OP13] Booster Box Product Title $19…" at bounding box center [496, 286] width 85 height 69
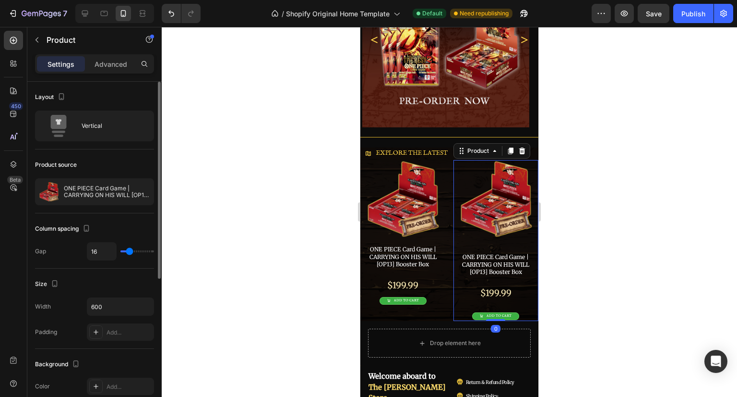
type input "6"
type input "0"
drag, startPoint x: 128, startPoint y: 254, endPoint x: 84, endPoint y: 254, distance: 44.2
type input "0"
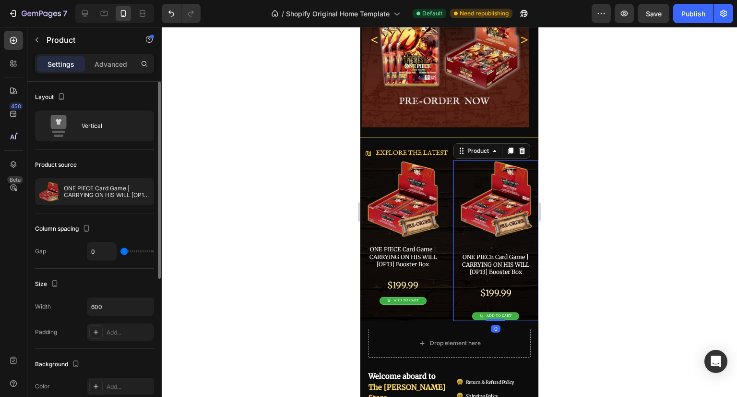
click at [121, 252] on input "range" at bounding box center [138, 251] width 34 height 2
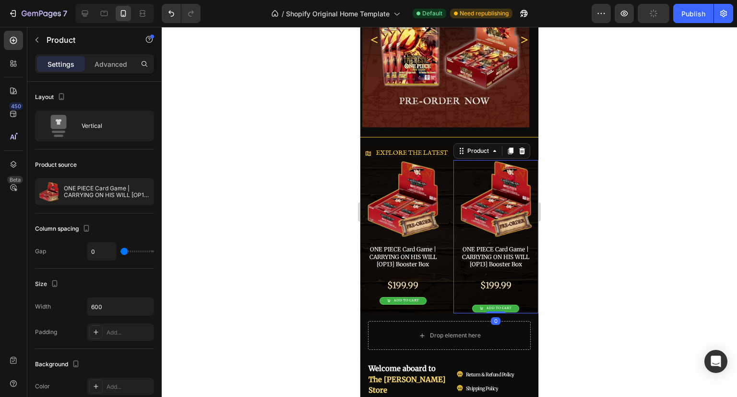
click at [257, 254] on div at bounding box center [450, 212] width 576 height 370
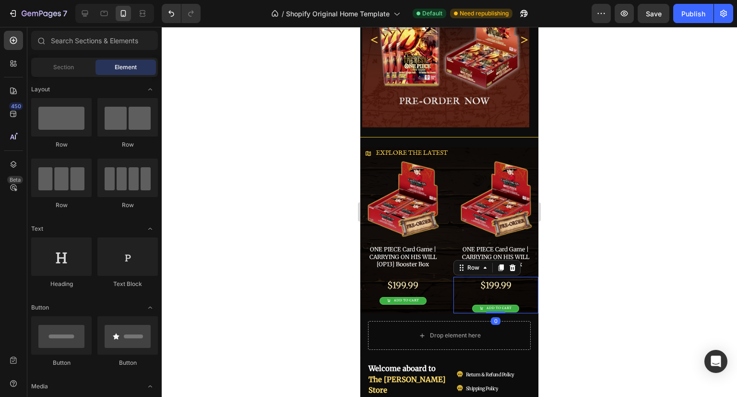
click at [520, 296] on div "$199.99 Product Price Product Price ADD TO CART Add to Cart Row 0" at bounding box center [496, 295] width 85 height 36
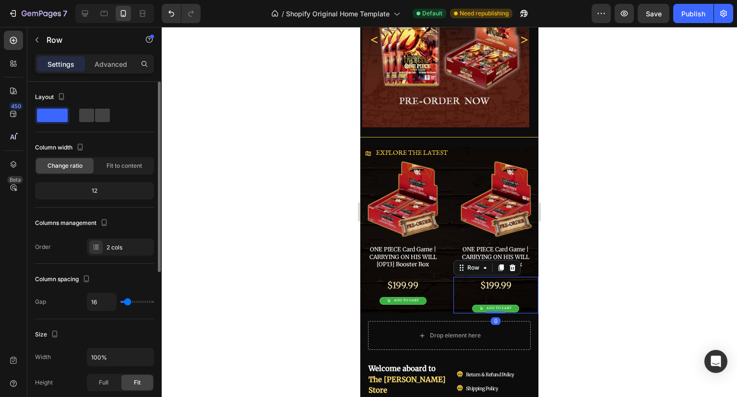
type input "6"
type input "0"
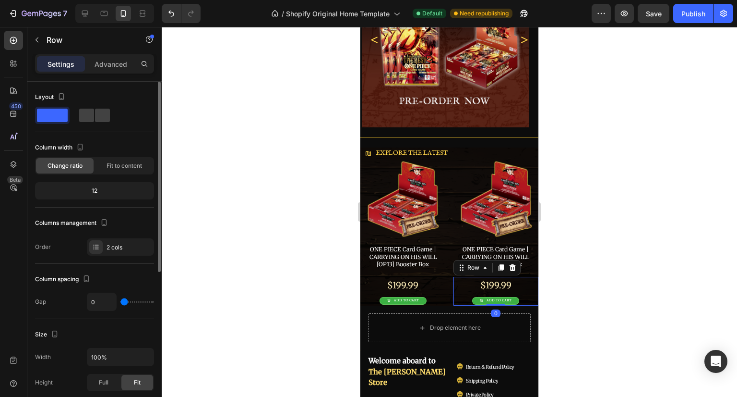
drag, startPoint x: 126, startPoint y: 301, endPoint x: 71, endPoint y: 302, distance: 54.7
type input "0"
click at [121, 302] on input "range" at bounding box center [138, 302] width 34 height 2
click at [299, 272] on div at bounding box center [450, 212] width 576 height 370
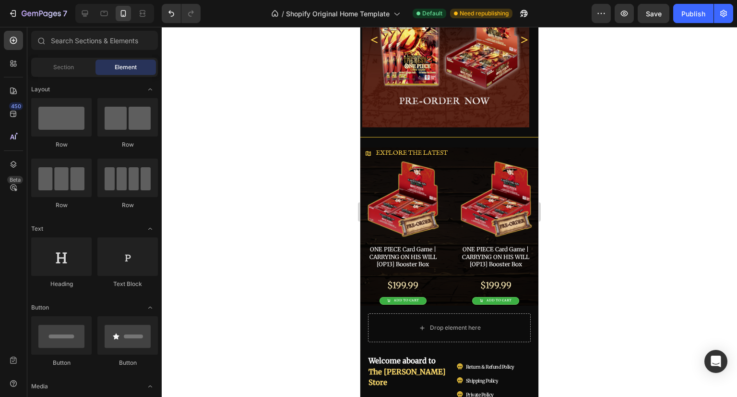
click at [633, 262] on div at bounding box center [450, 212] width 576 height 370
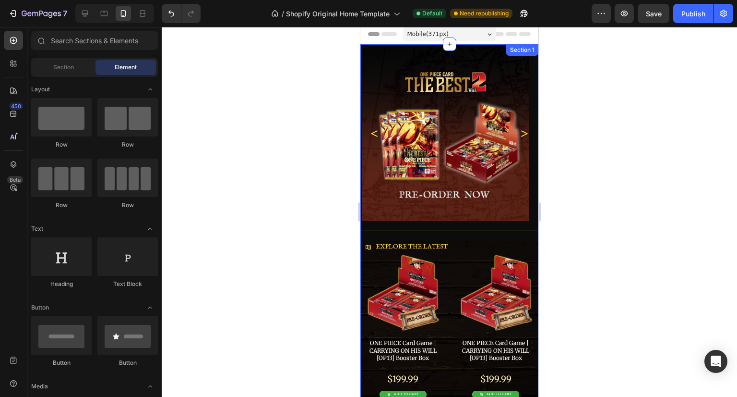
scroll to position [0, 0]
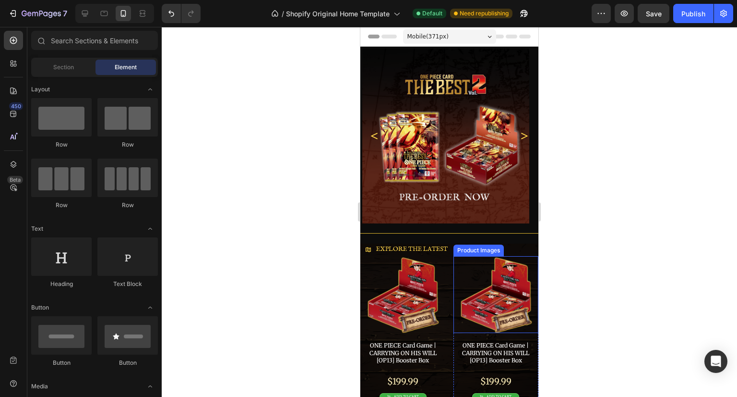
click at [509, 274] on img at bounding box center [496, 294] width 72 height 77
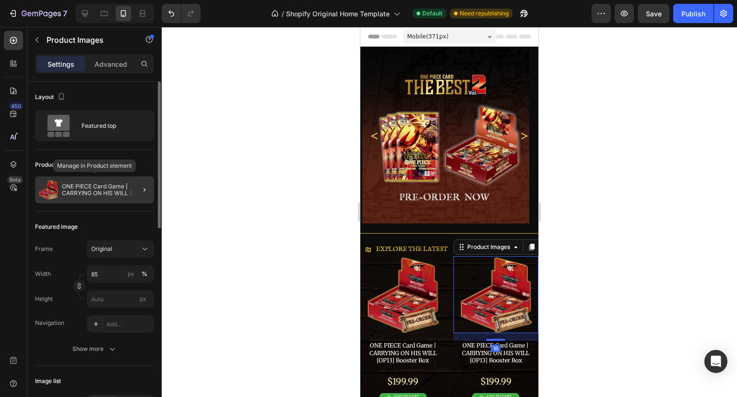
click at [95, 200] on div "ONE PIECE Card Game | CARRYING ON HIS WILL [OP13] Booster Box" at bounding box center [94, 189] width 119 height 27
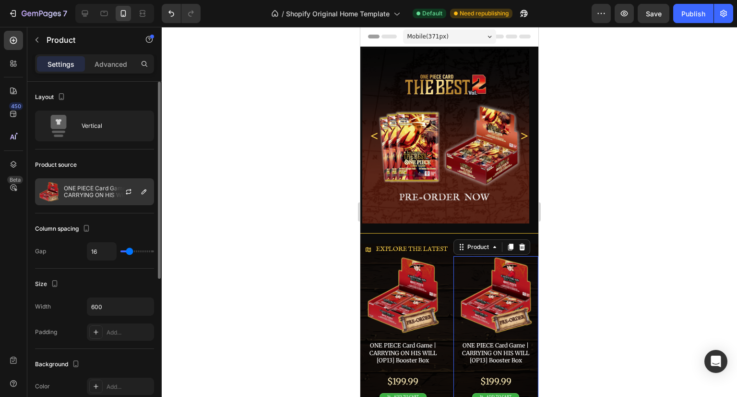
click at [107, 192] on p "ONE PIECE Card Game | CARRYING ON HIS WILL [OP13] Booster Box" at bounding box center [107, 191] width 86 height 13
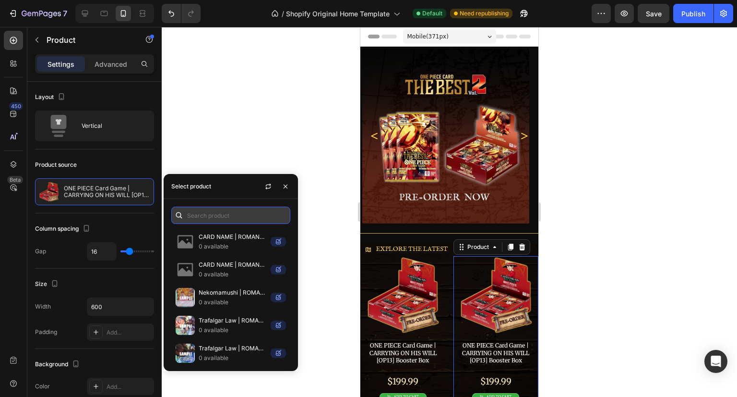
click at [204, 212] on input "text" at bounding box center [230, 214] width 119 height 17
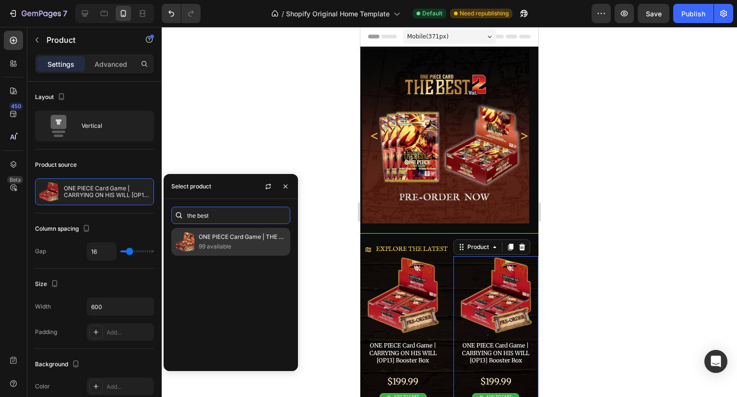
type input "the best"
click at [213, 239] on p "ONE PIECE Card Game | THE BEST Vol. 2 [PRB02] Booster Box" at bounding box center [242, 237] width 87 height 10
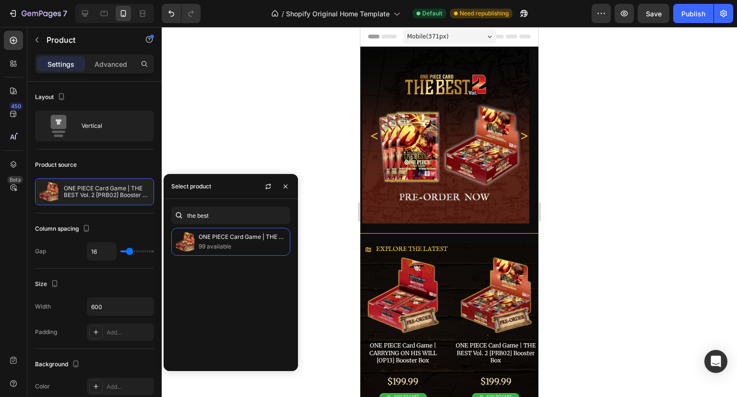
click at [590, 239] on div at bounding box center [450, 212] width 576 height 370
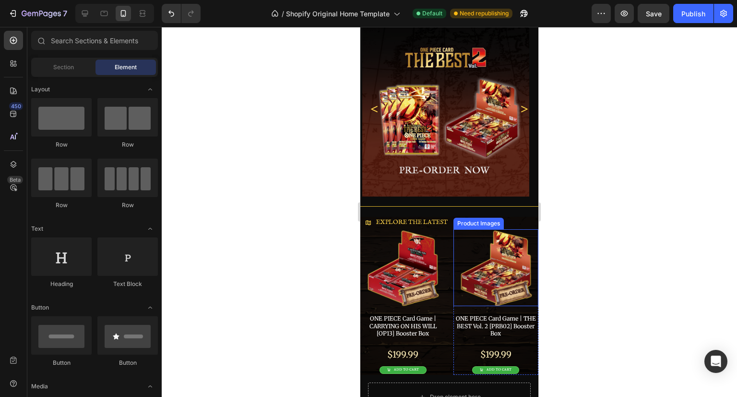
scroll to position [144, 0]
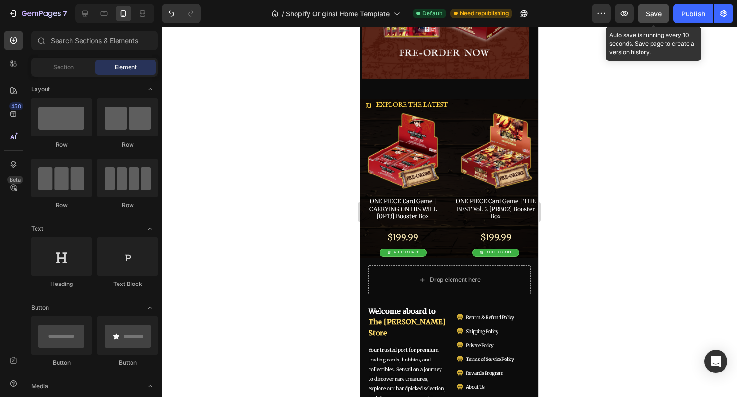
click at [657, 18] on div "Save" at bounding box center [654, 14] width 16 height 10
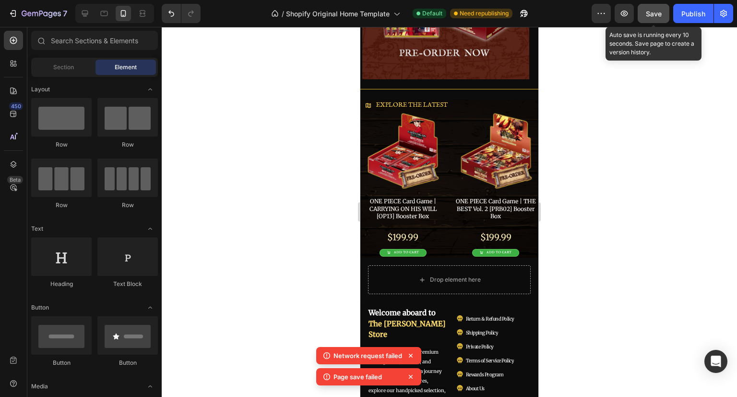
click at [664, 18] on button "Save" at bounding box center [654, 13] width 32 height 19
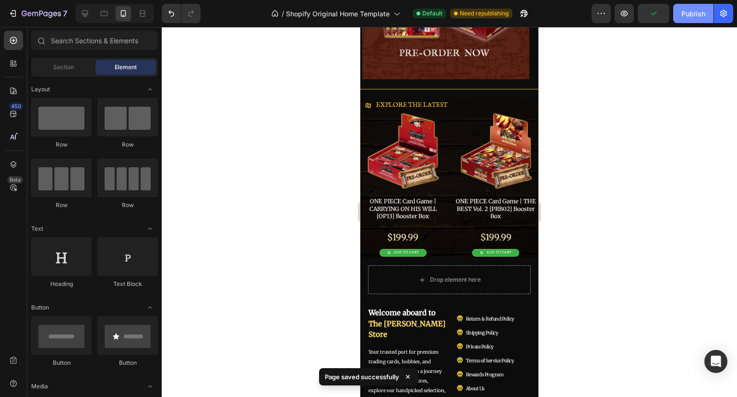
click at [680, 18] on button "Publish" at bounding box center [694, 13] width 40 height 19
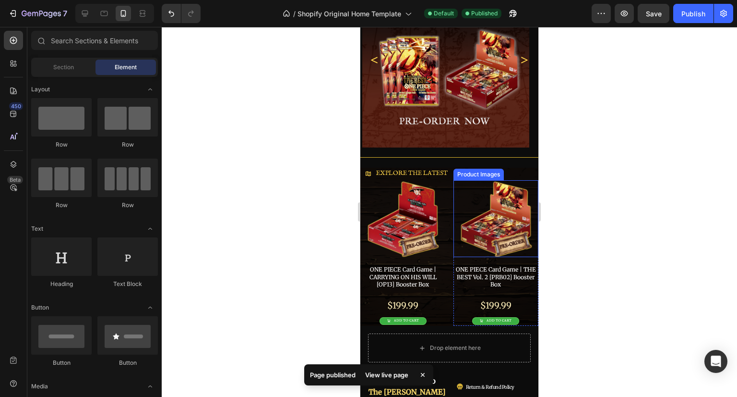
scroll to position [0, 0]
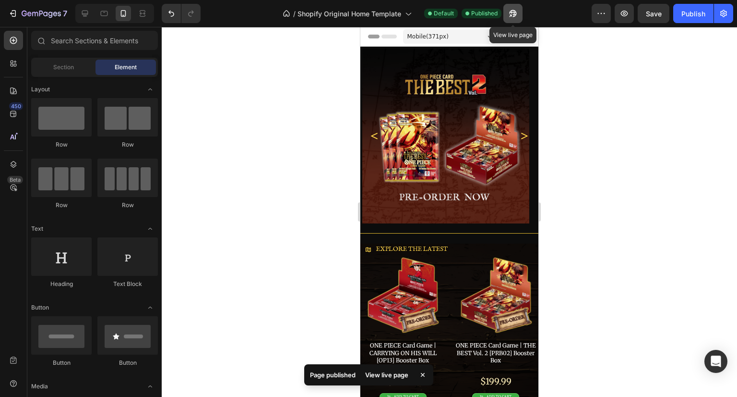
click at [513, 12] on icon "button" at bounding box center [512, 13] width 7 height 7
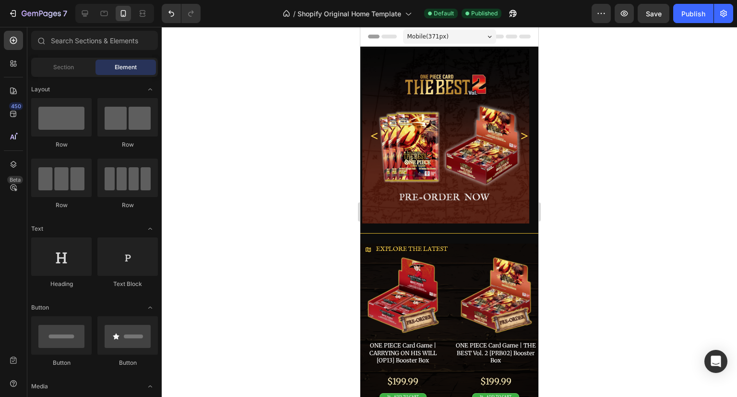
click at [613, 121] on div at bounding box center [450, 212] width 576 height 370
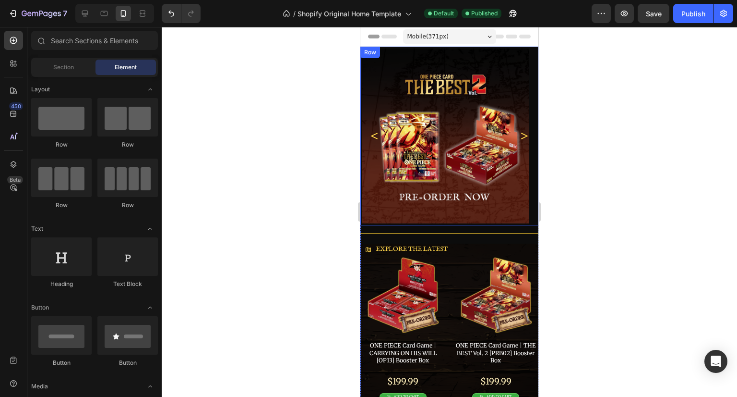
click at [519, 136] on icon "Carousel Next Arrow" at bounding box center [524, 136] width 10 height 10
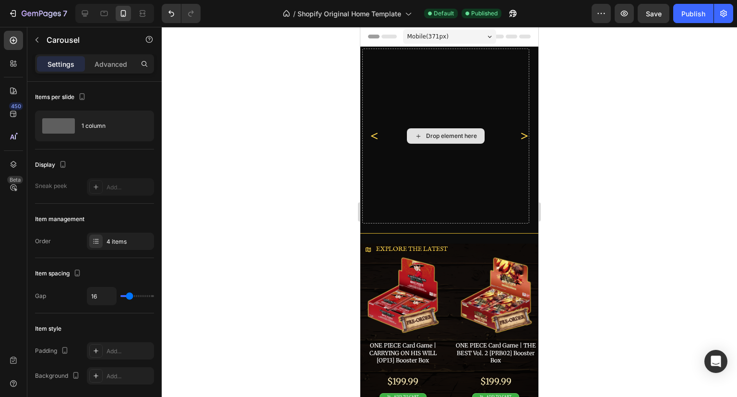
click at [467, 132] on div "Drop element here" at bounding box center [451, 136] width 51 height 8
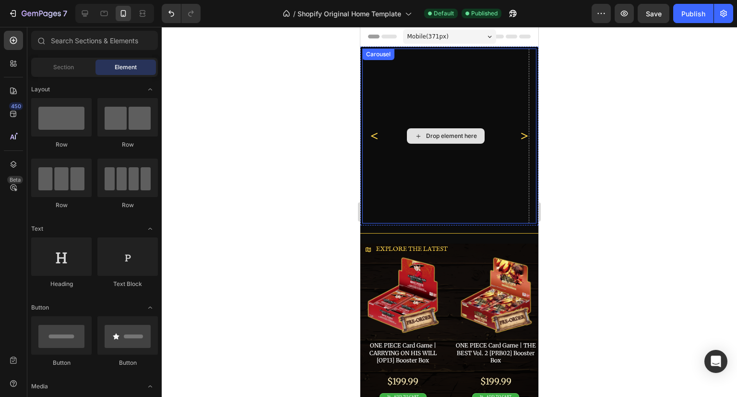
click at [438, 130] on div "Drop element here" at bounding box center [446, 135] width 78 height 15
click at [434, 135] on div "Drop element here" at bounding box center [451, 136] width 51 height 8
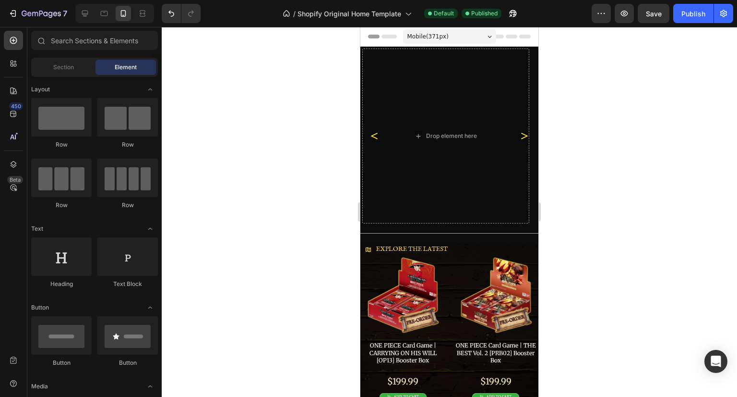
drag, startPoint x: 420, startPoint y: 133, endPoint x: 60, endPoint y: 158, distance: 360.0
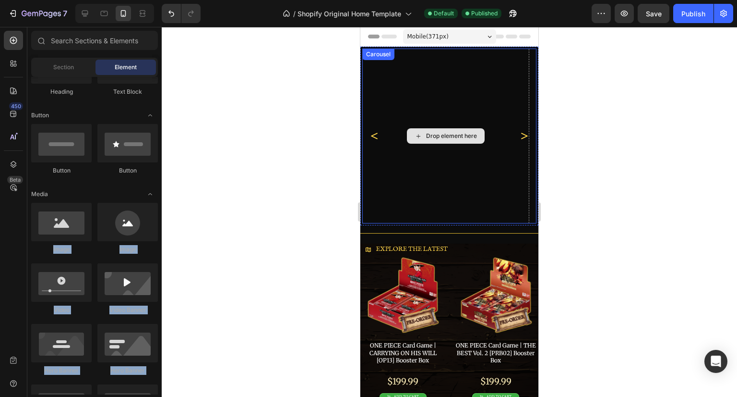
drag, startPoint x: 421, startPoint y: 249, endPoint x: 436, endPoint y: 135, distance: 114.8
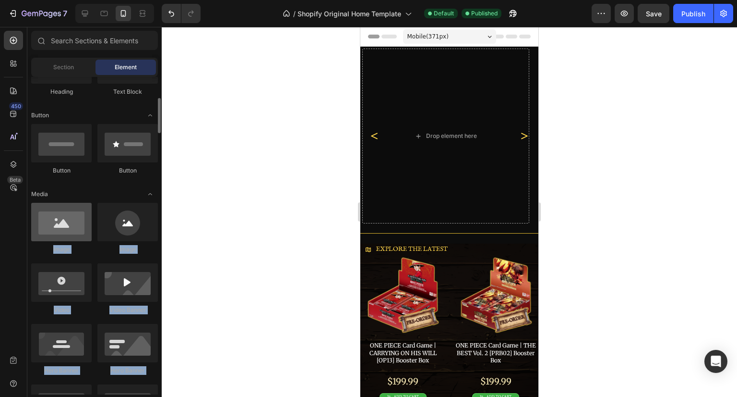
click at [79, 216] on div at bounding box center [61, 222] width 60 height 38
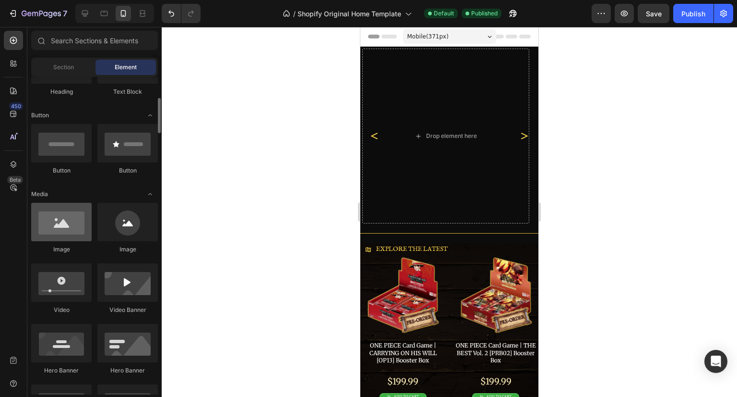
click at [79, 216] on div at bounding box center [61, 222] width 60 height 38
click at [13, 383] on icon at bounding box center [14, 383] width 10 height 10
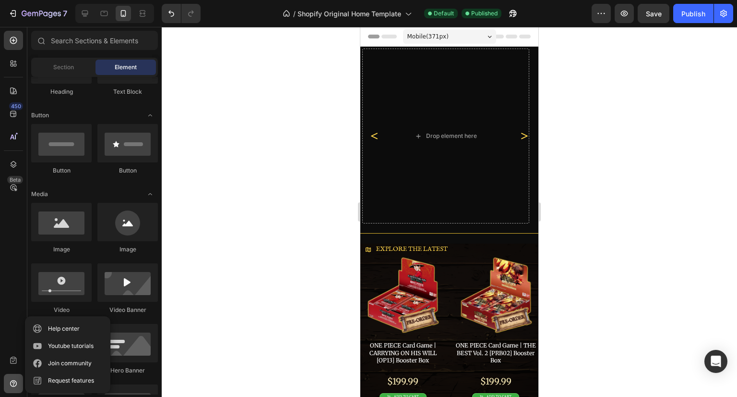
click at [13, 378] on icon at bounding box center [14, 383] width 10 height 10
click at [9, 330] on div "450 Beta" at bounding box center [13, 191] width 19 height 320
click at [4, 384] on div at bounding box center [13, 383] width 19 height 19
click at [308, 190] on div at bounding box center [450, 212] width 576 height 370
